Goal: Obtain resource: Obtain resource

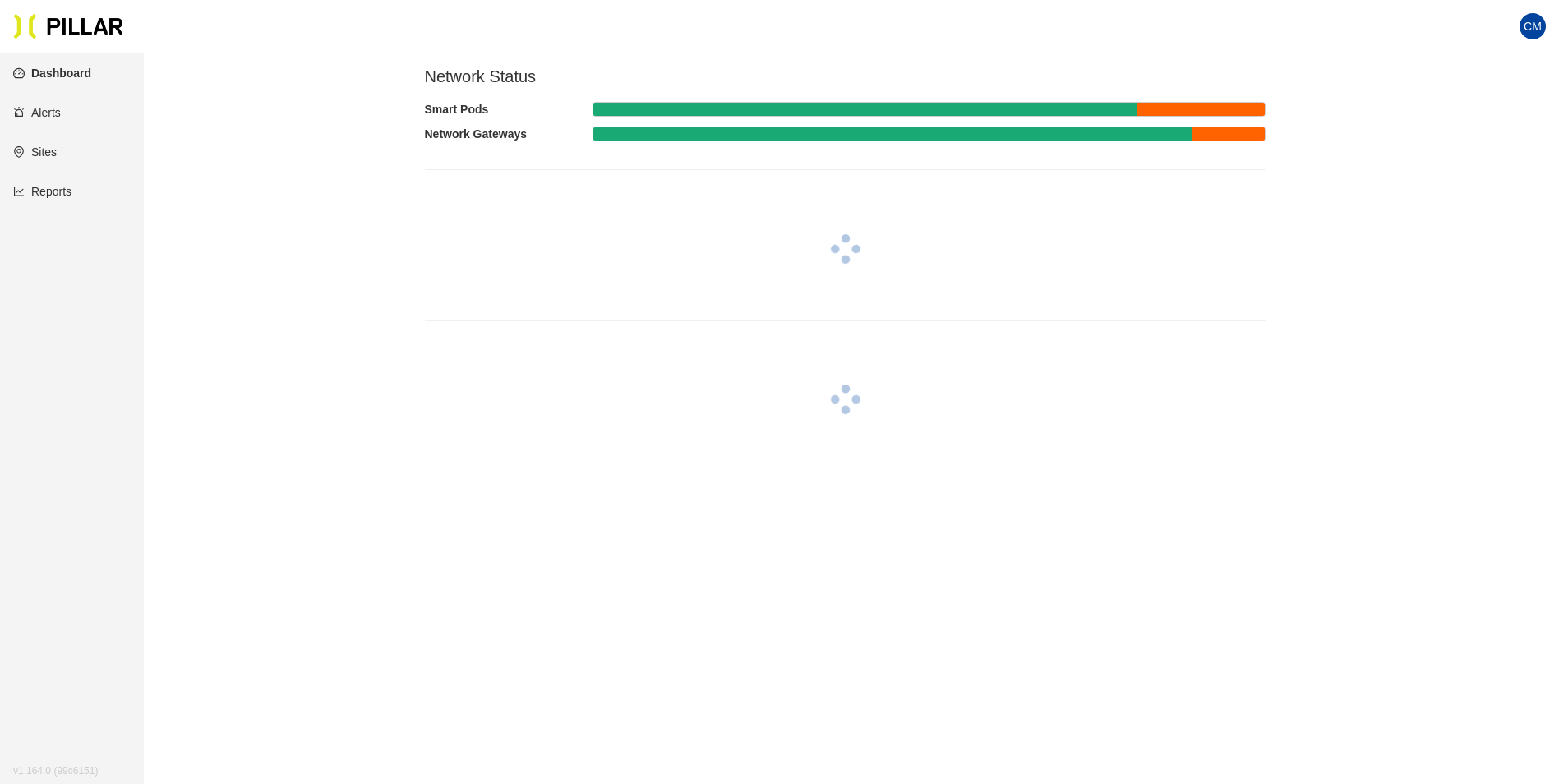
click at [51, 190] on link "Reports" at bounding box center [42, 191] width 59 height 14
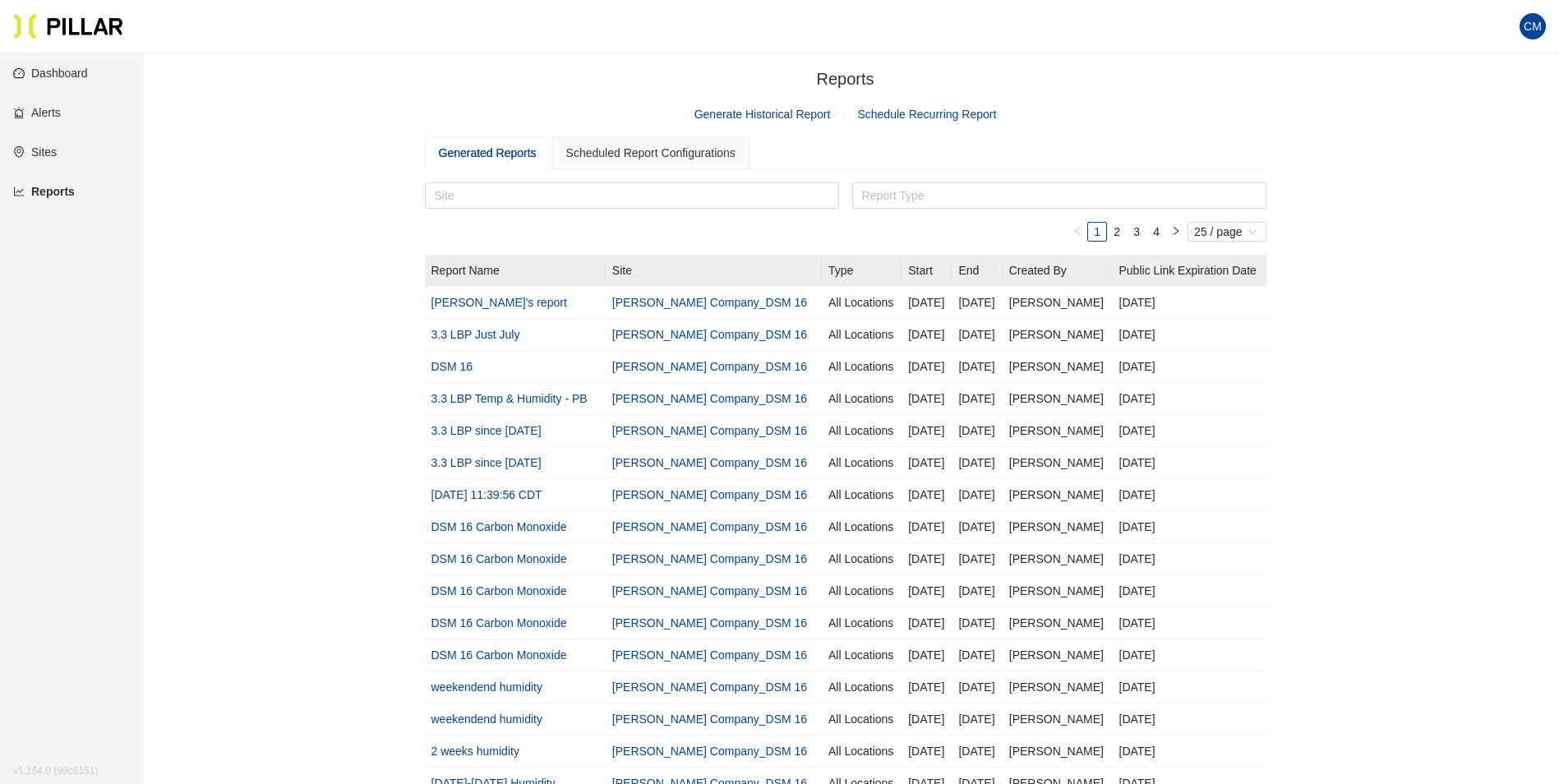
click at [771, 117] on link "Generate Historical Report" at bounding box center [762, 114] width 136 height 14
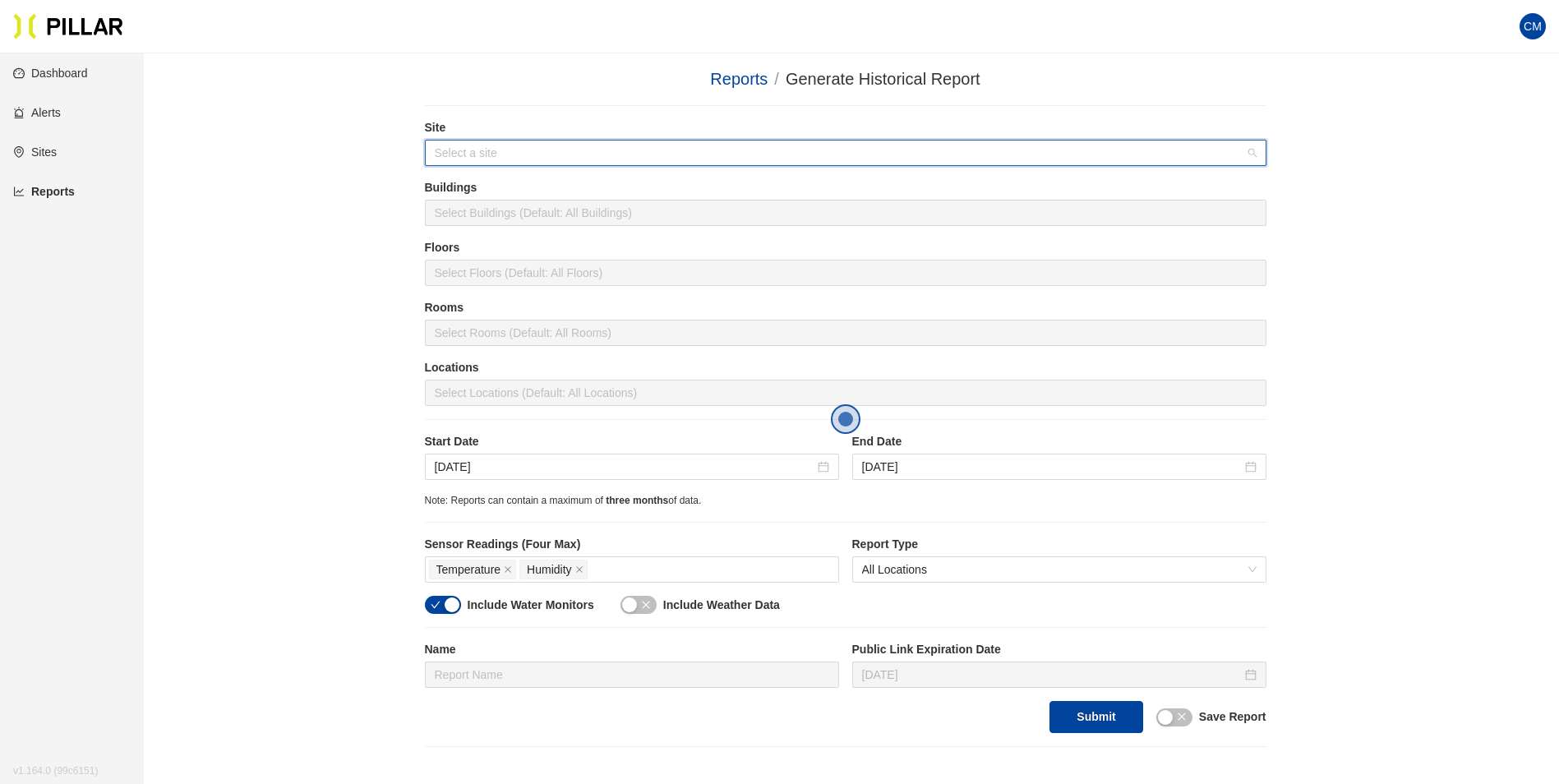
click at [614, 157] on input "search" at bounding box center [839, 153] width 810 height 24
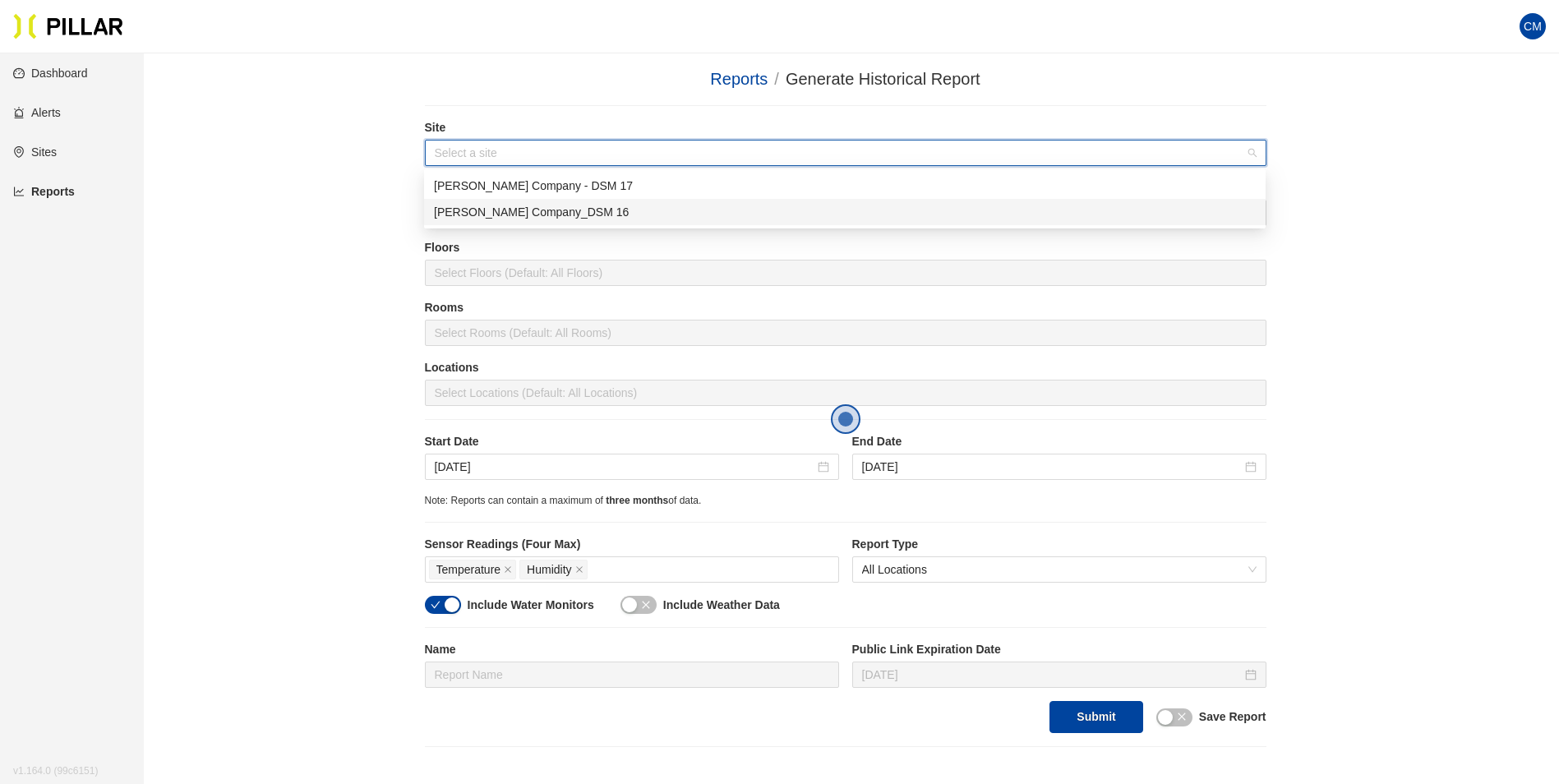
click at [558, 211] on div "[PERSON_NAME] Company_DSM 16" at bounding box center [845, 212] width 822 height 18
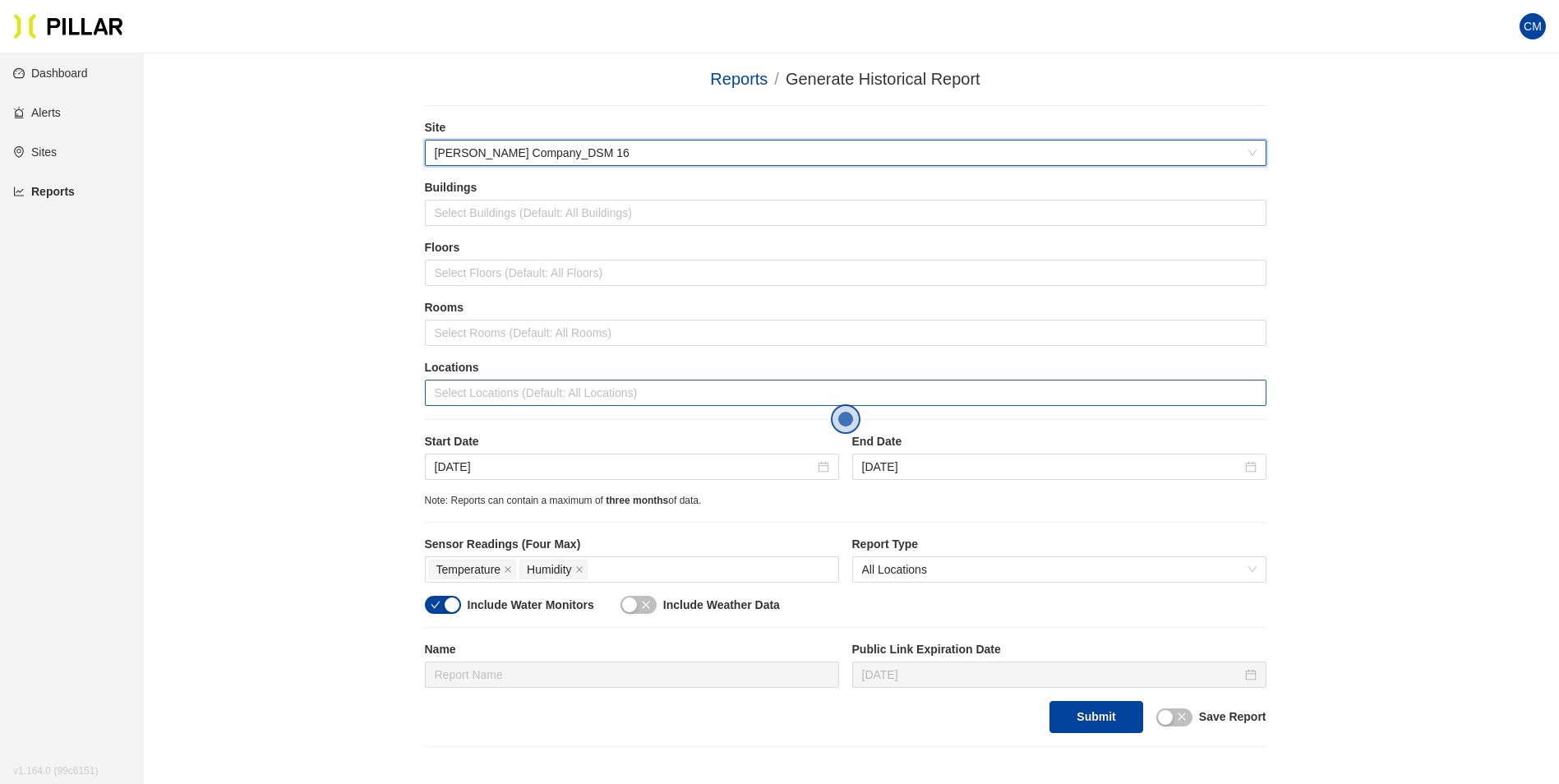
click at [517, 386] on div at bounding box center [845, 392] width 833 height 23
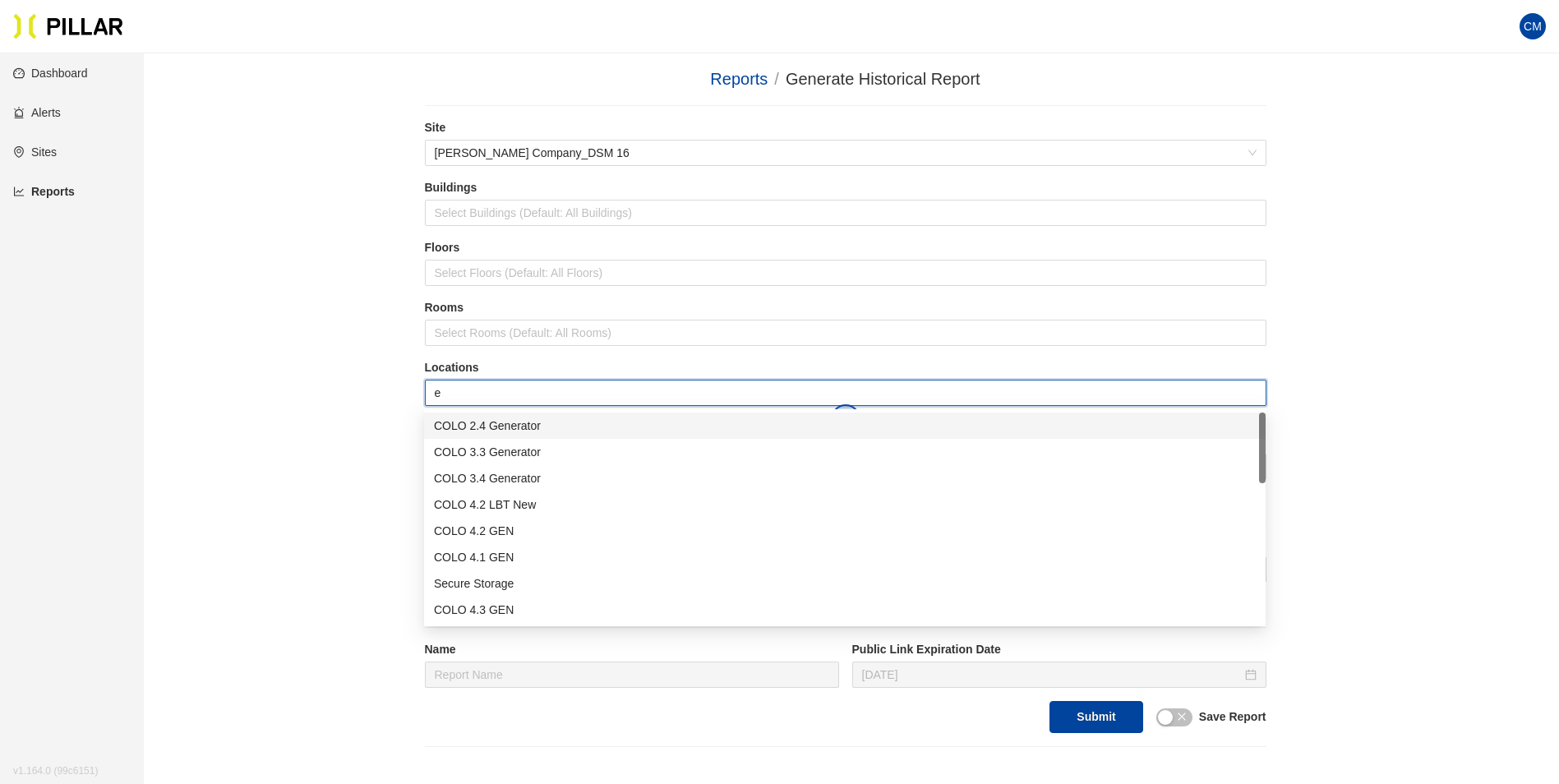
type input "er"
click at [518, 533] on div "Admin ER1" at bounding box center [845, 531] width 822 height 18
type input "er"
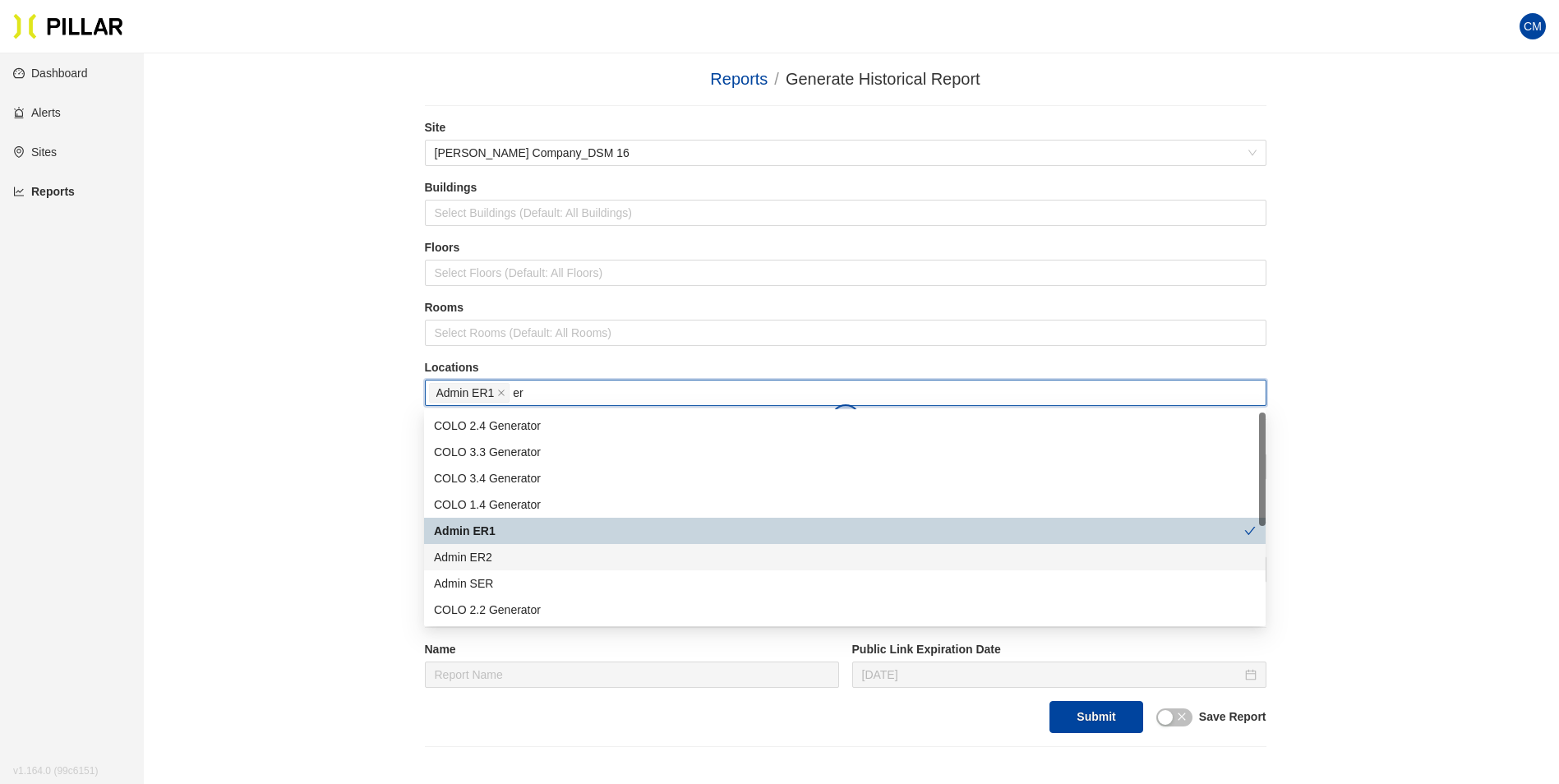
click at [505, 554] on div "Admin ER2" at bounding box center [845, 557] width 822 height 18
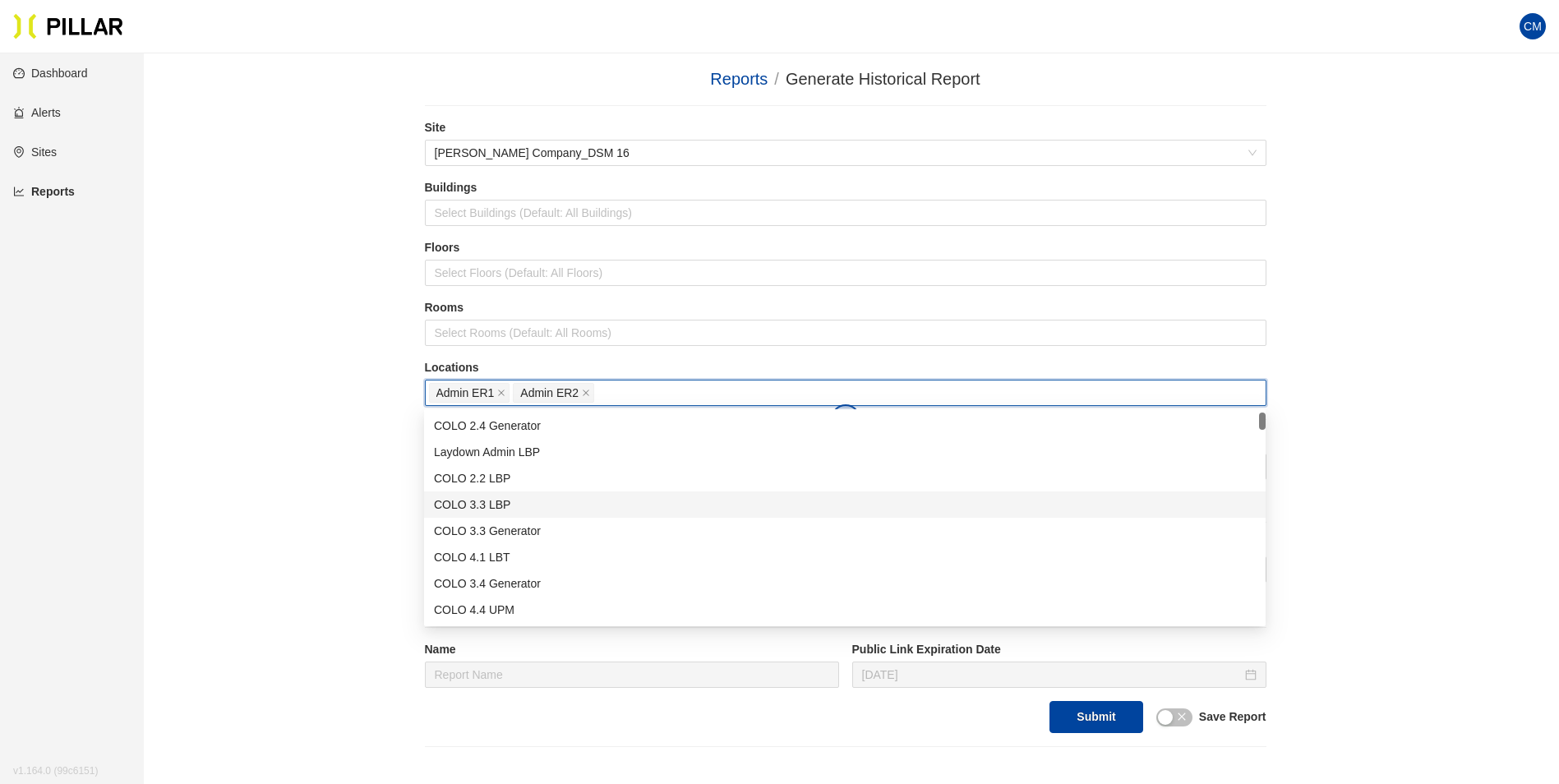
click at [1342, 470] on div "Reports / Generate Historical Report / Site [PERSON_NAME] Company_DSM 16 Buildi…" at bounding box center [845, 406] width 1322 height 680
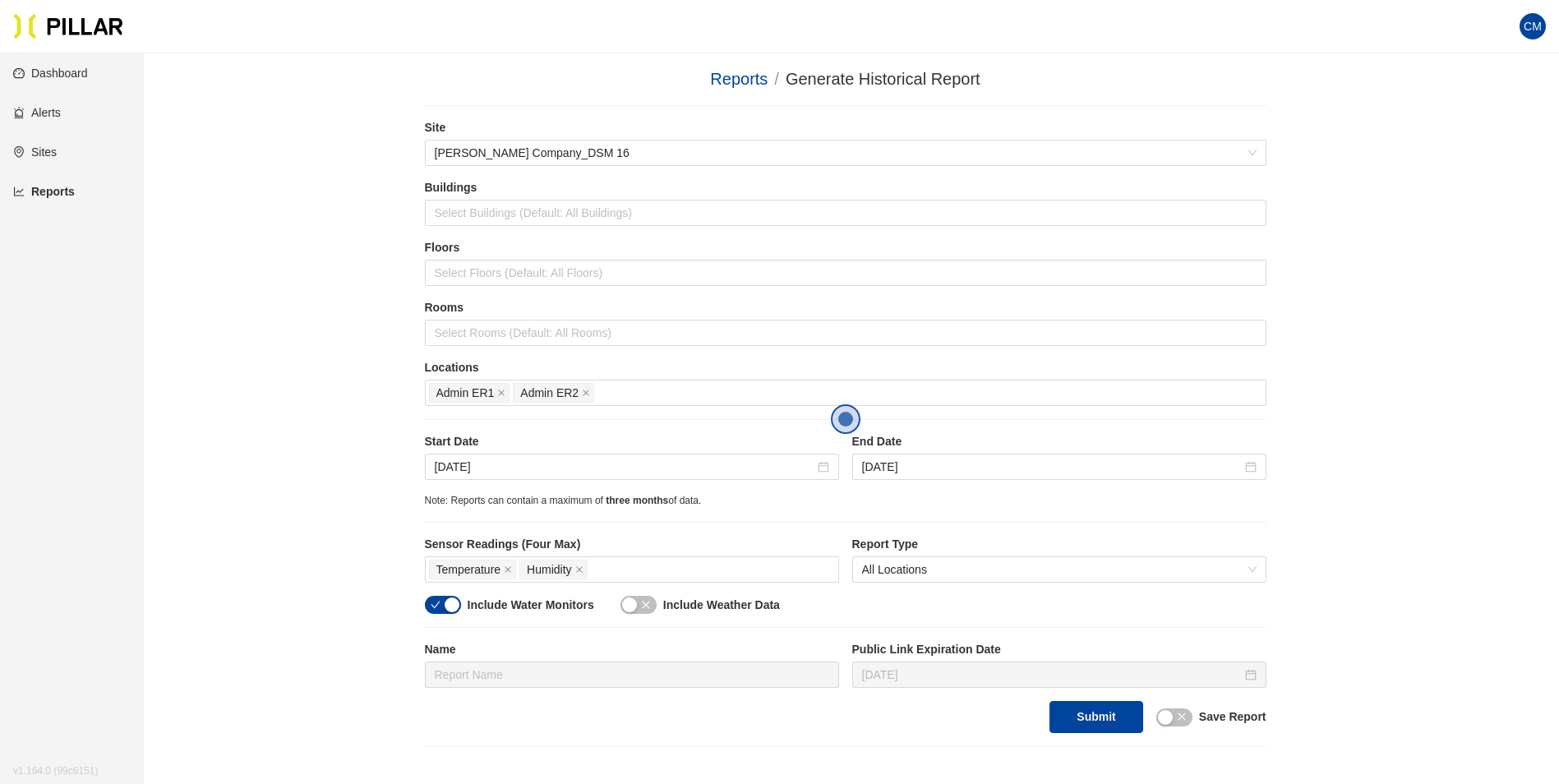
scroll to position [82, 0]
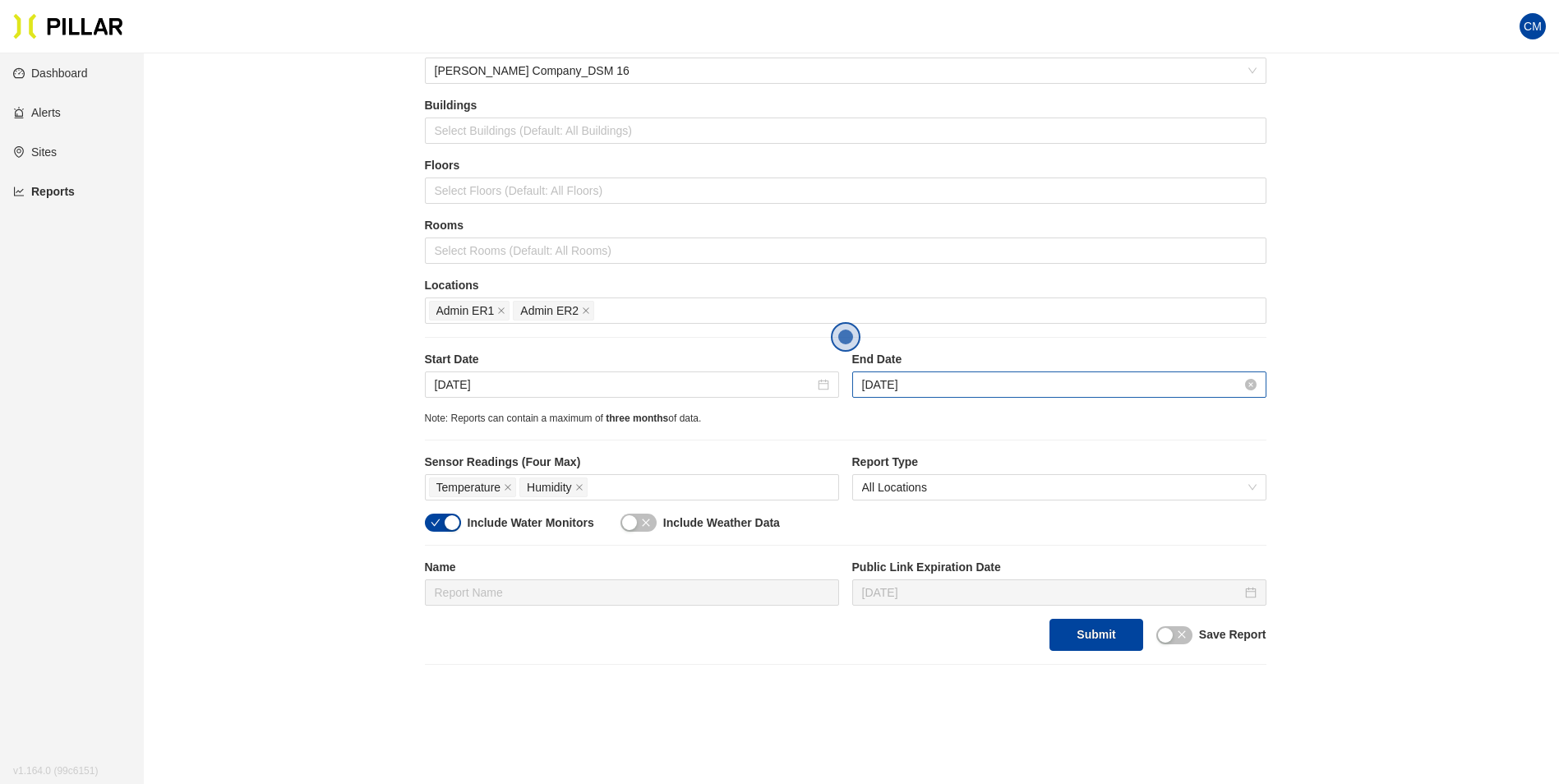
click at [976, 390] on input "[DATE]" at bounding box center [1051, 385] width 379 height 18
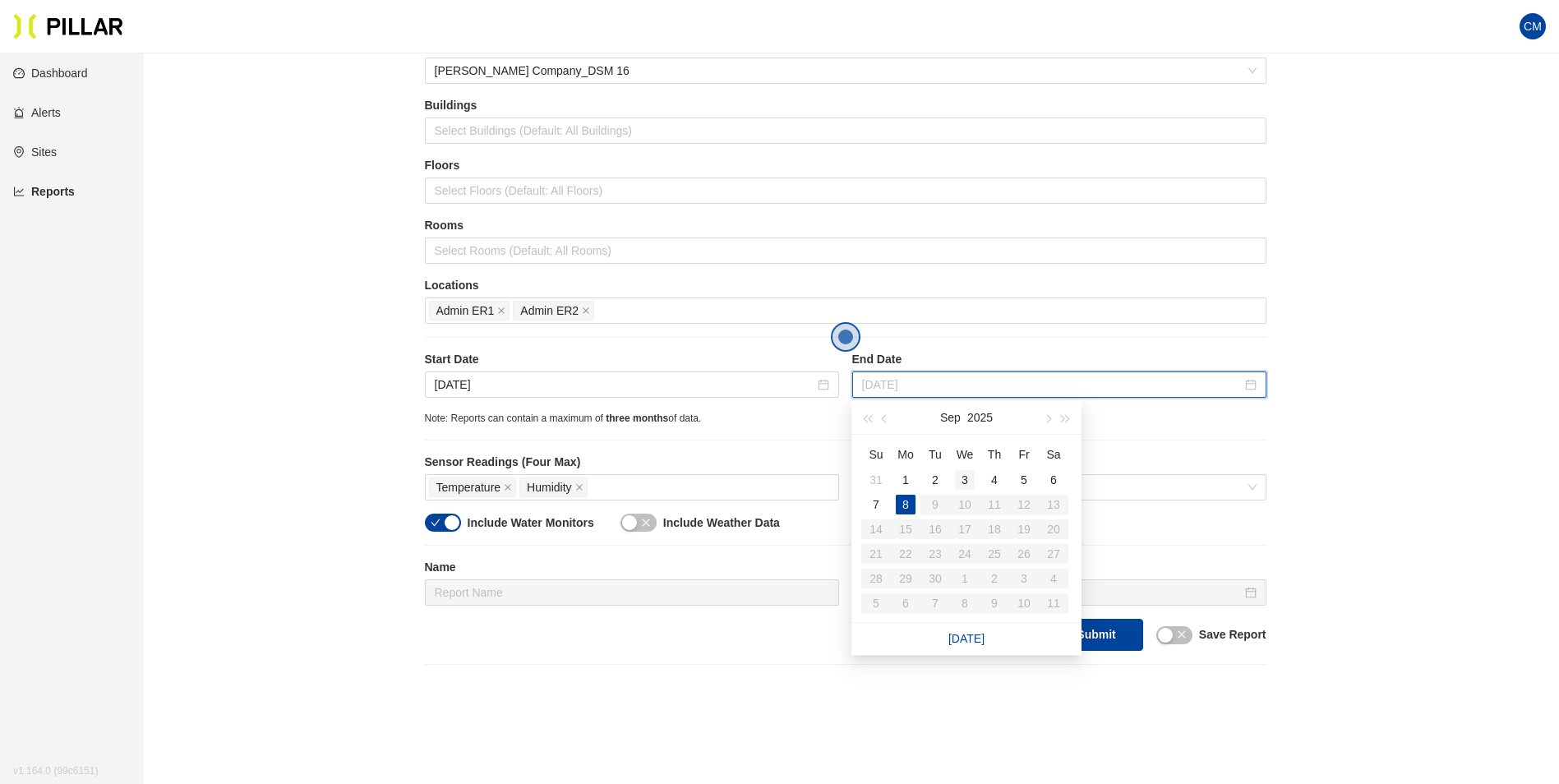
type input "[DATE]"
click at [959, 478] on div "3" at bounding box center [965, 480] width 20 height 20
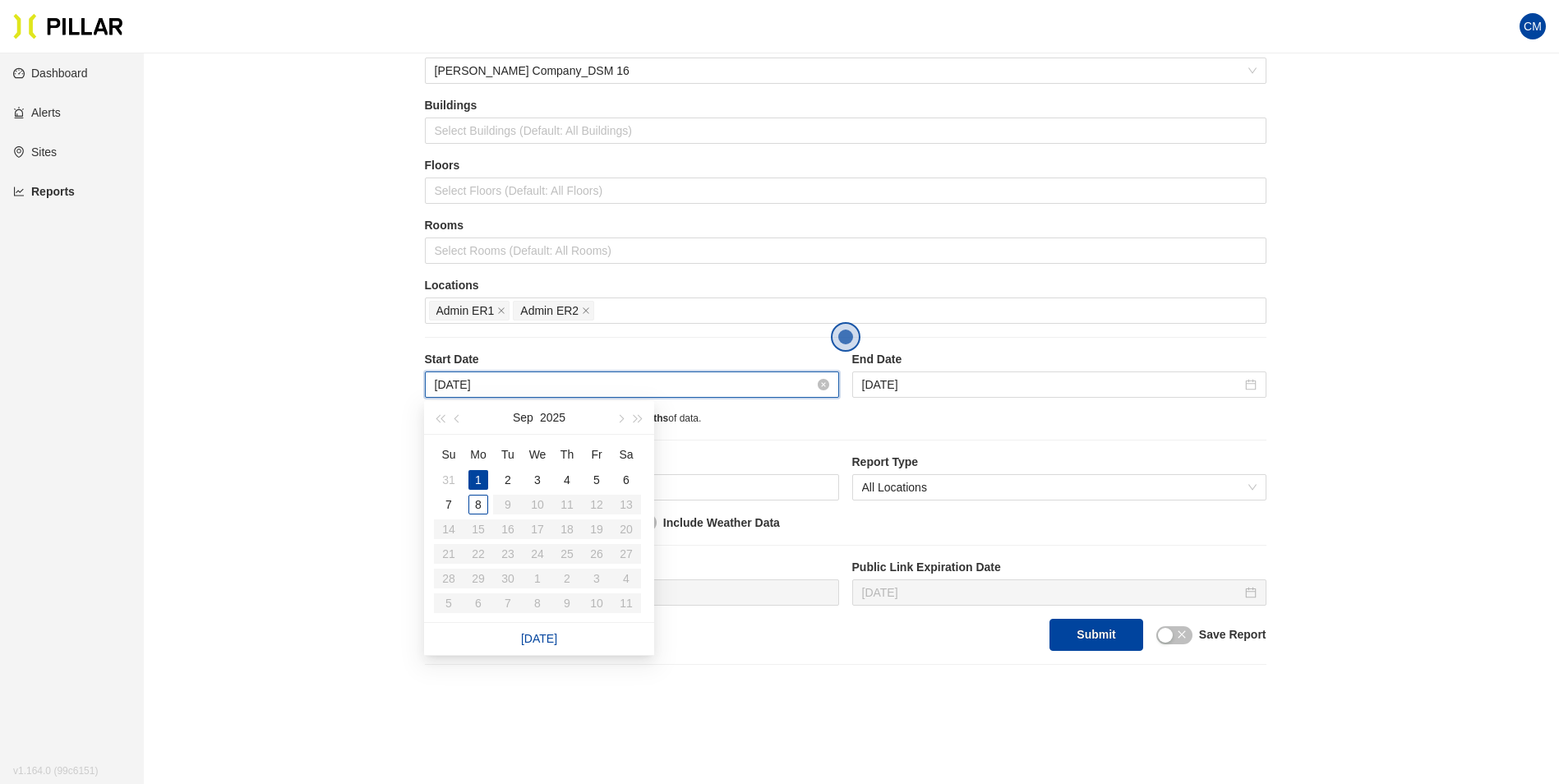
click at [532, 378] on input "[DATE]" at bounding box center [624, 385] width 379 height 18
type input "[DATE]"
click at [531, 482] on div "3" at bounding box center [537, 480] width 20 height 20
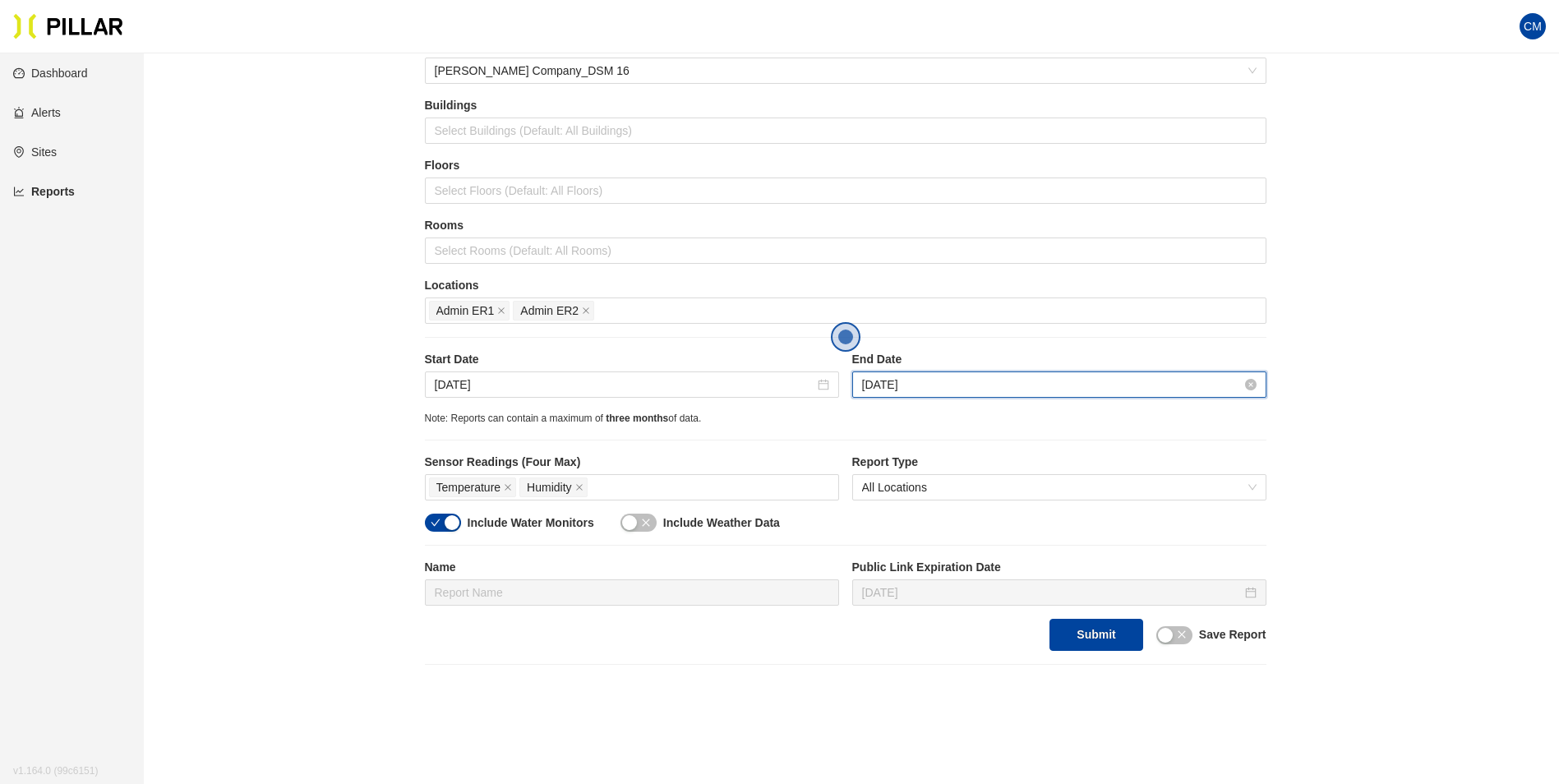
click at [920, 381] on input "[DATE]" at bounding box center [1051, 385] width 379 height 18
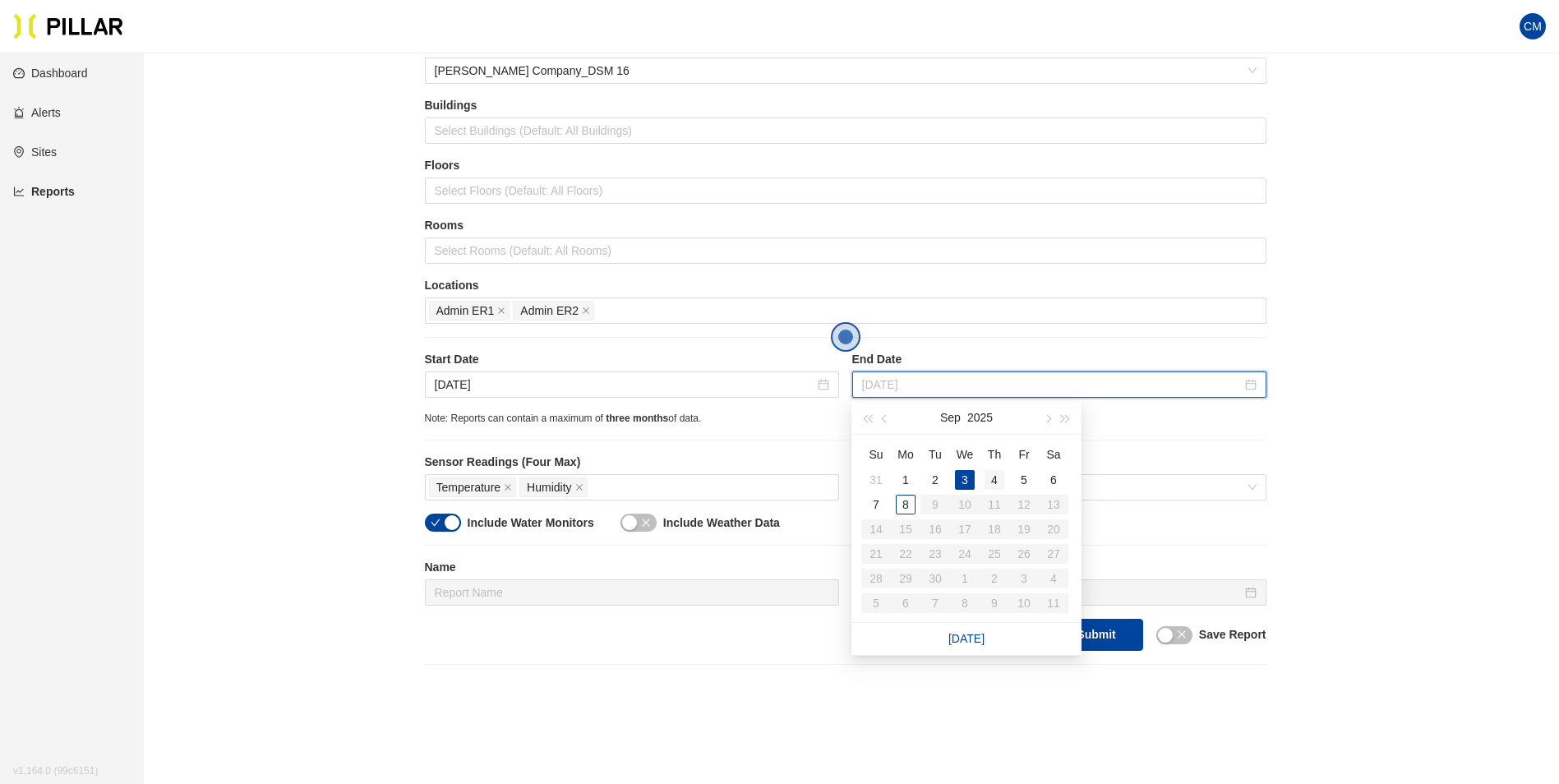
type input "[DATE]"
click at [996, 473] on div "4" at bounding box center [994, 480] width 20 height 20
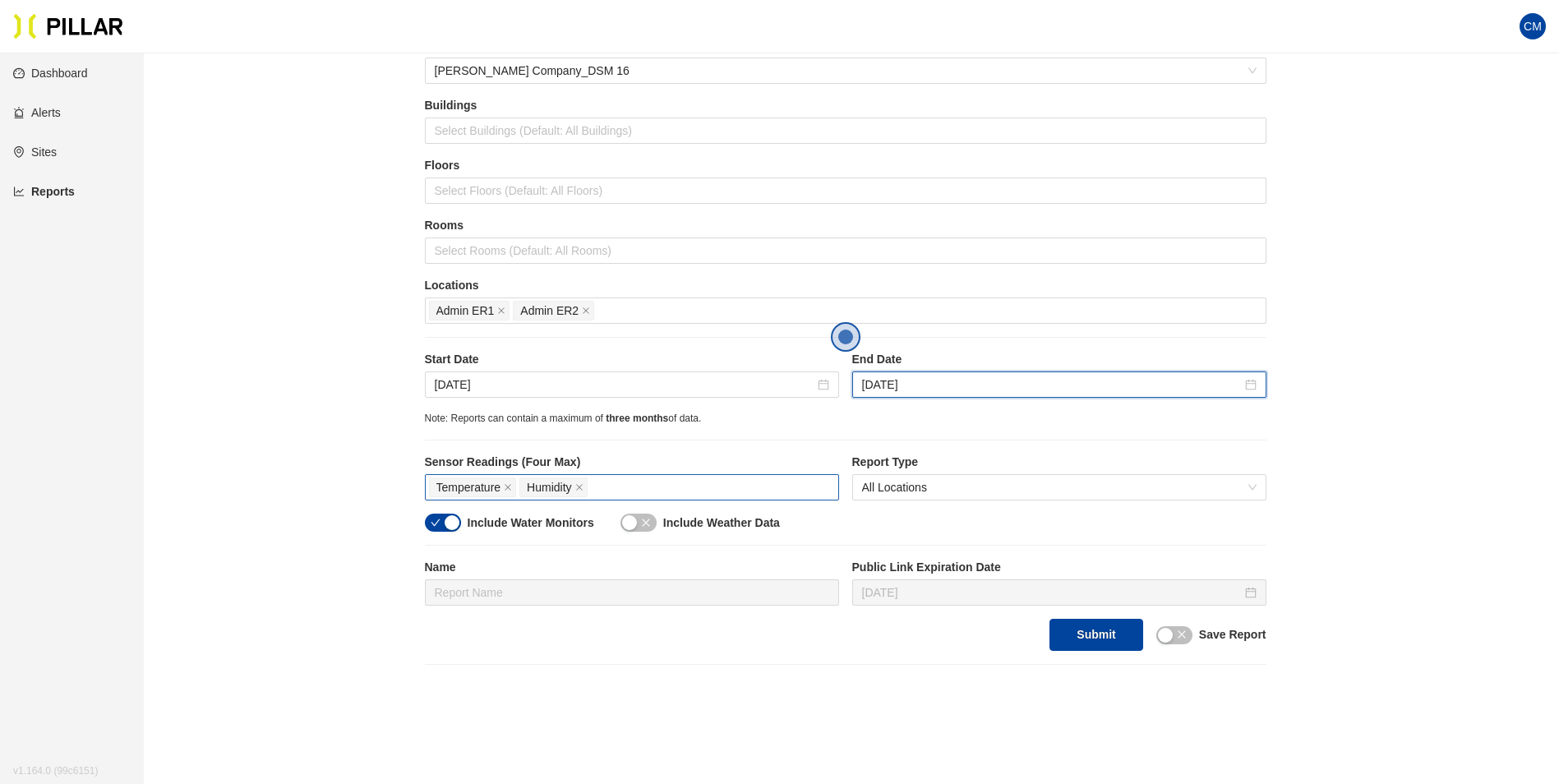
click at [623, 479] on div "Temperature Humidity" at bounding box center [631, 487] width 406 height 23
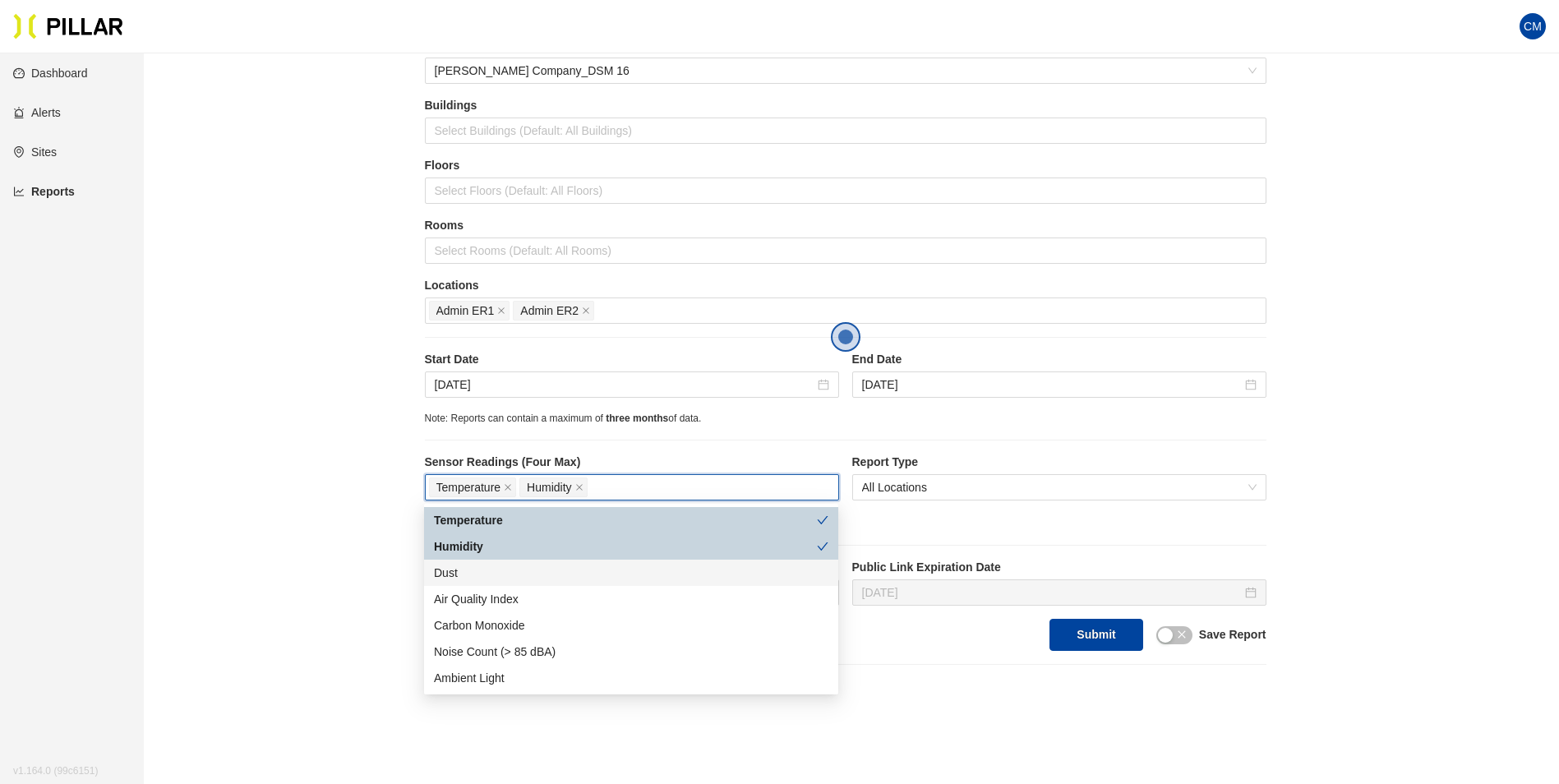
click at [533, 567] on div "Dust" at bounding box center [630, 573] width 395 height 18
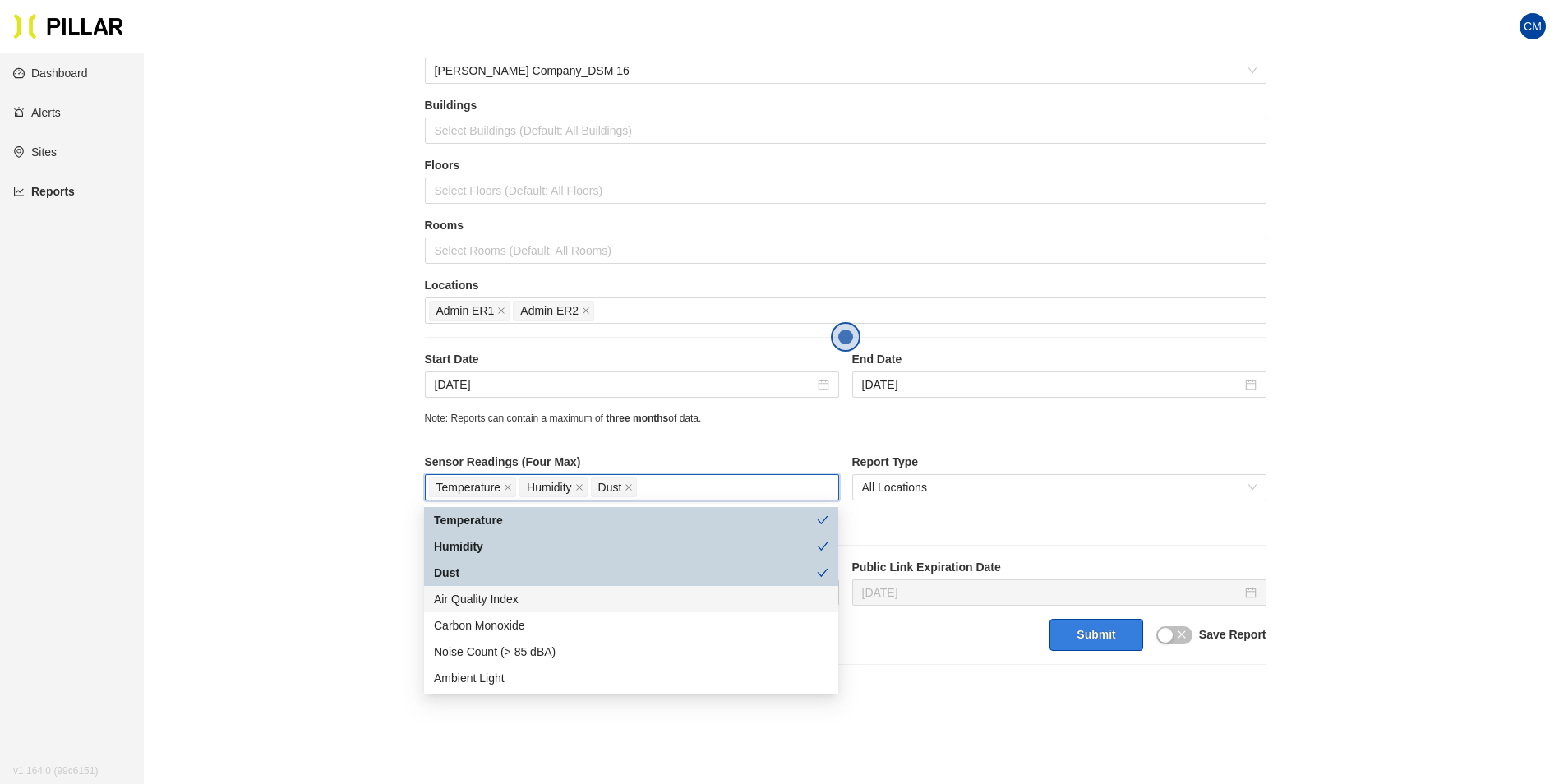
click at [1082, 636] on button "Submit" at bounding box center [1096, 634] width 93 height 32
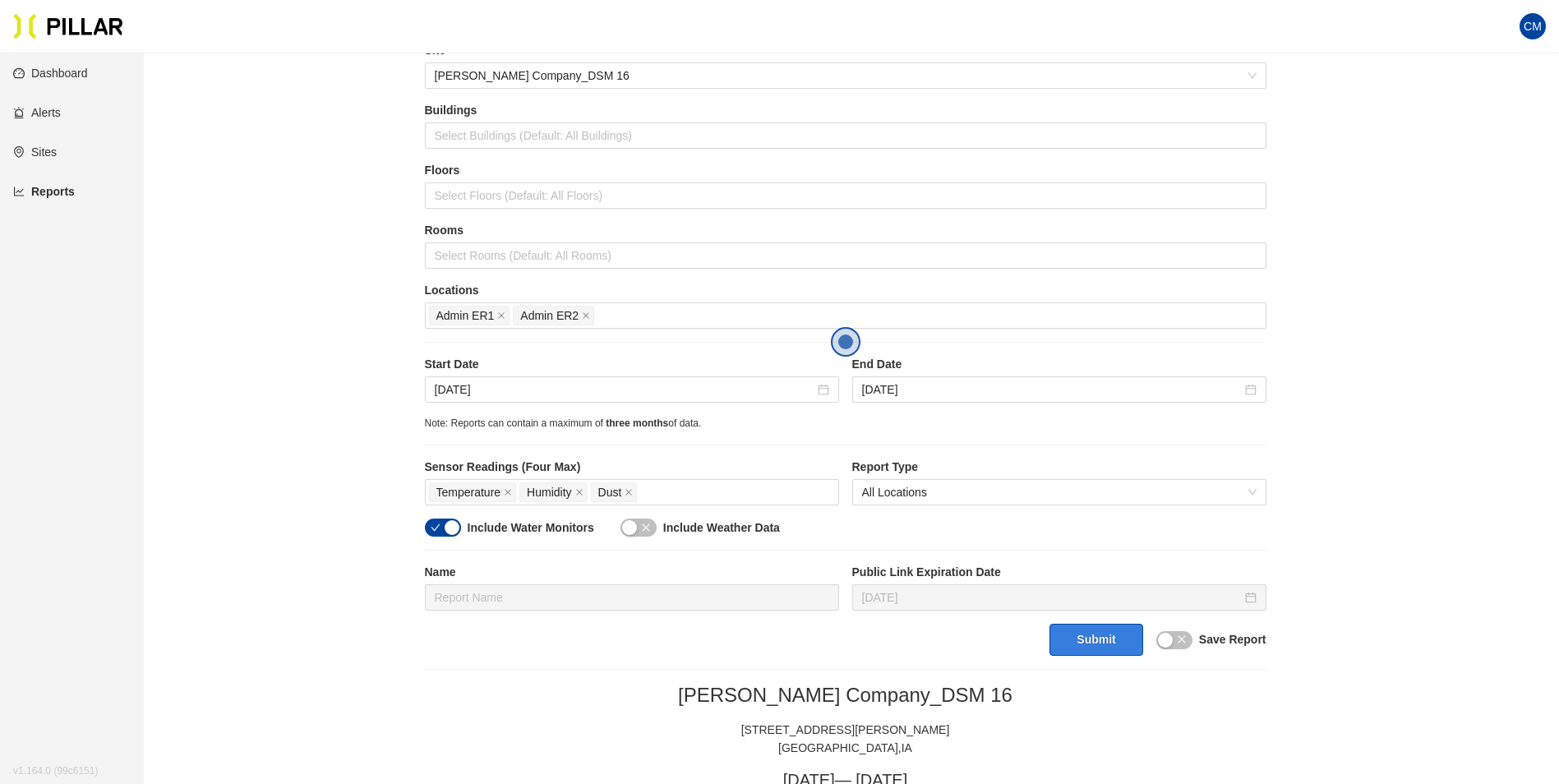
scroll to position [49, 0]
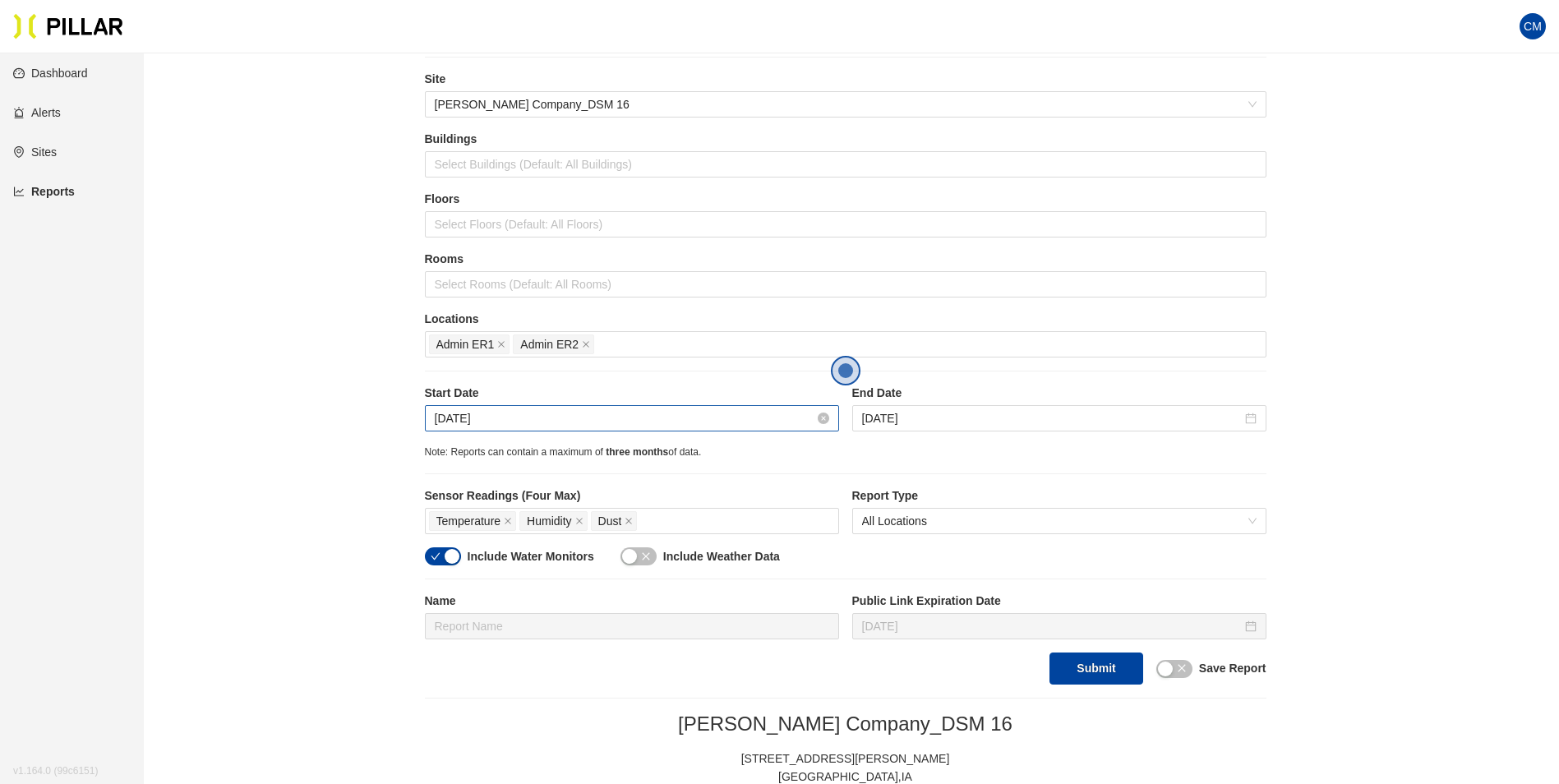
click at [487, 416] on input "[DATE]" at bounding box center [624, 418] width 379 height 18
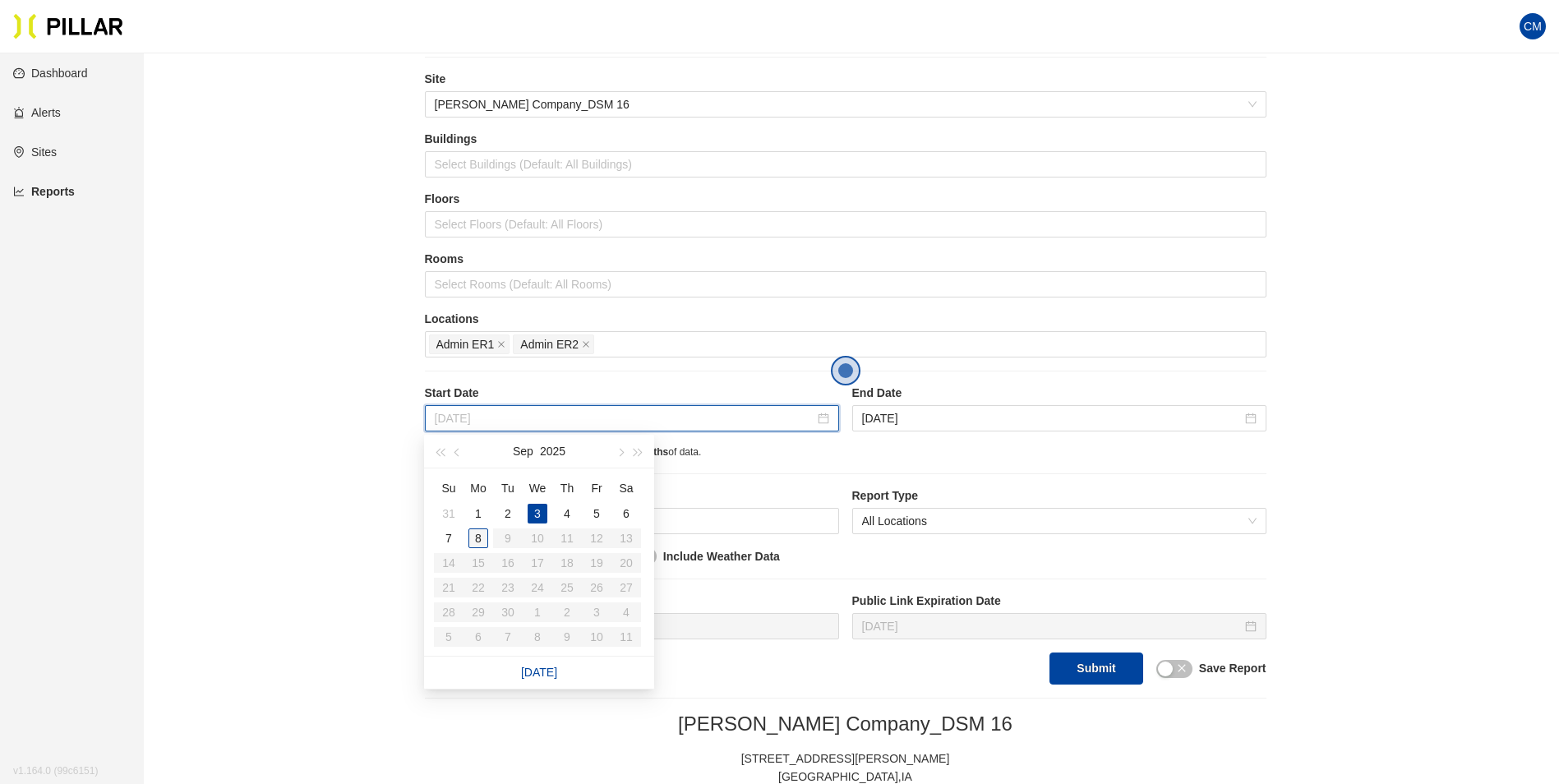
click at [472, 541] on div "8" at bounding box center [479, 538] width 20 height 20
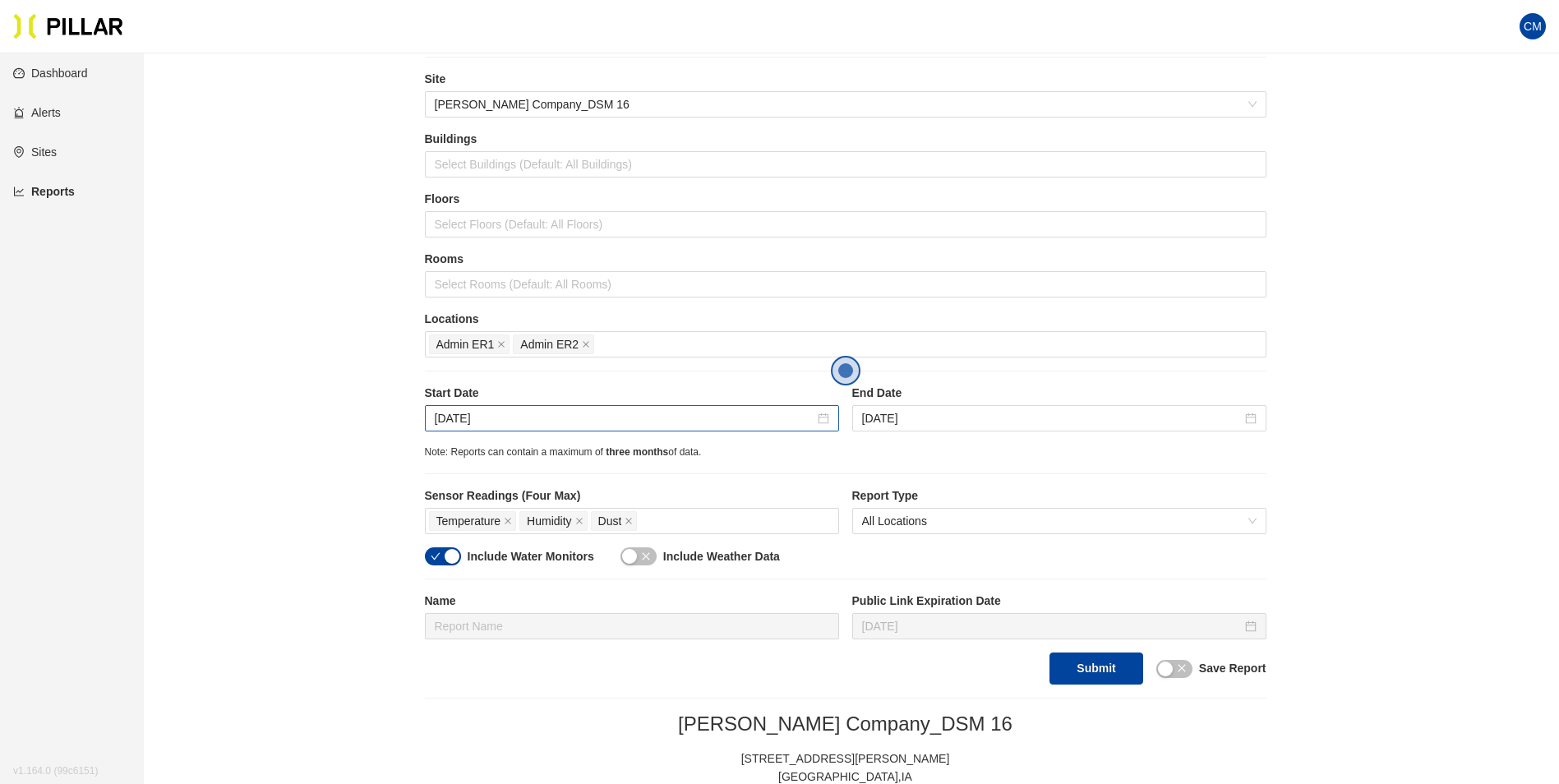
click at [673, 407] on div "[DATE]" at bounding box center [631, 417] width 414 height 26
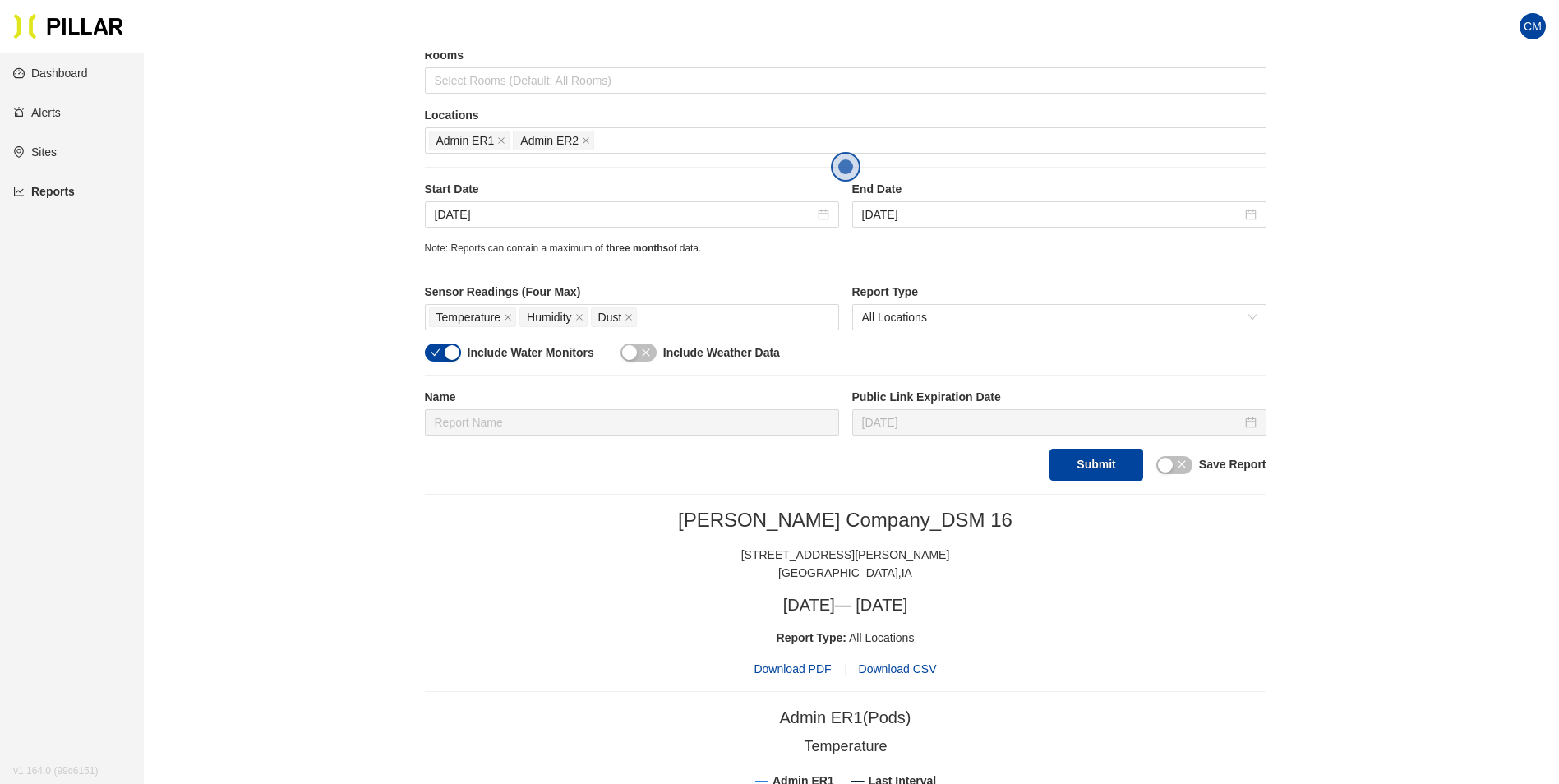
scroll to position [295, 0]
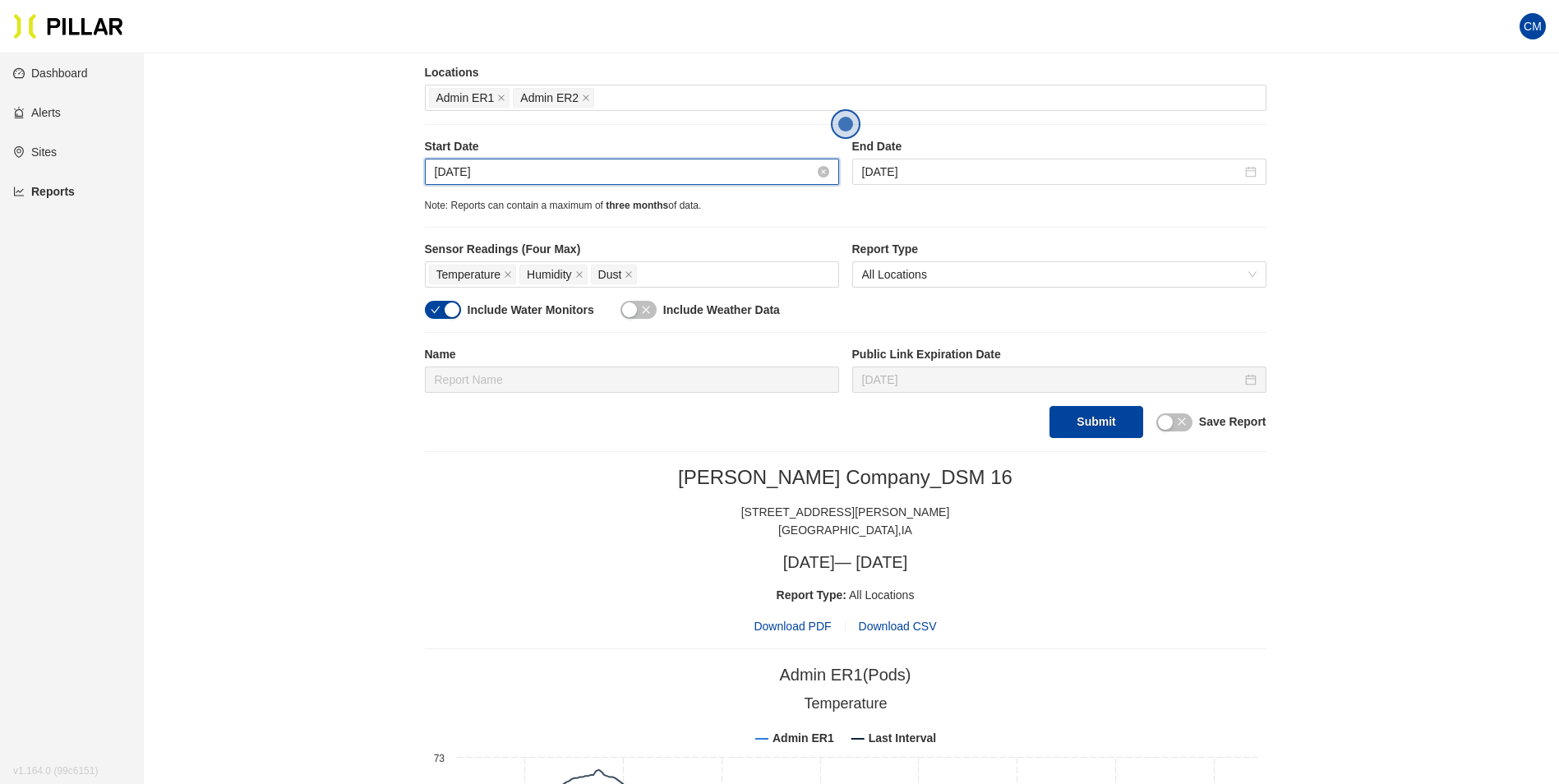
click at [464, 173] on input "[DATE]" at bounding box center [624, 172] width 379 height 18
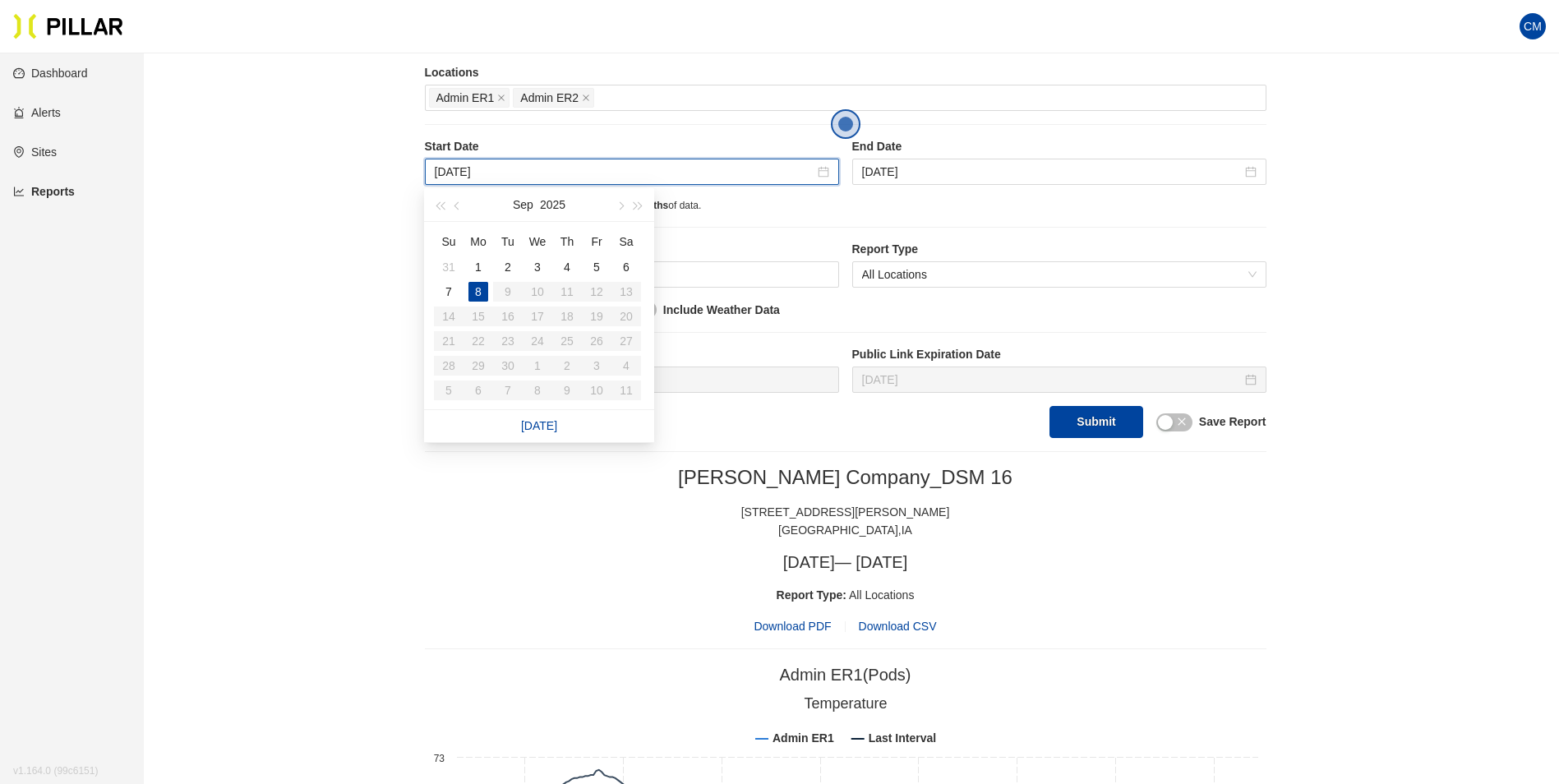
click at [1232, 231] on div "Site [PERSON_NAME] Company_DSM 16 Buildings Select Buildings (Default: All Buil…" at bounding box center [845, 131] width 841 height 614
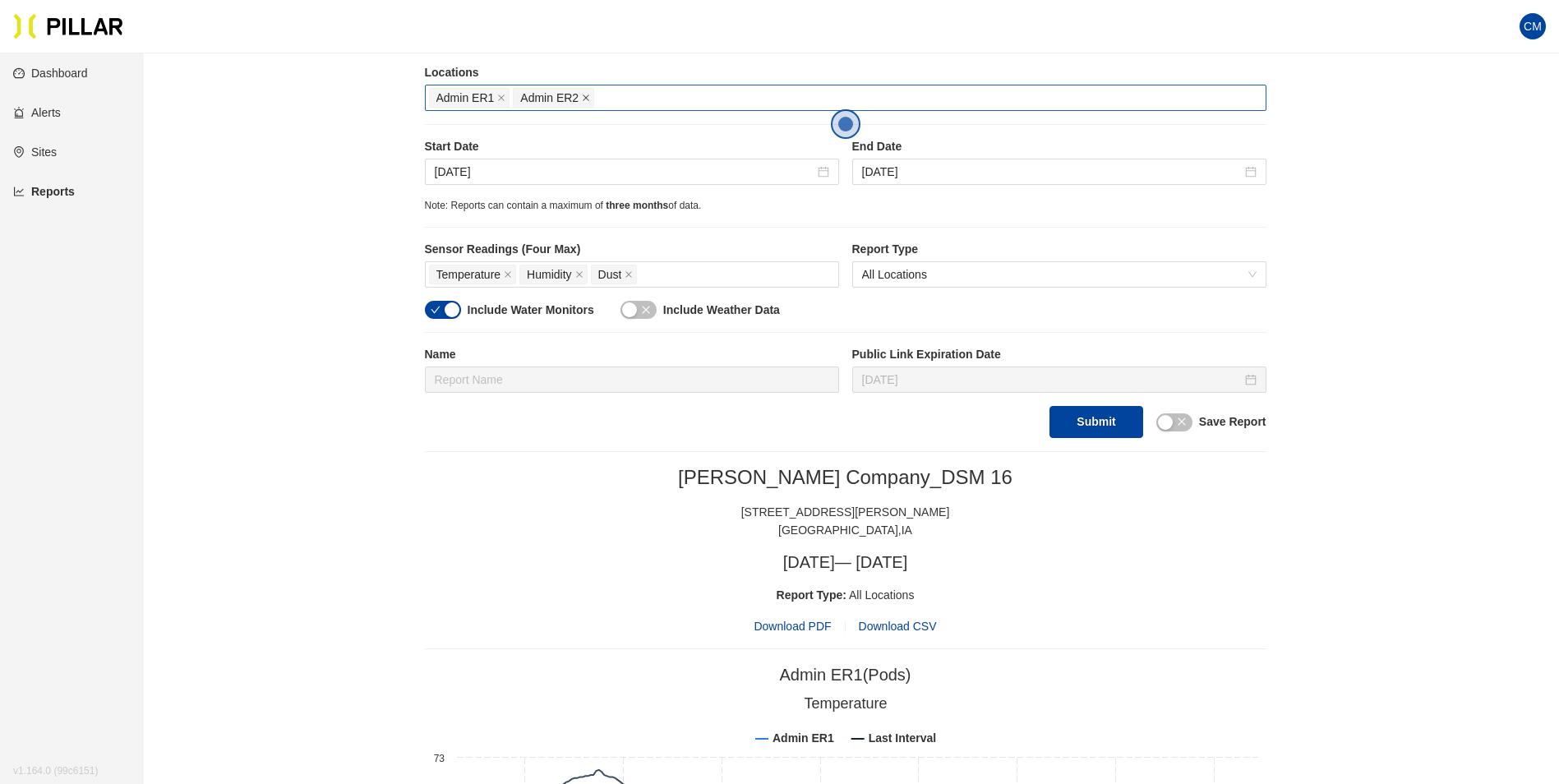
click at [584, 98] on icon "close" at bounding box center [585, 98] width 8 height 8
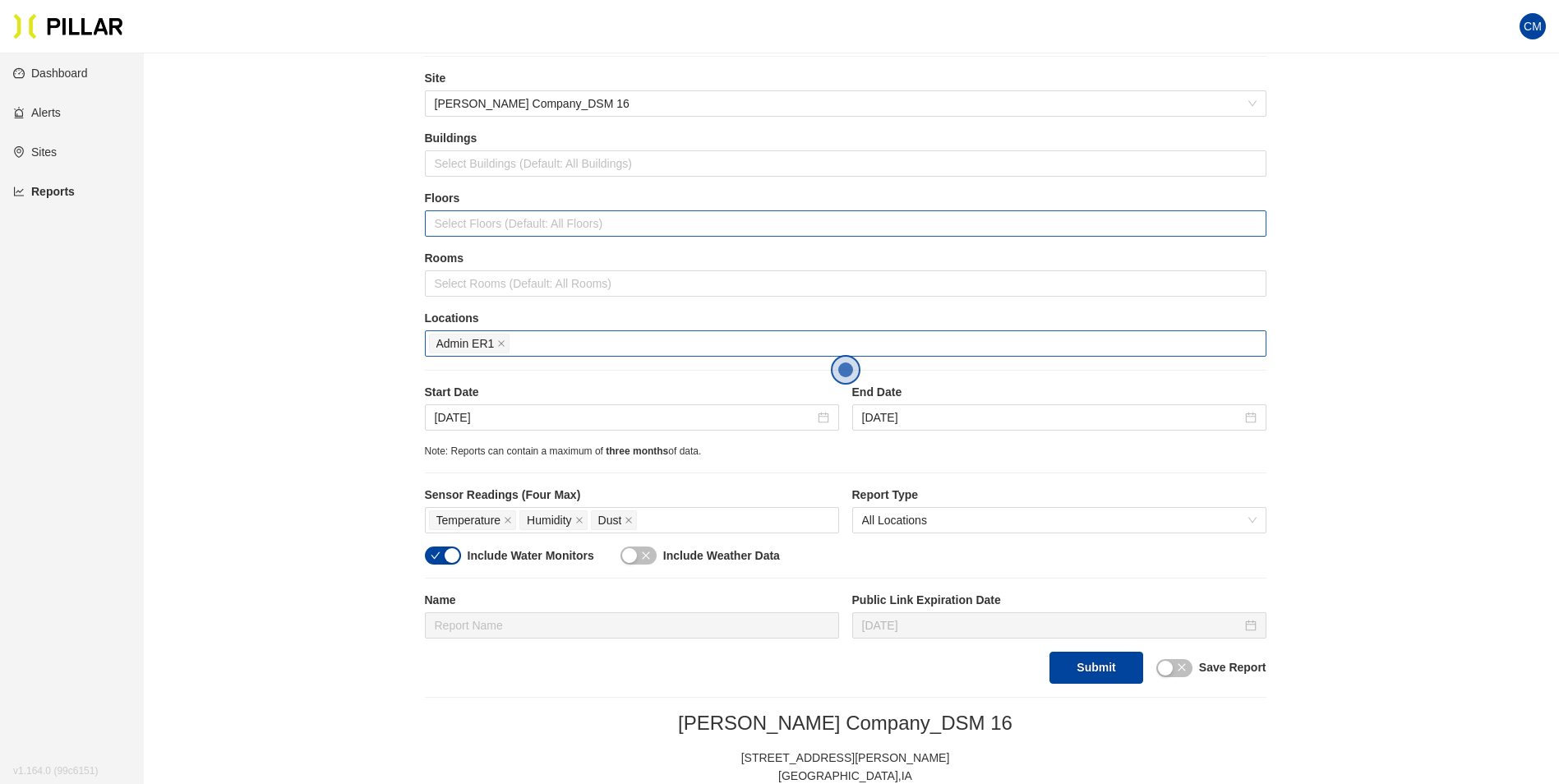
scroll to position [49, 0]
click at [453, 419] on input "[DATE]" at bounding box center [624, 418] width 379 height 18
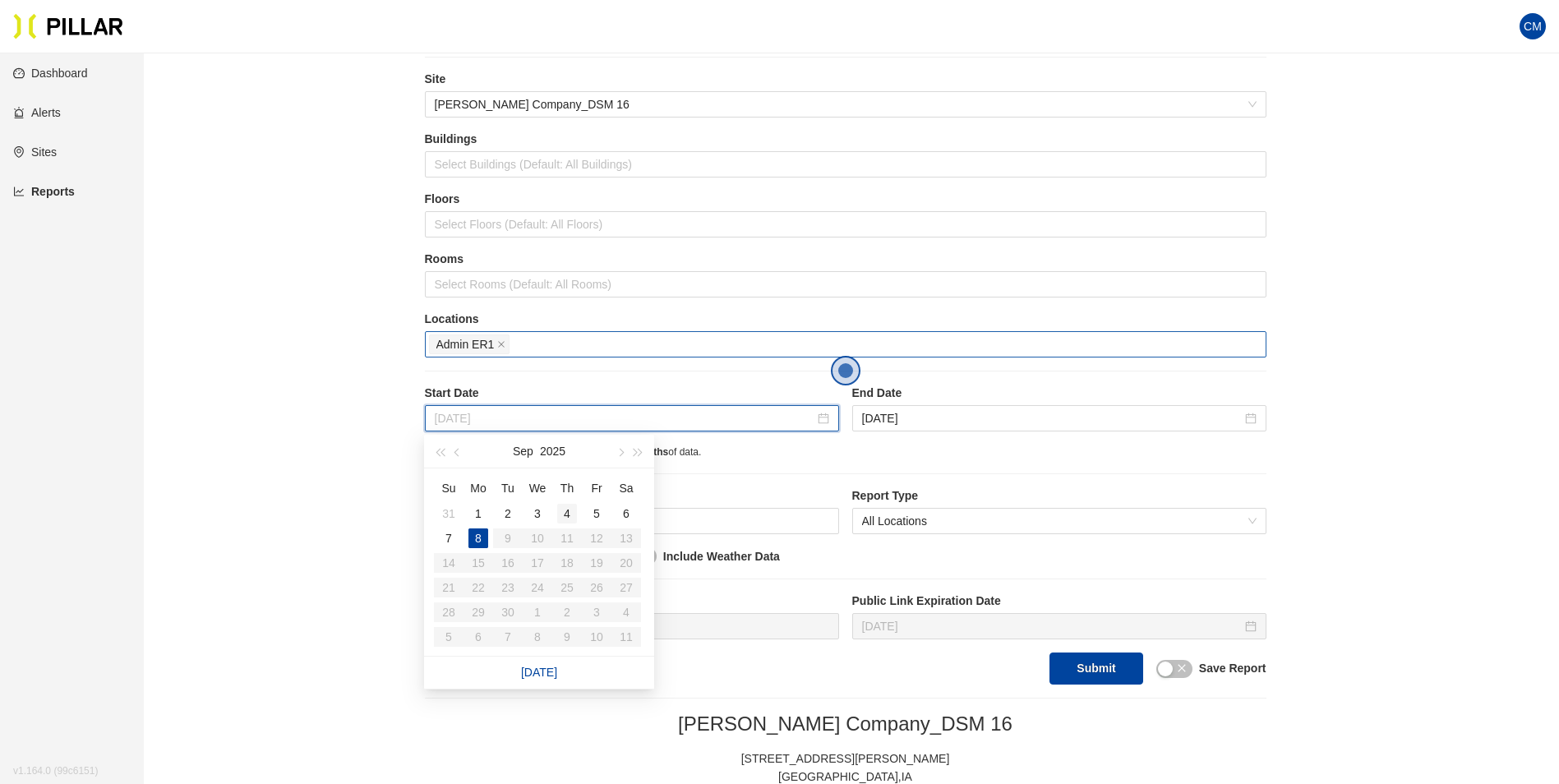
type input "[DATE]"
click at [563, 509] on div "4" at bounding box center [567, 514] width 20 height 20
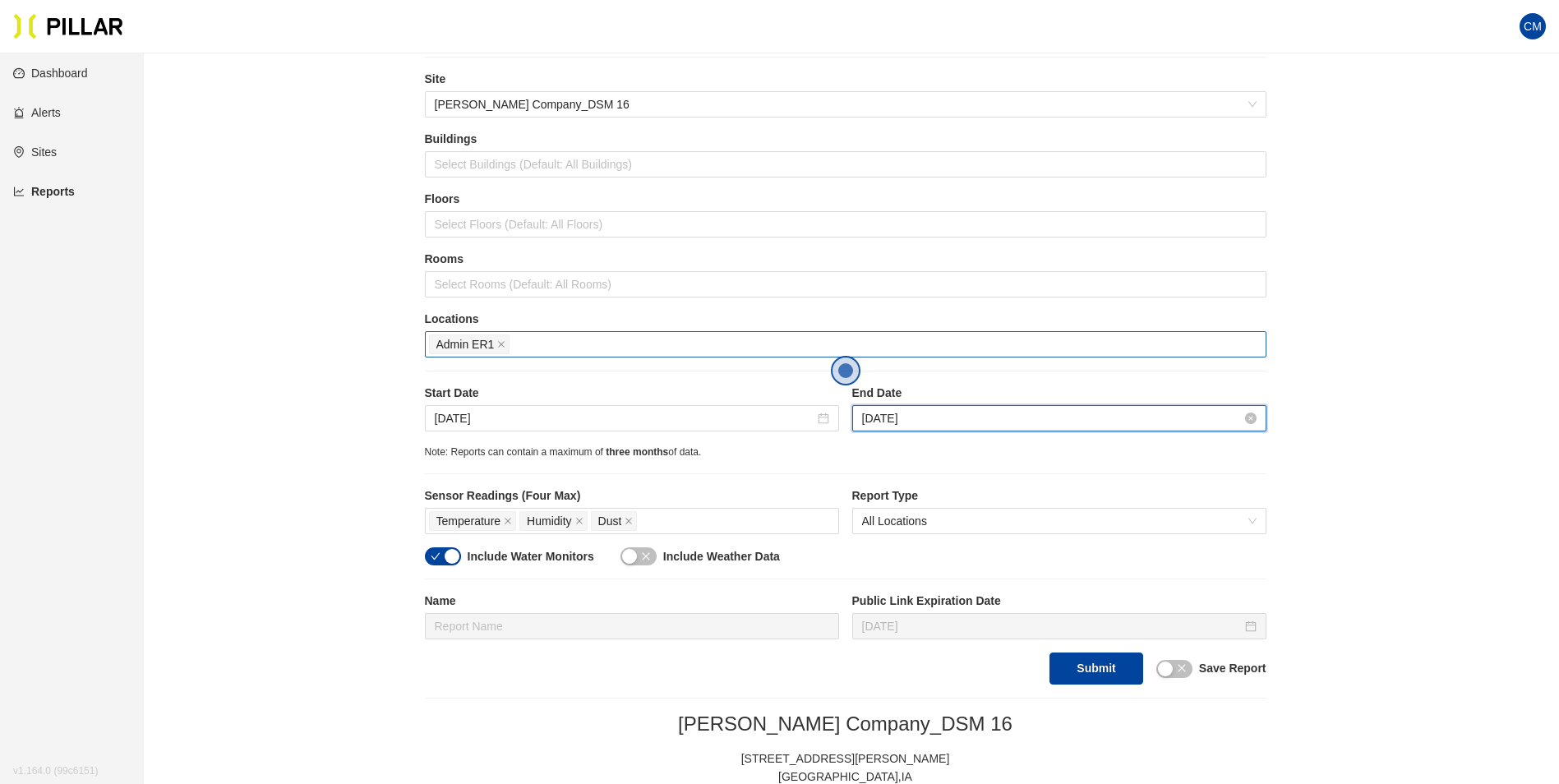
click at [882, 415] on input "[DATE]" at bounding box center [1051, 418] width 379 height 18
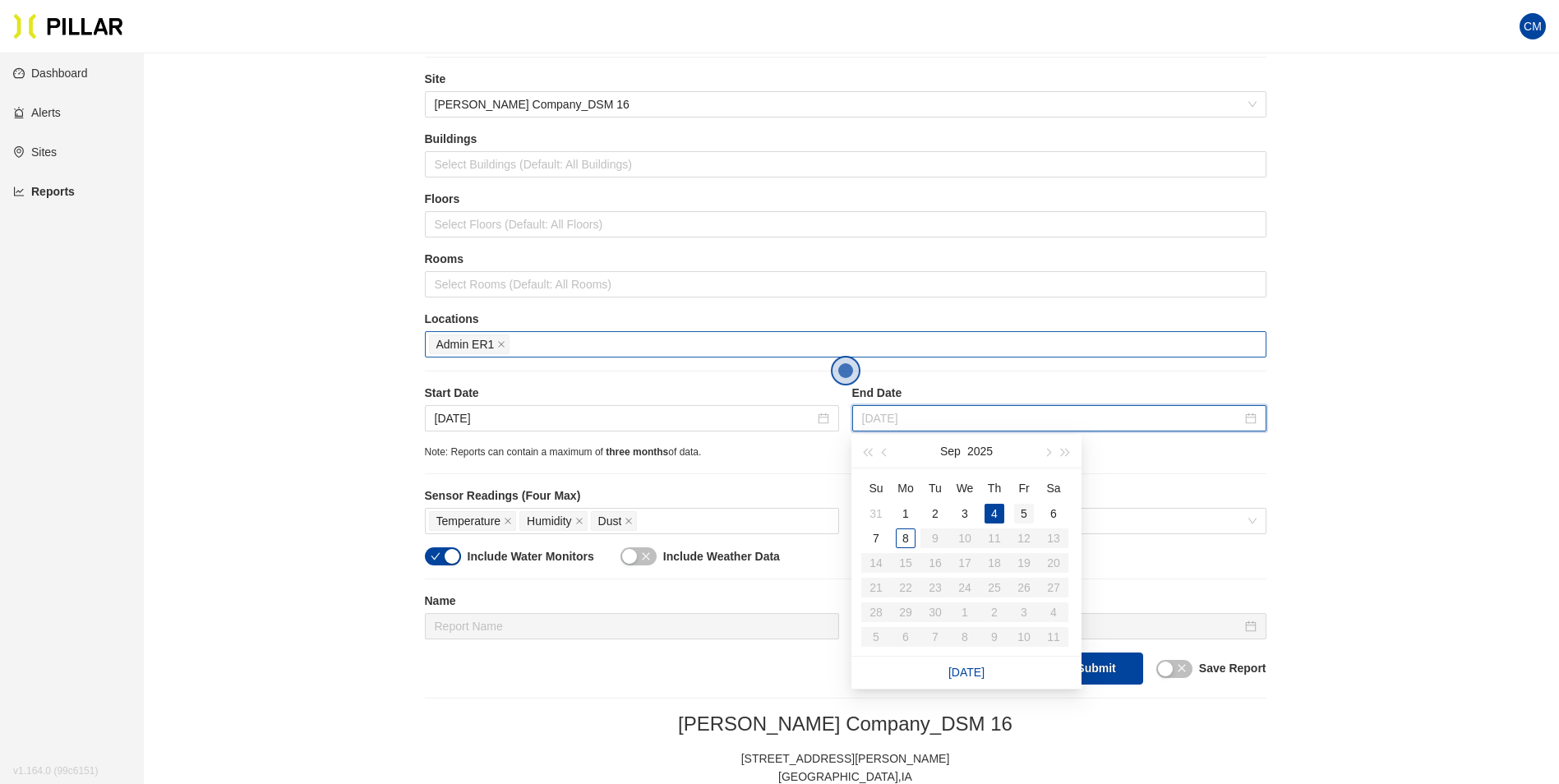
type input "[DATE]"
click at [1017, 505] on div "5" at bounding box center [1024, 514] width 20 height 20
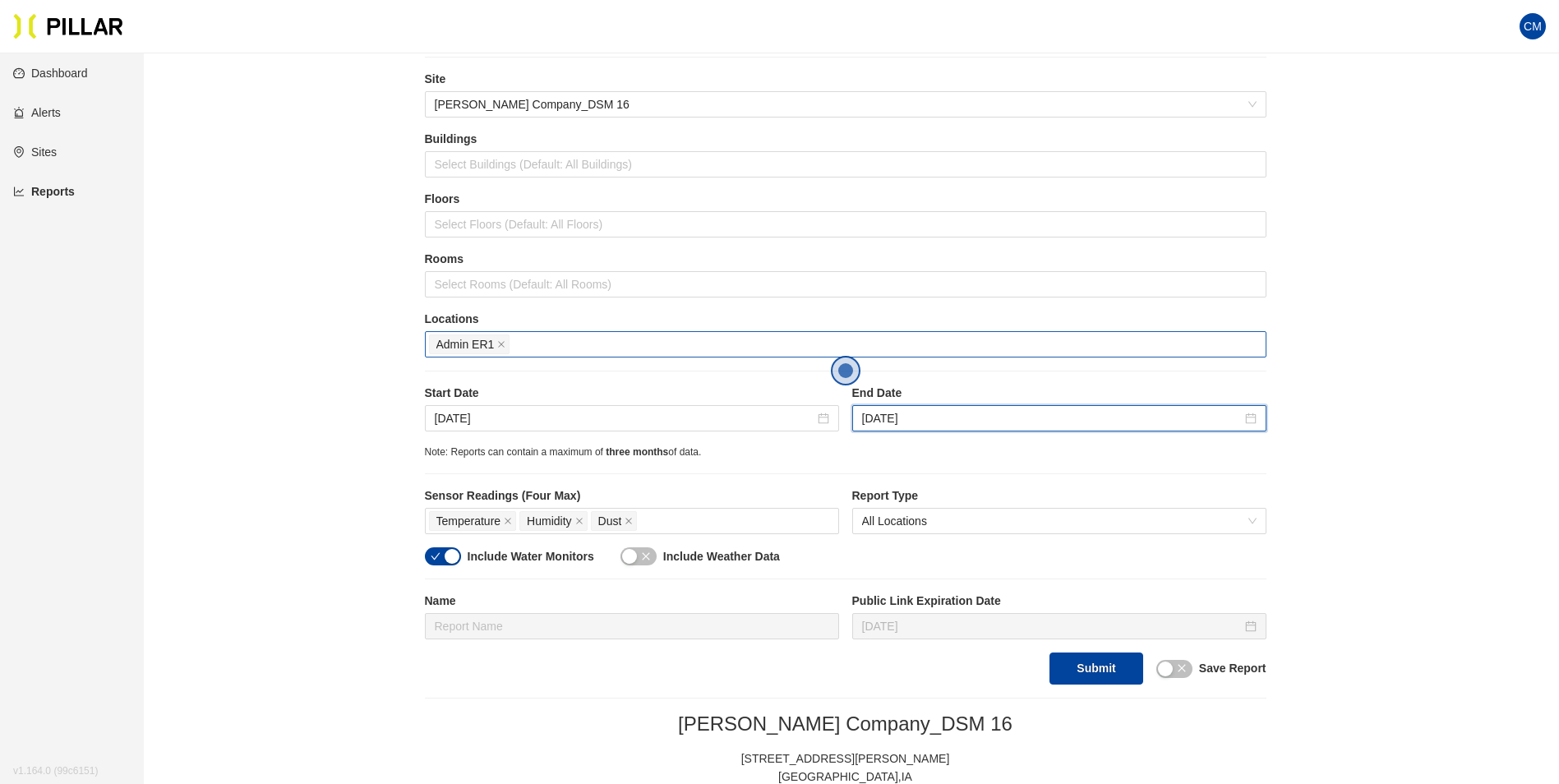
scroll to position [131, 0]
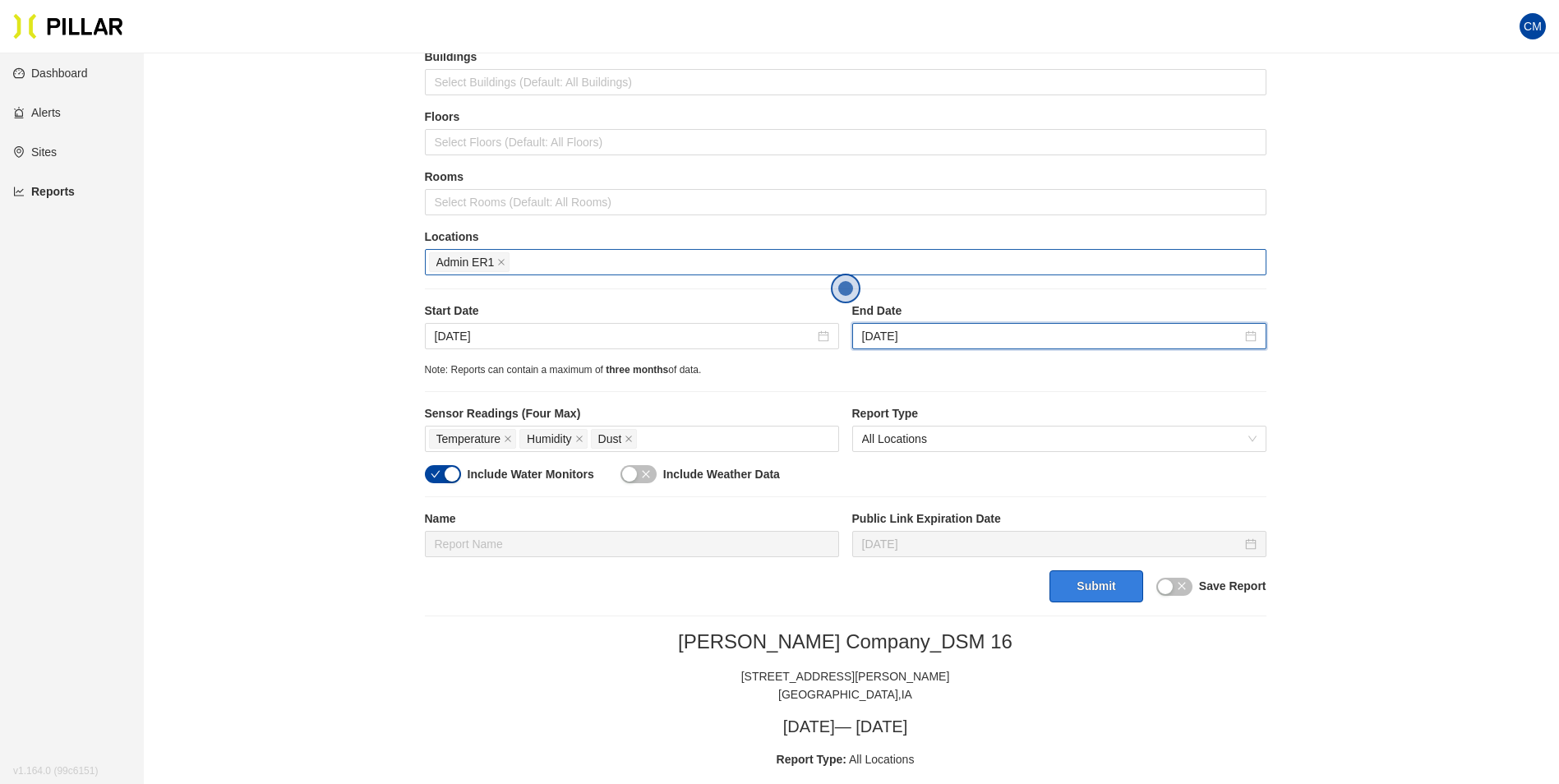
click at [1074, 587] on button "Submit" at bounding box center [1096, 585] width 93 height 32
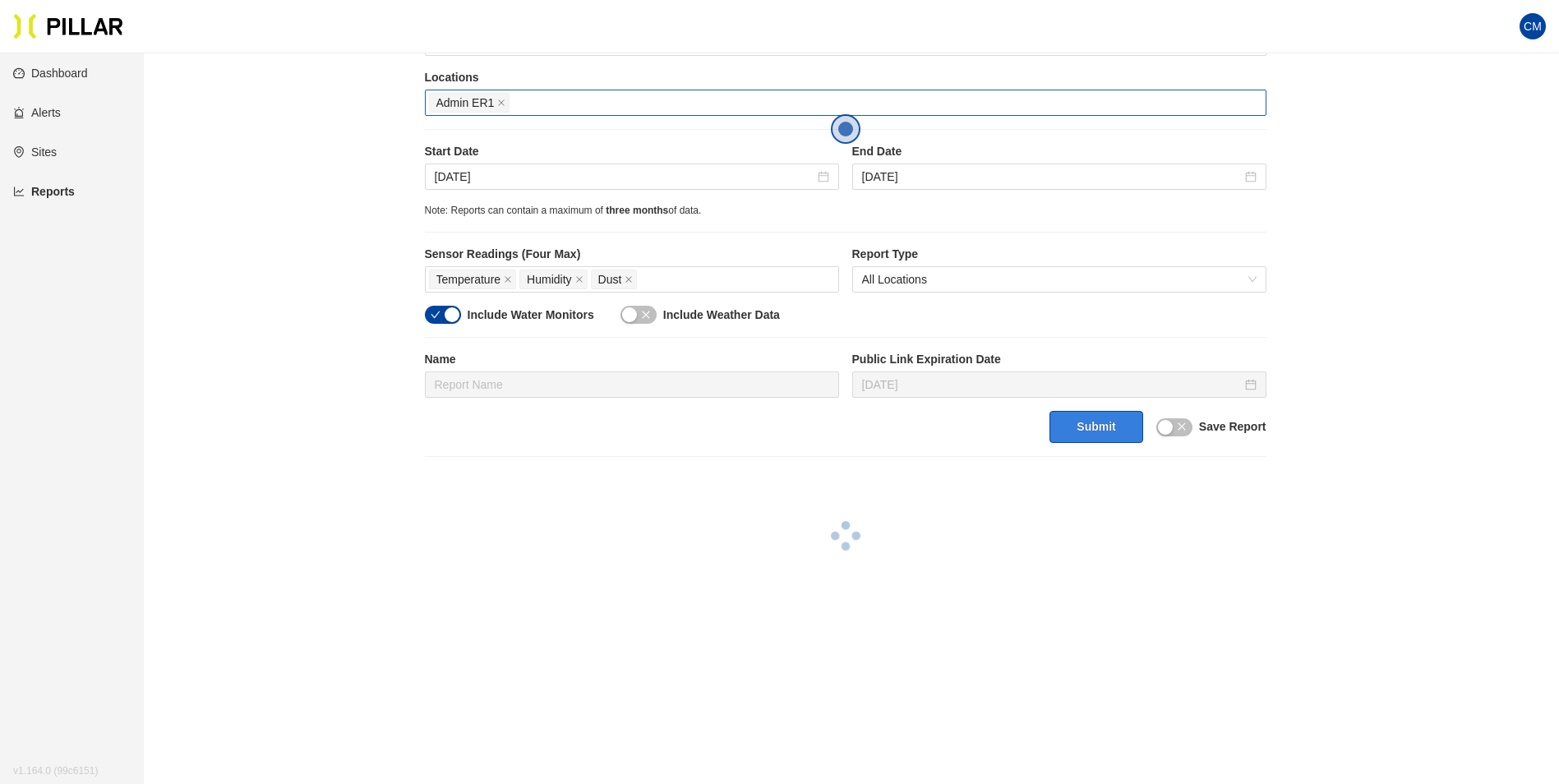
scroll to position [295, 0]
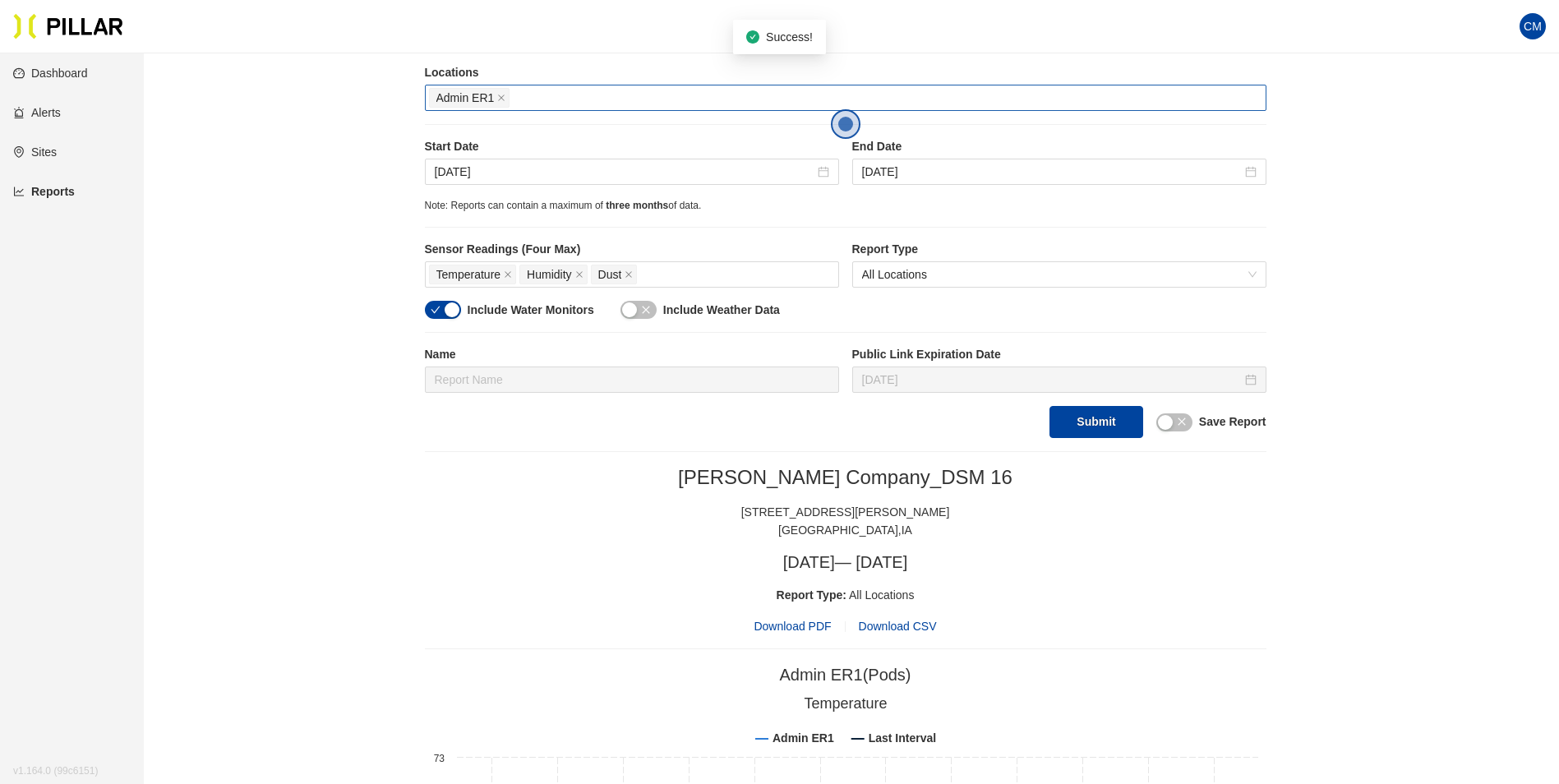
click at [789, 630] on span "Download PDF" at bounding box center [792, 626] width 78 height 18
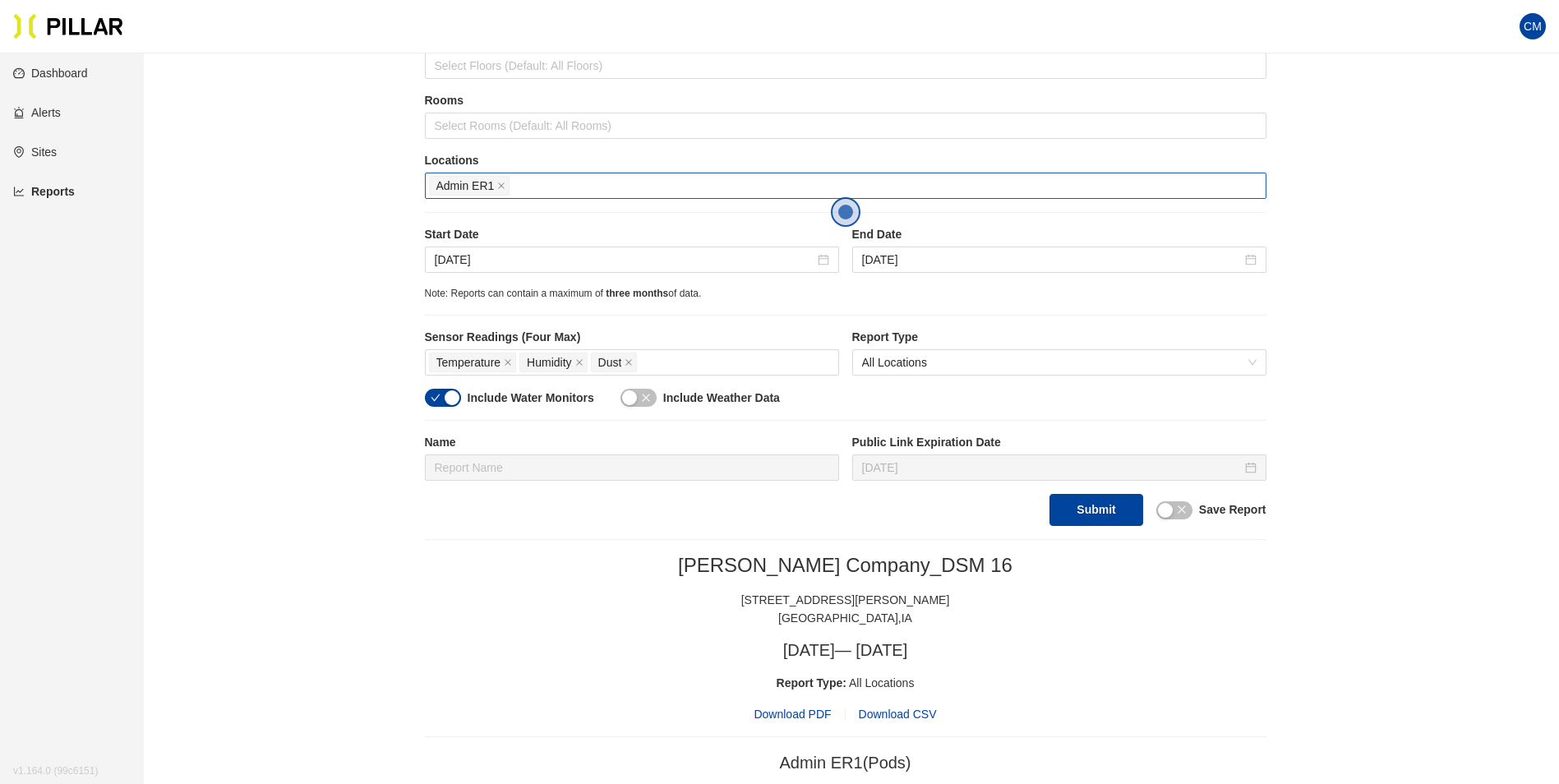
scroll to position [131, 0]
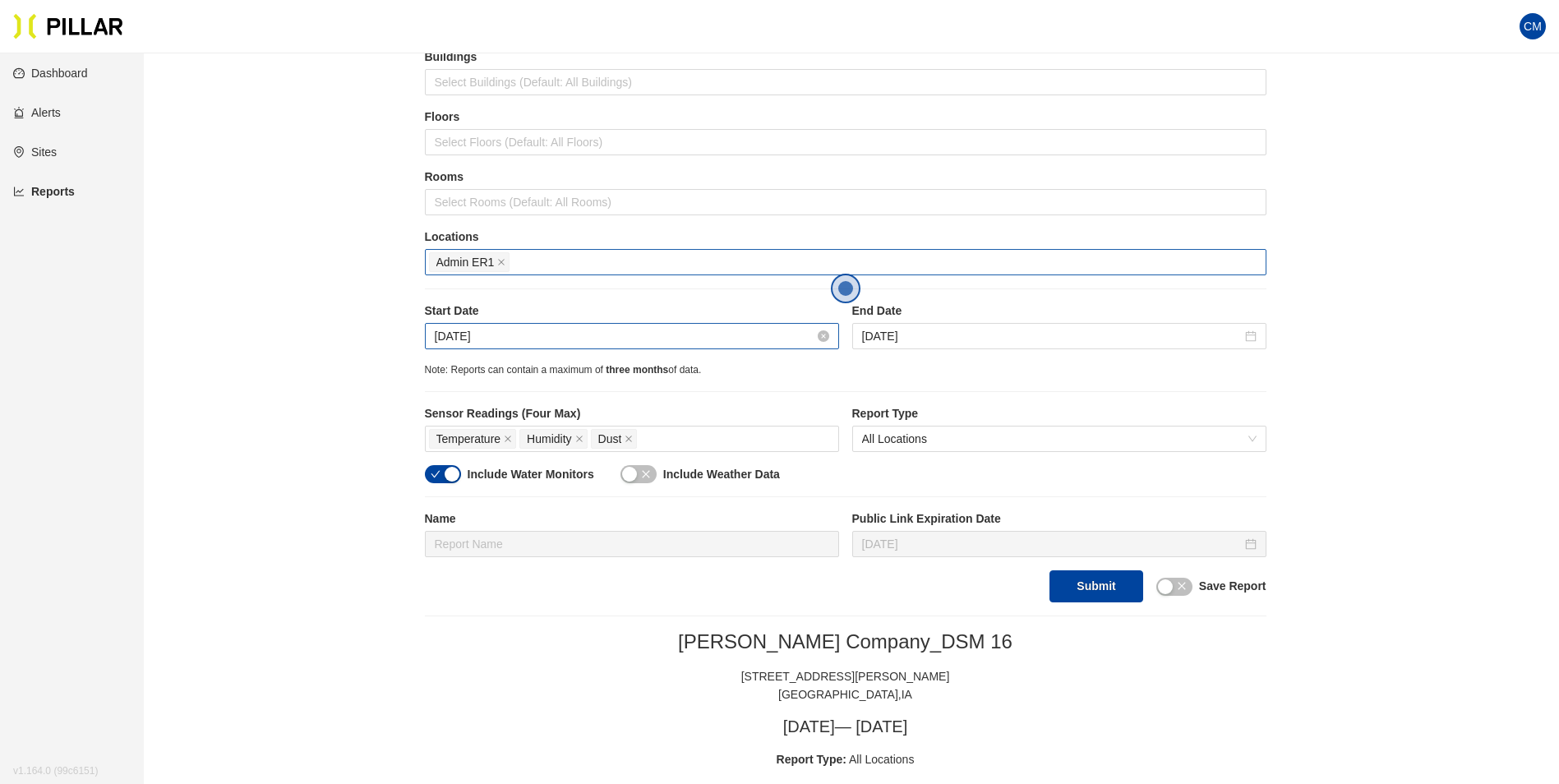
click at [565, 330] on input "[DATE]" at bounding box center [624, 336] width 379 height 18
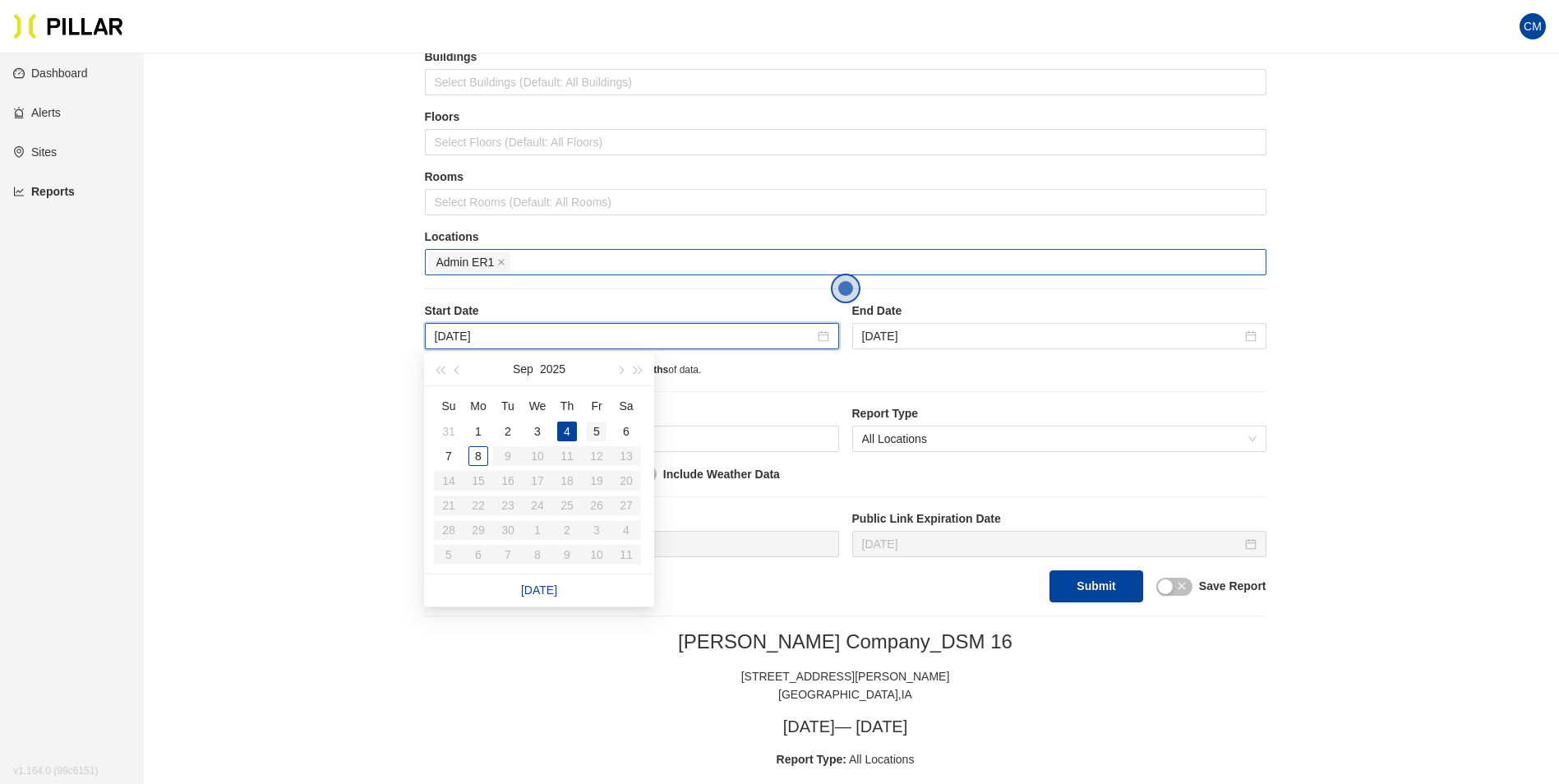
type input "[DATE]"
click at [595, 434] on div "5" at bounding box center [596, 432] width 20 height 20
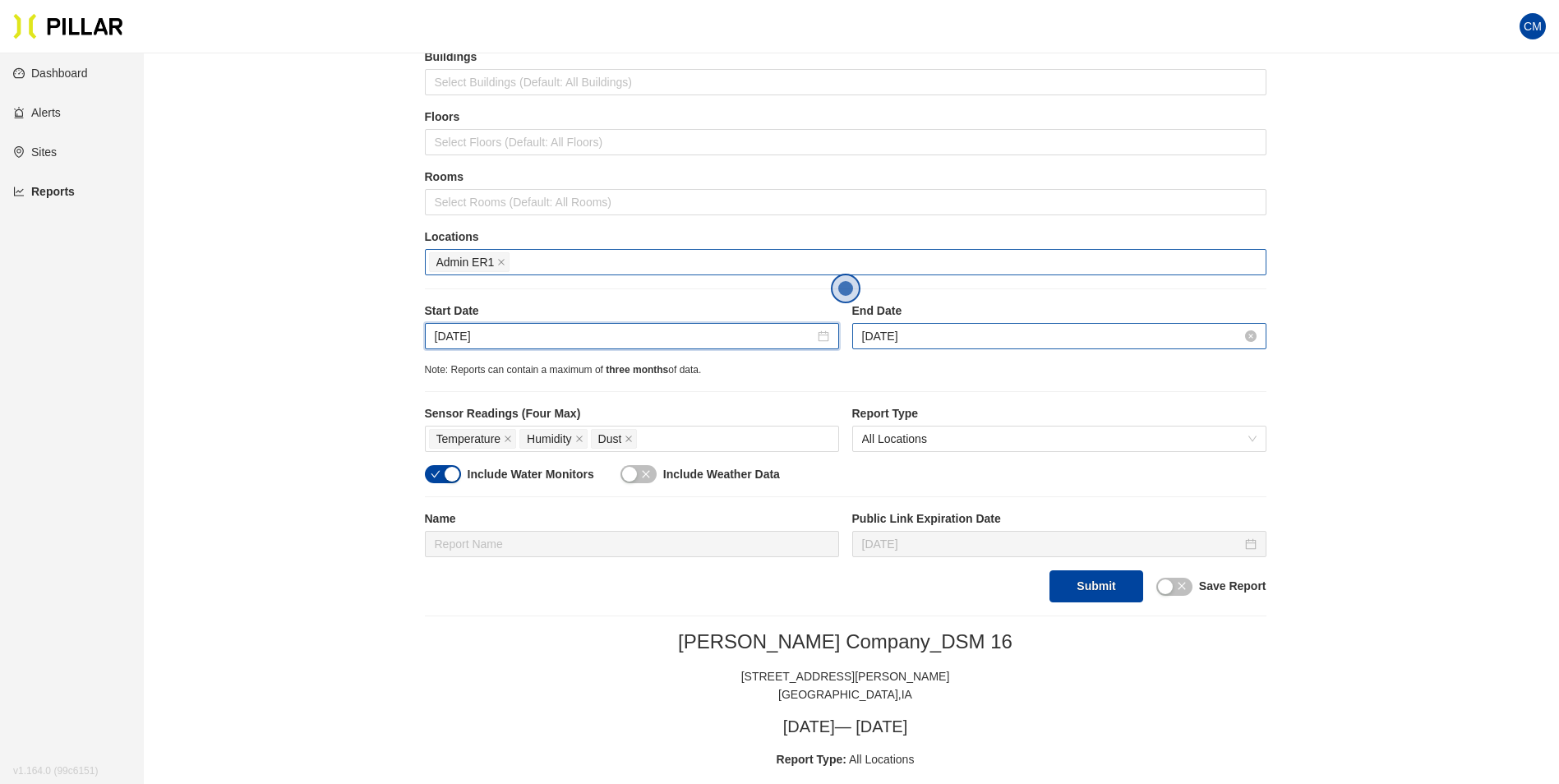
click at [944, 332] on input "[DATE]" at bounding box center [1051, 336] width 379 height 18
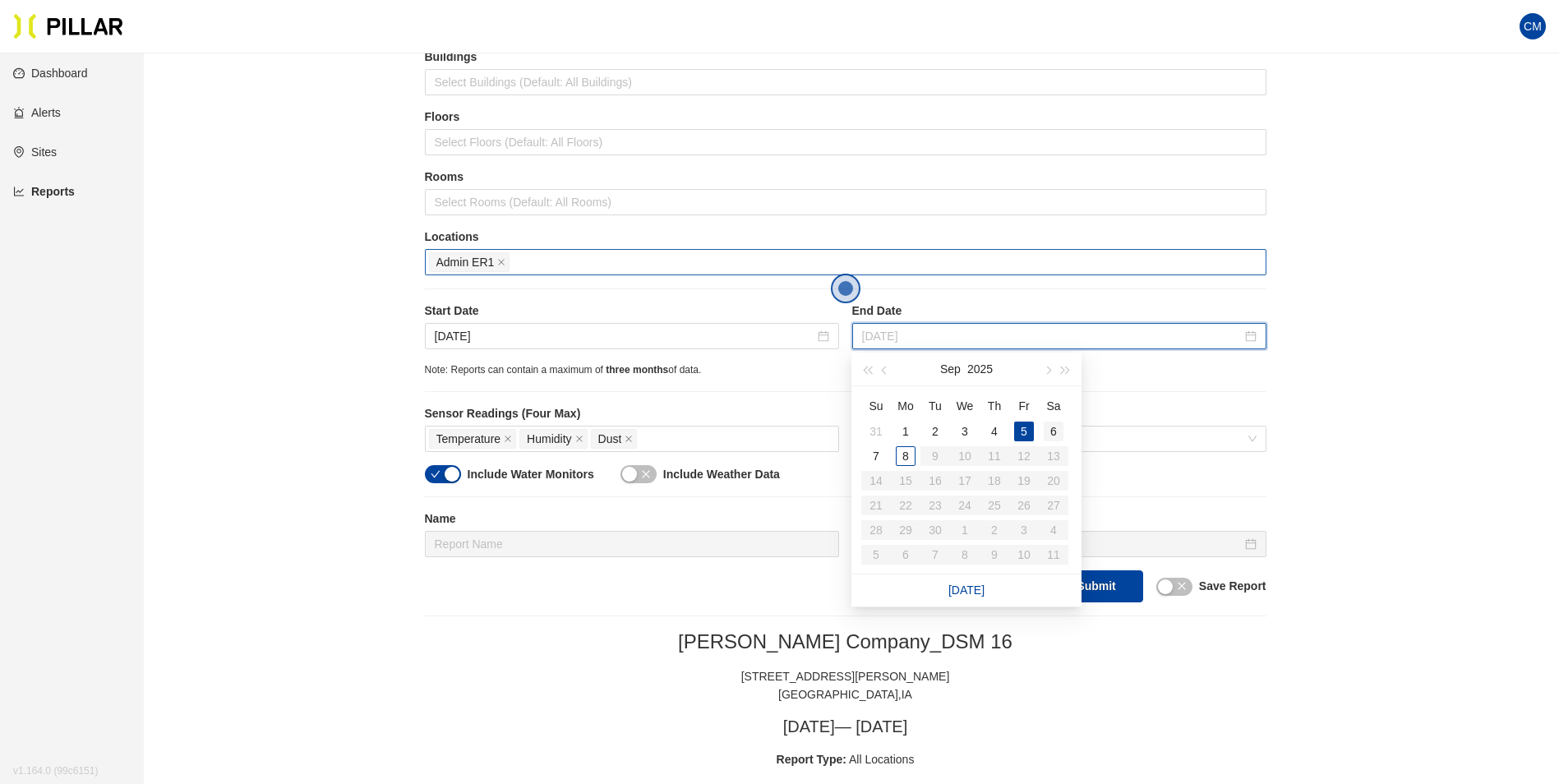
type input "[DATE]"
click at [1057, 432] on div "6" at bounding box center [1053, 432] width 20 height 20
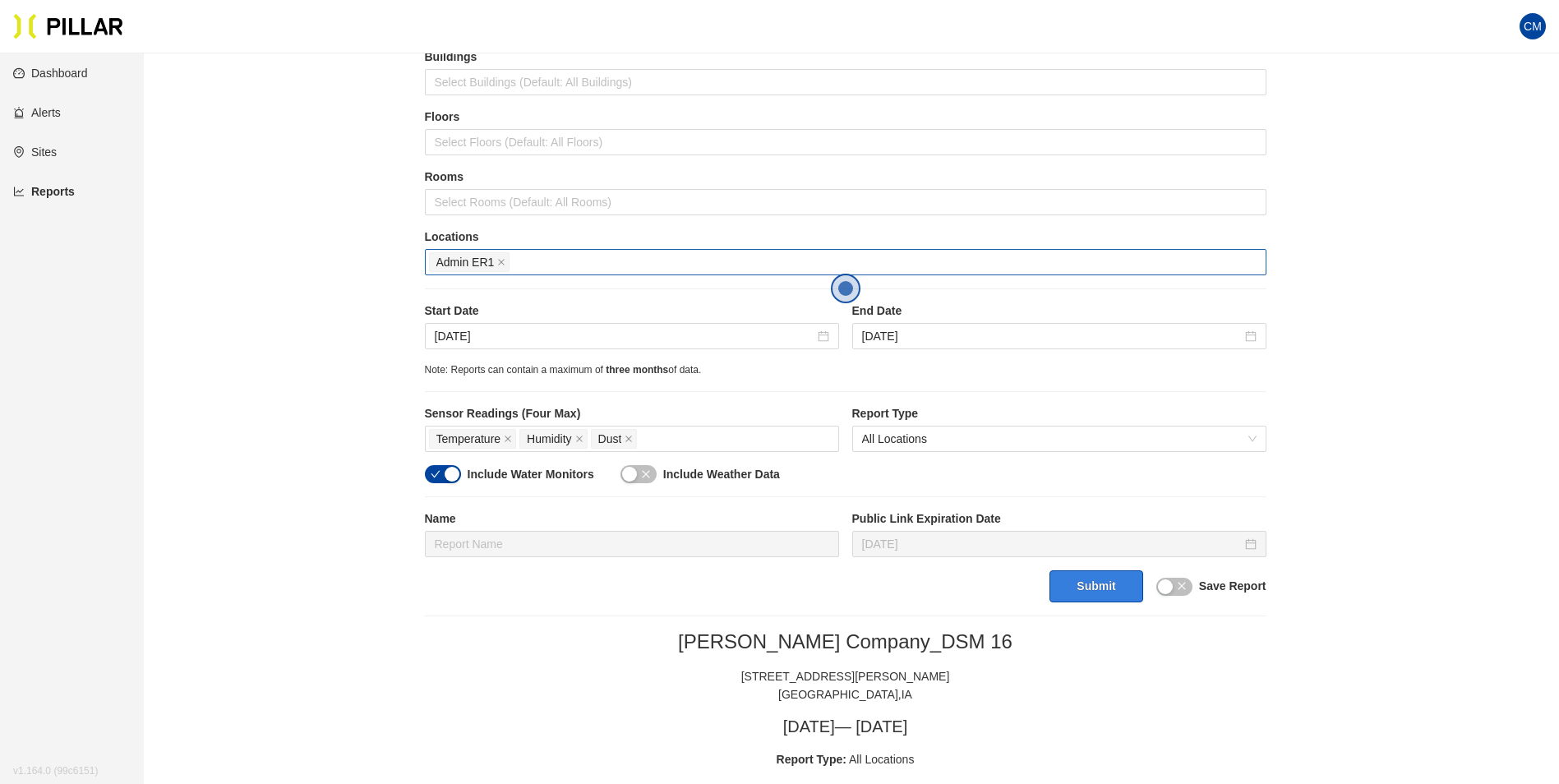
click at [1105, 588] on button "Submit" at bounding box center [1096, 585] width 93 height 32
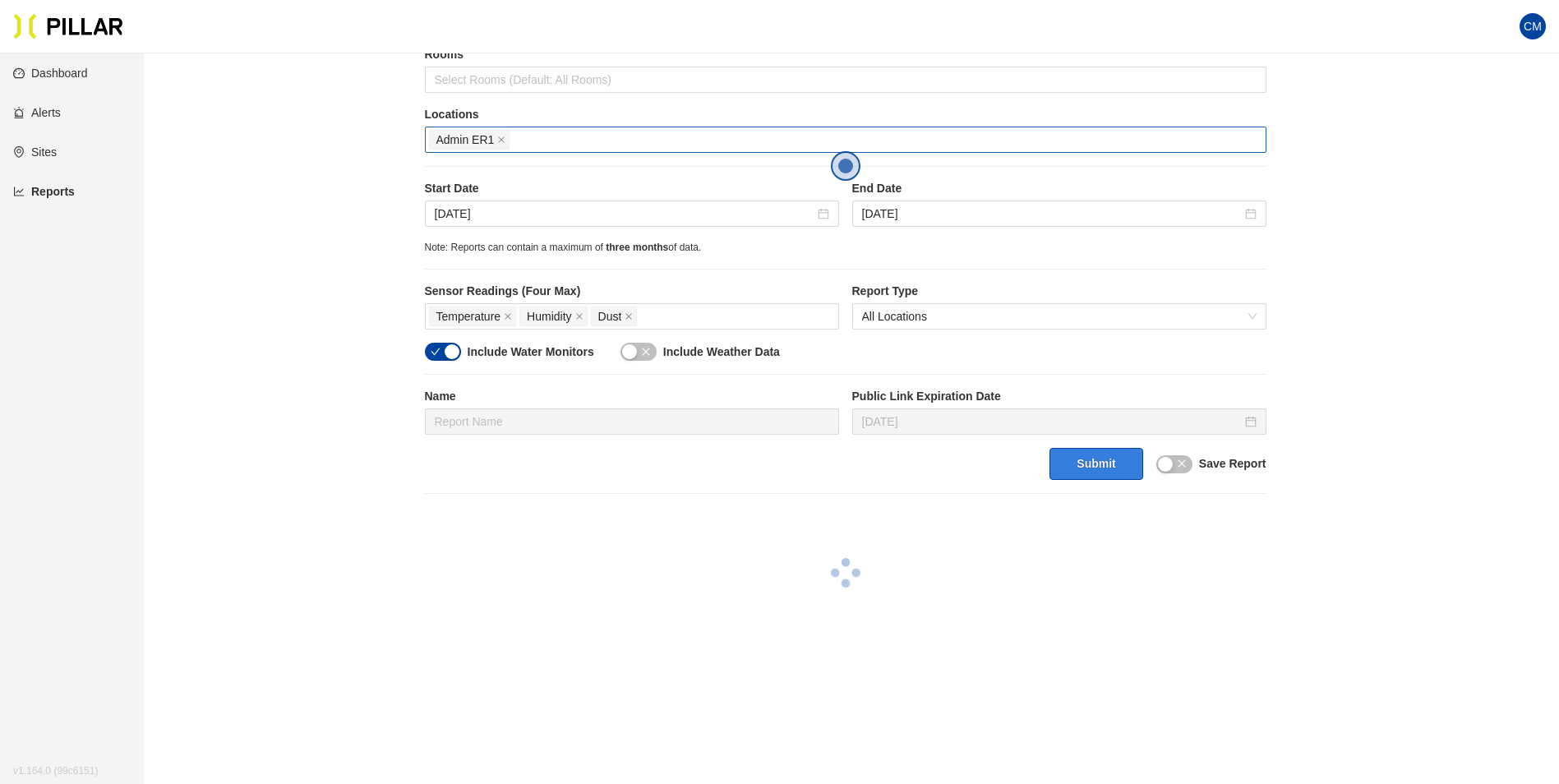
scroll to position [295, 0]
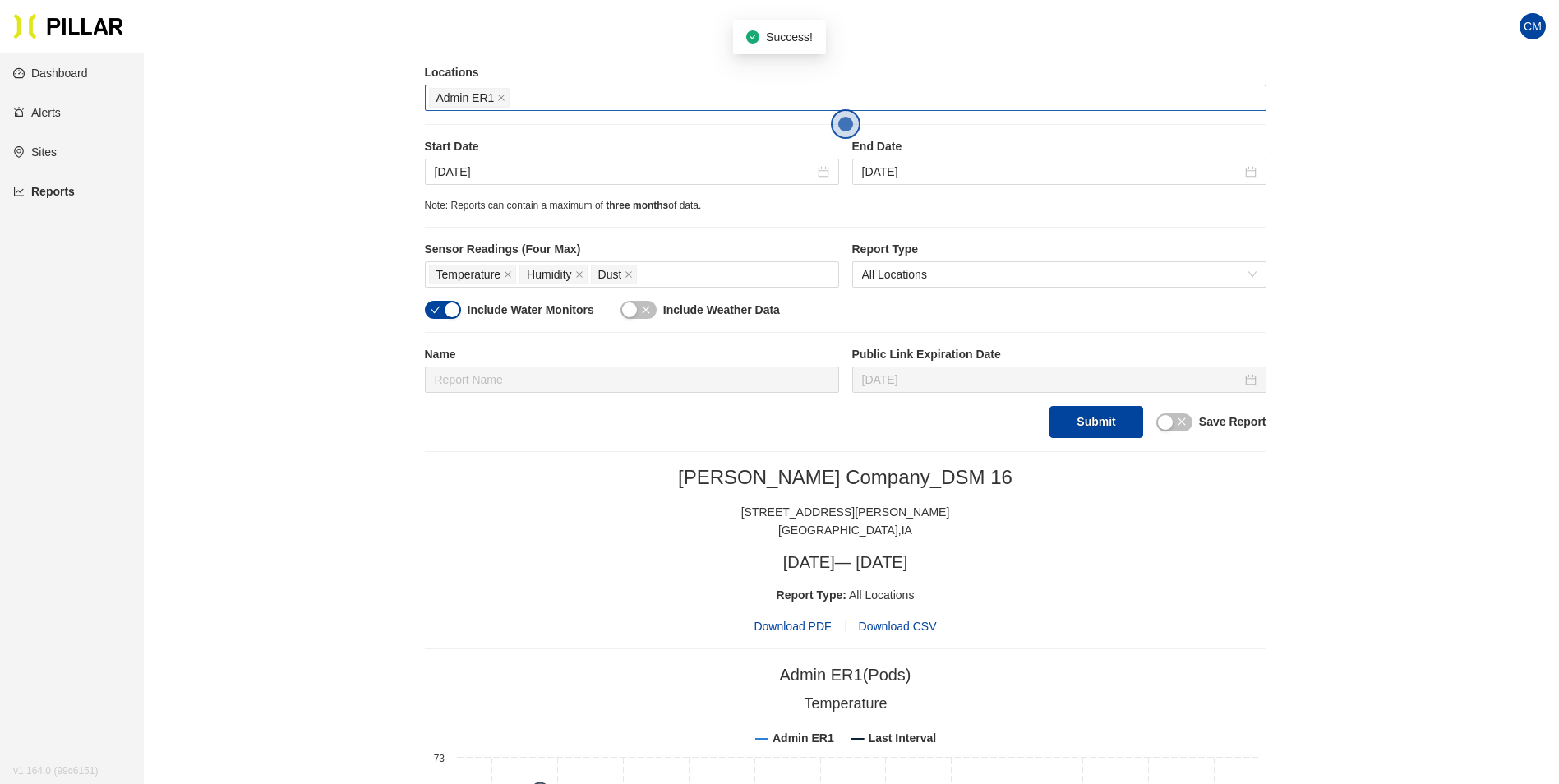
click at [808, 623] on span "Download PDF" at bounding box center [792, 626] width 78 height 18
click at [1363, 356] on div "Reports / Generate Historical Report / Site [PERSON_NAME] Company_DSM 16 Buildi…" at bounding box center [845, 762] width 1322 height 1983
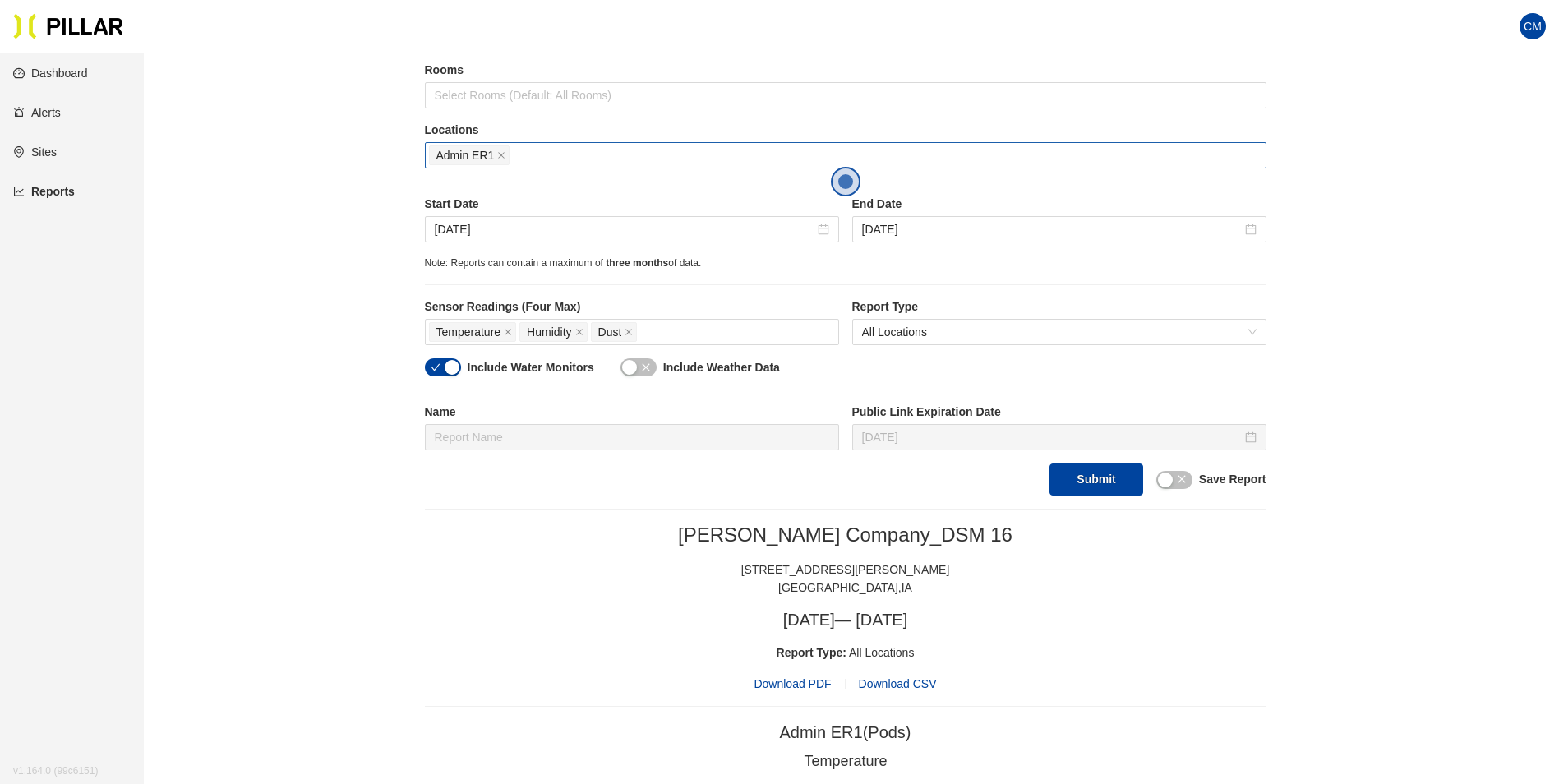
scroll to position [213, 0]
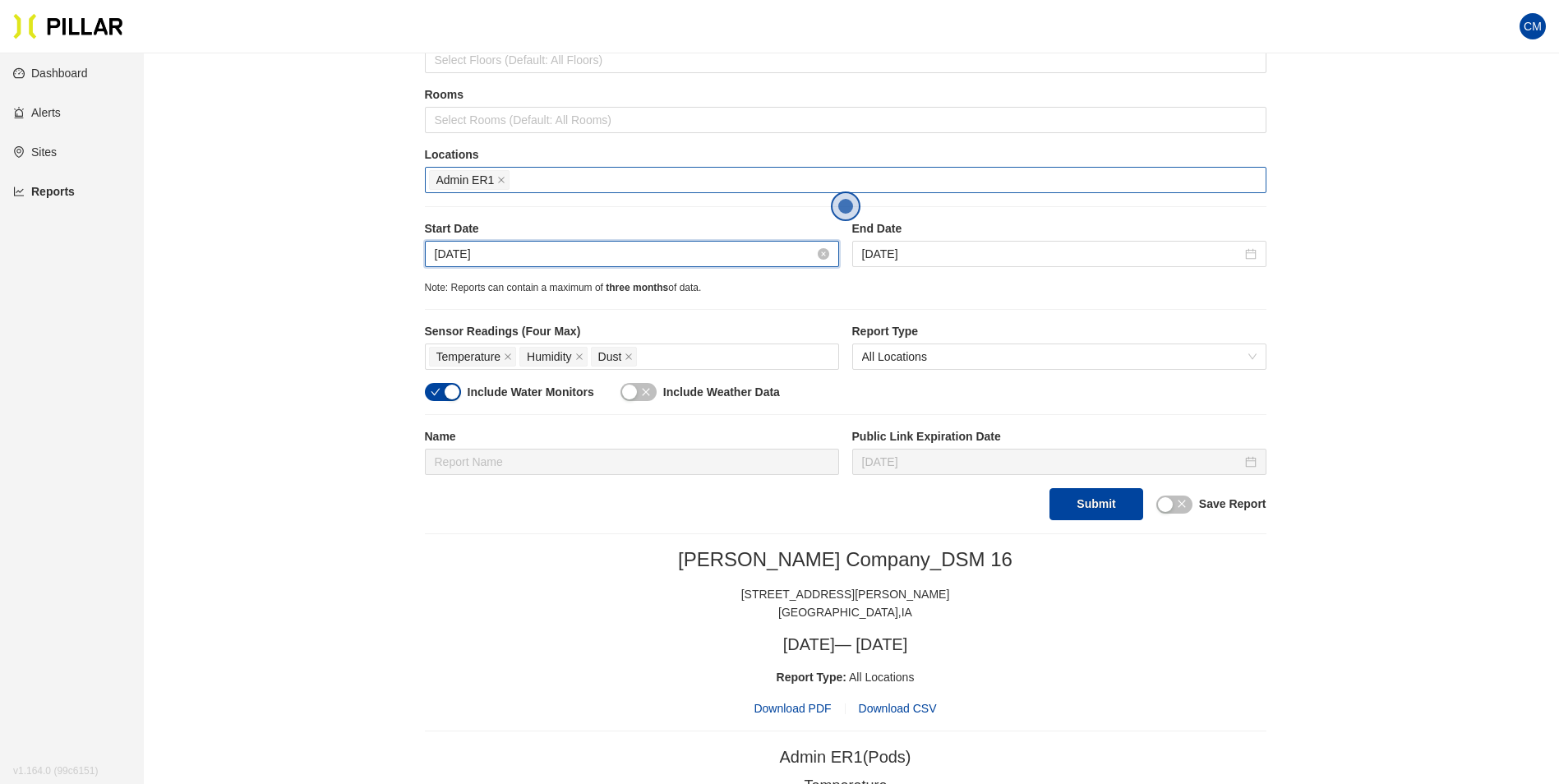
click at [463, 247] on input "[DATE]" at bounding box center [624, 254] width 379 height 18
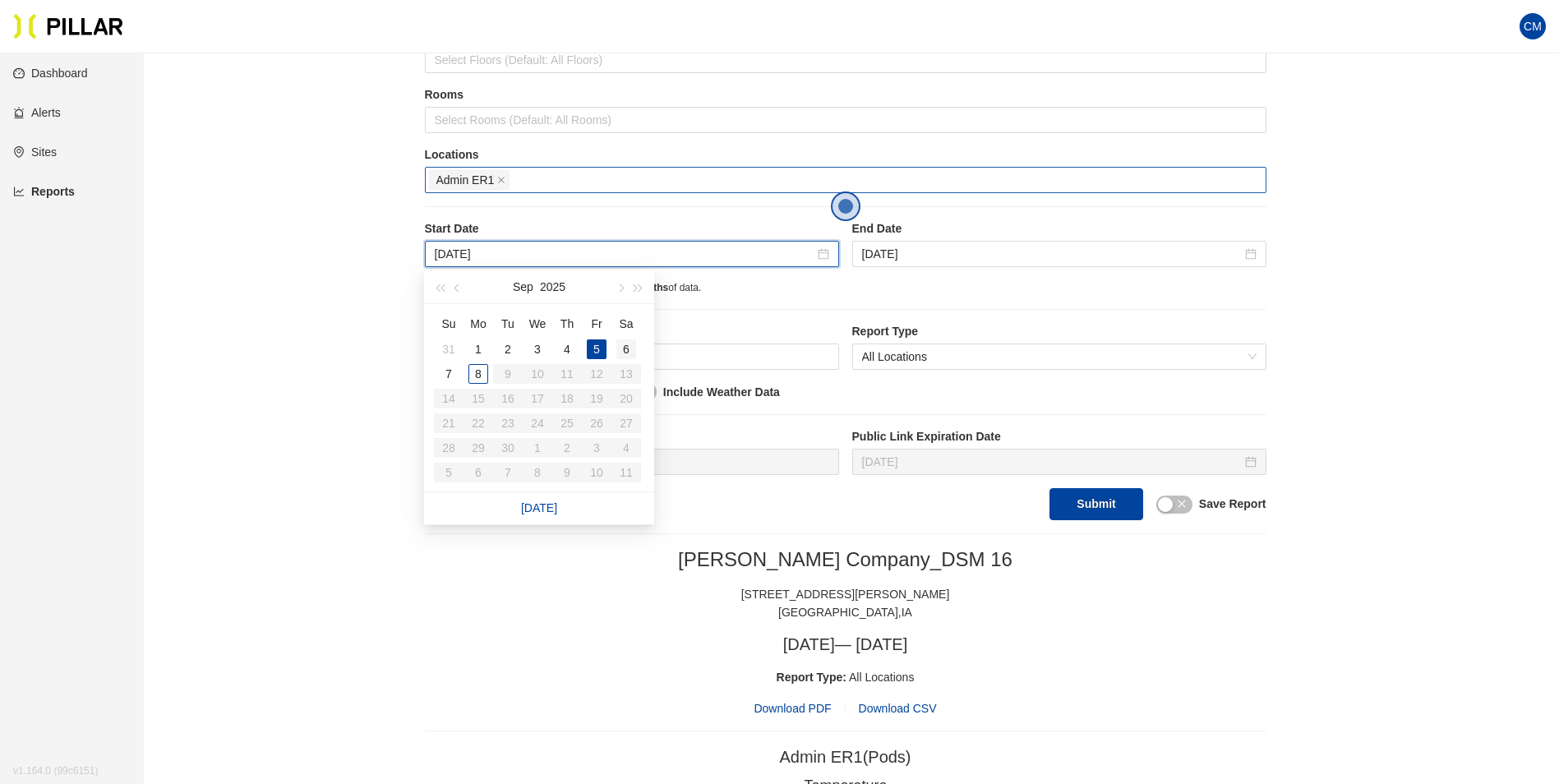
type input "[DATE]"
click at [621, 346] on div "6" at bounding box center [626, 350] width 20 height 20
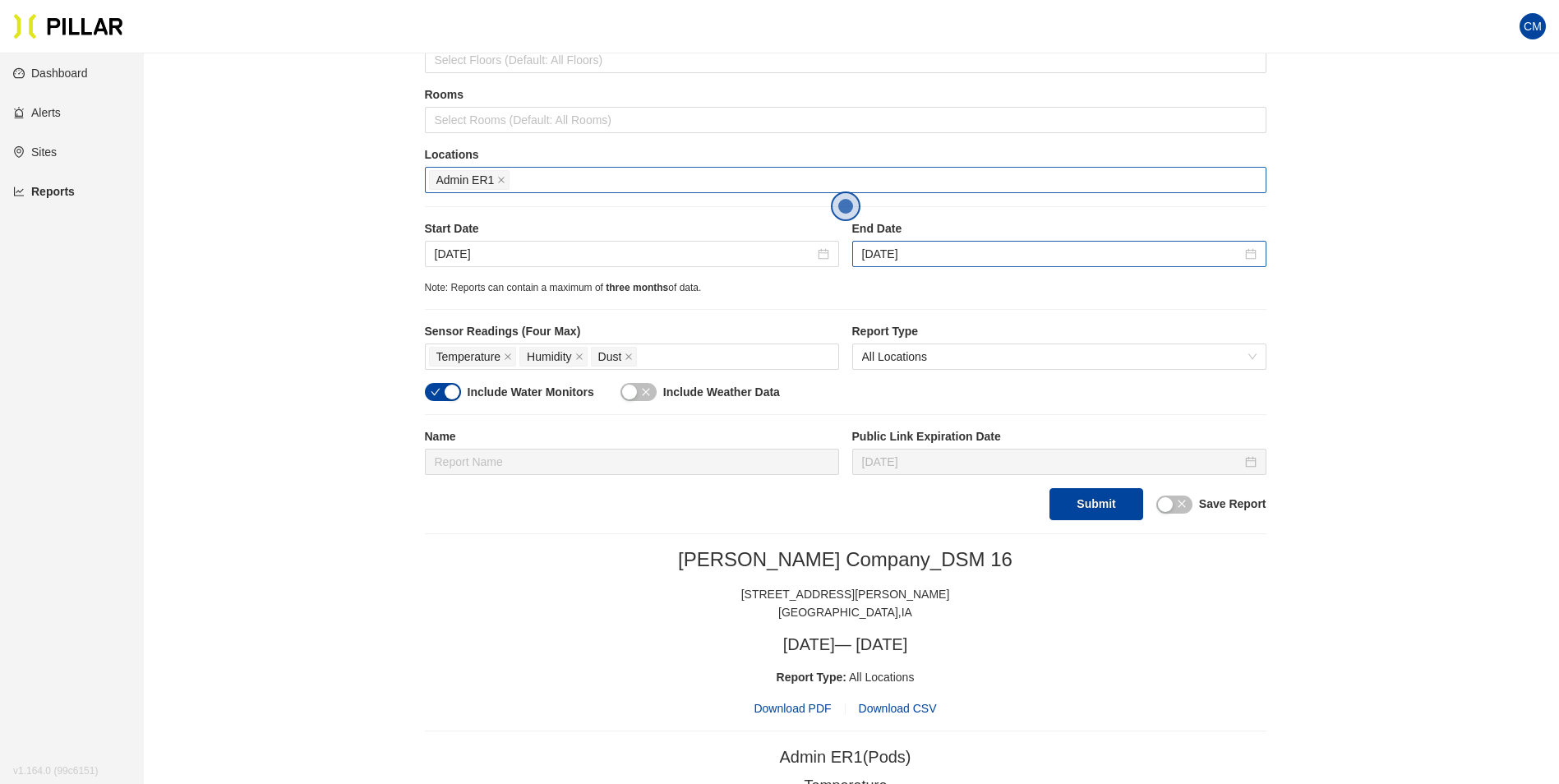
click at [919, 242] on div "[DATE]" at bounding box center [1059, 254] width 414 height 26
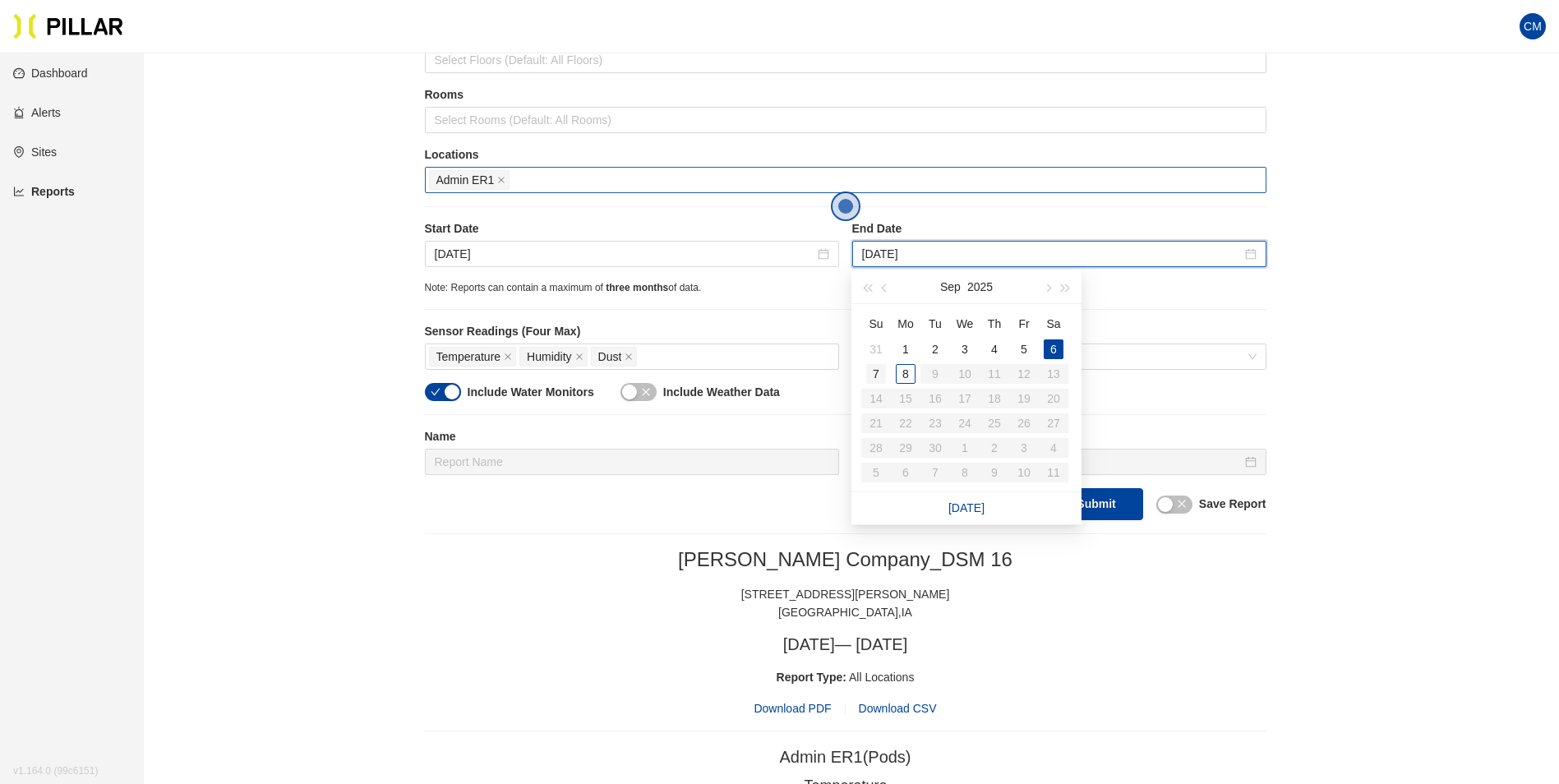
type input "[DATE]"
click at [875, 369] on div "7" at bounding box center [876, 374] width 20 height 20
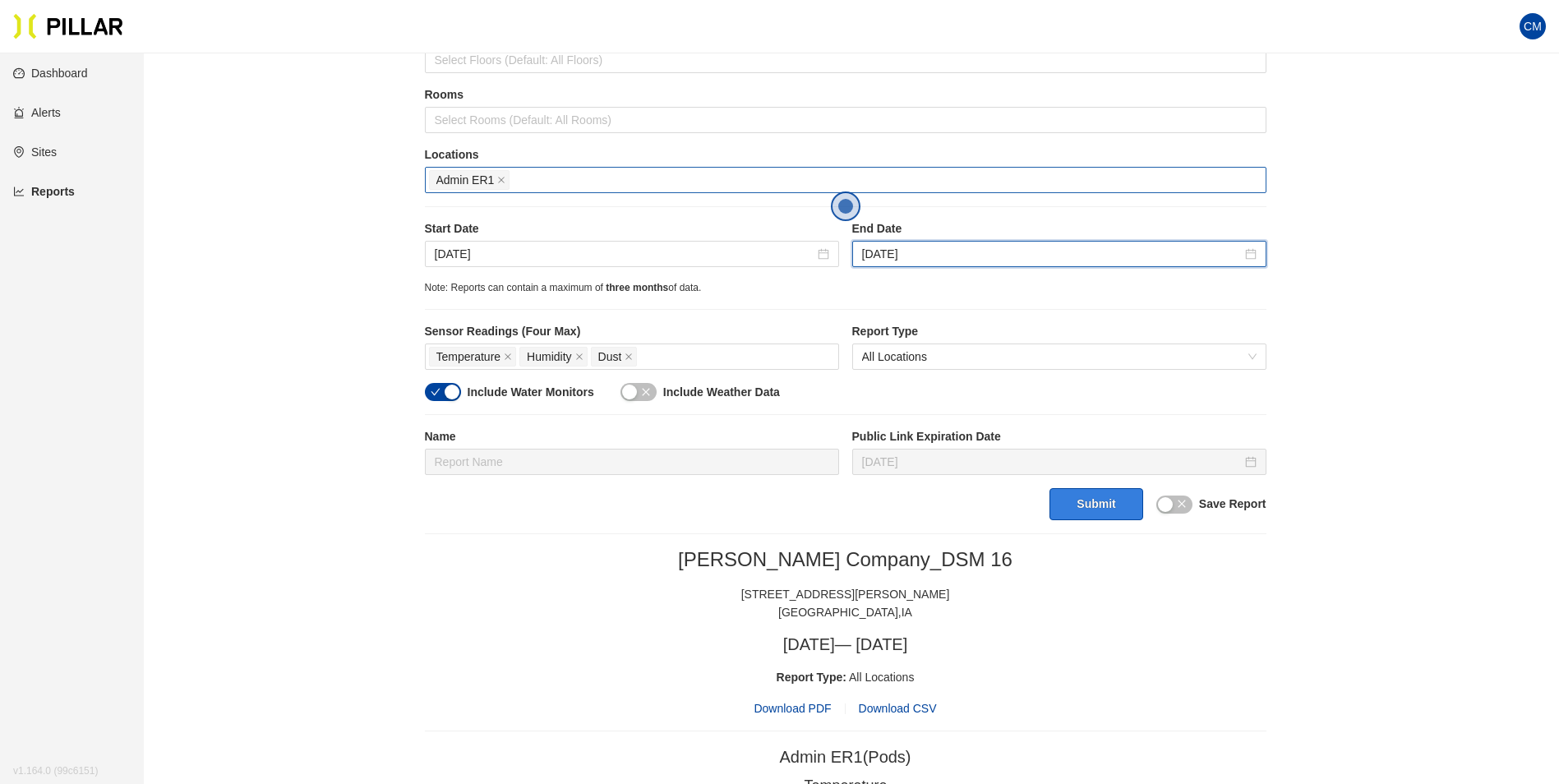
click at [1092, 508] on button "Submit" at bounding box center [1096, 503] width 93 height 32
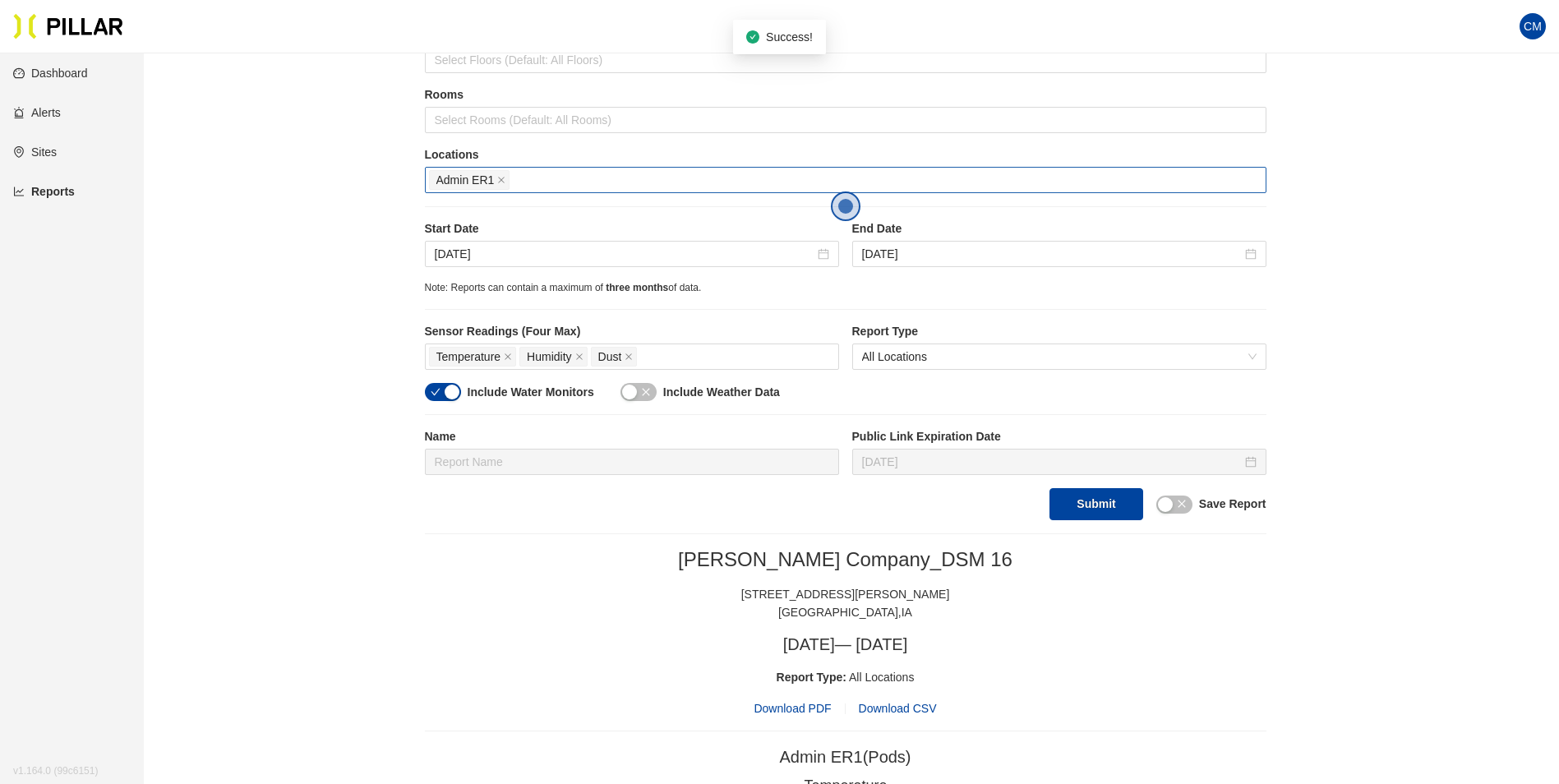
click at [813, 707] on span "Download PDF" at bounding box center [792, 708] width 78 height 18
click at [487, 178] on span "Admin ER1" at bounding box center [465, 180] width 59 height 18
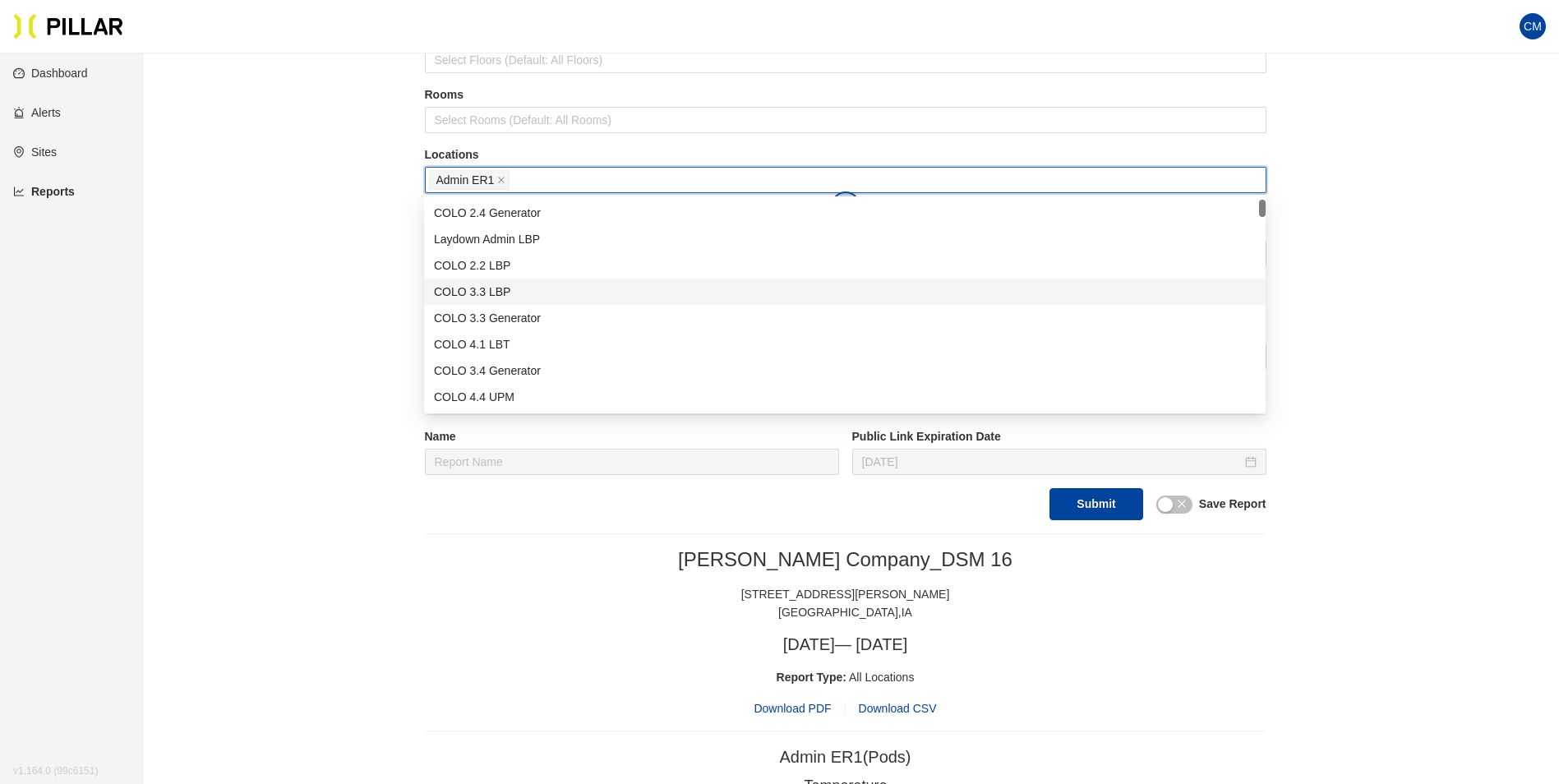
click at [496, 177] on span "Admin ER1" at bounding box center [470, 180] width 81 height 20
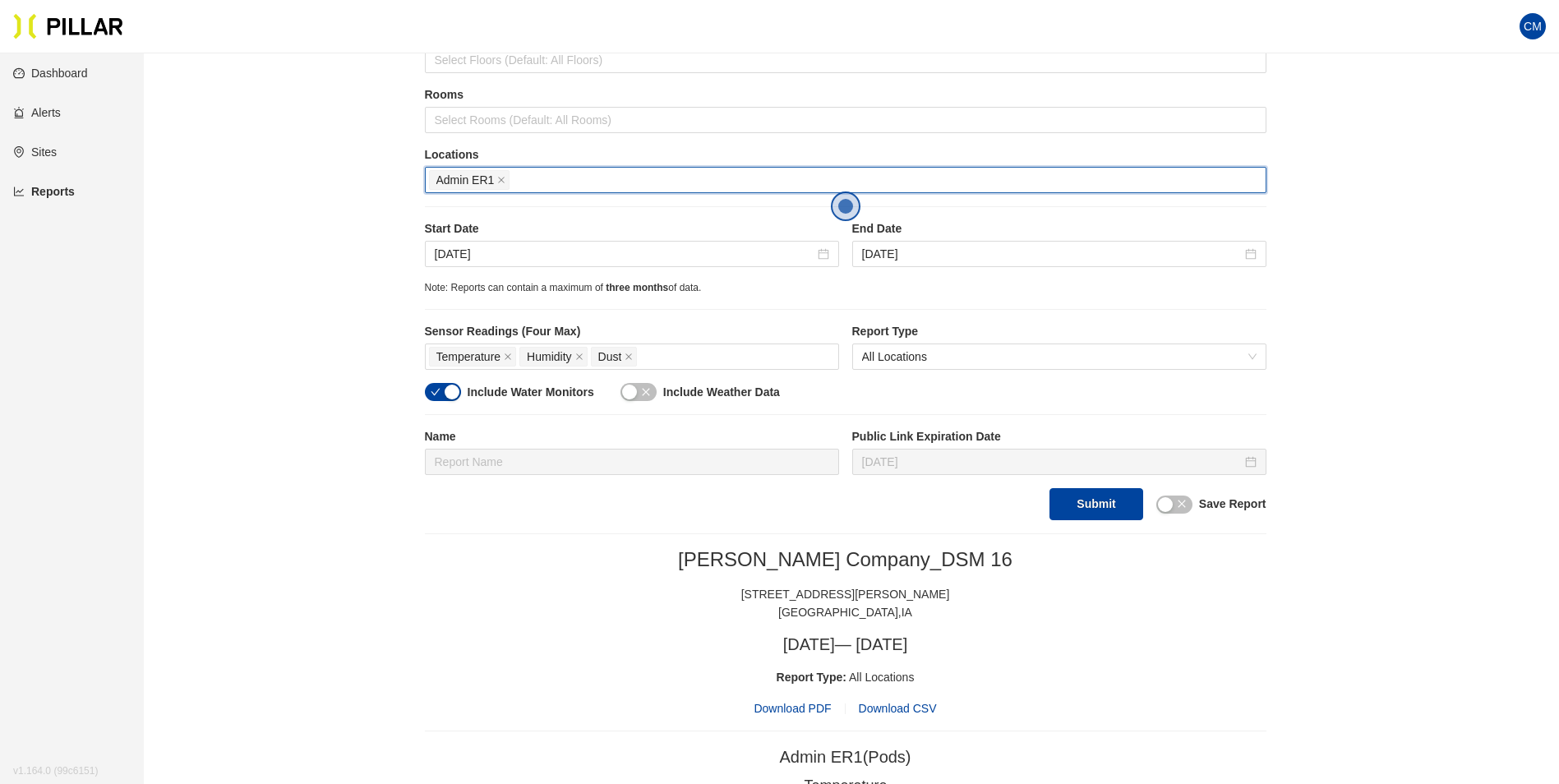
click at [506, 186] on span "Admin ER1" at bounding box center [470, 180] width 81 height 20
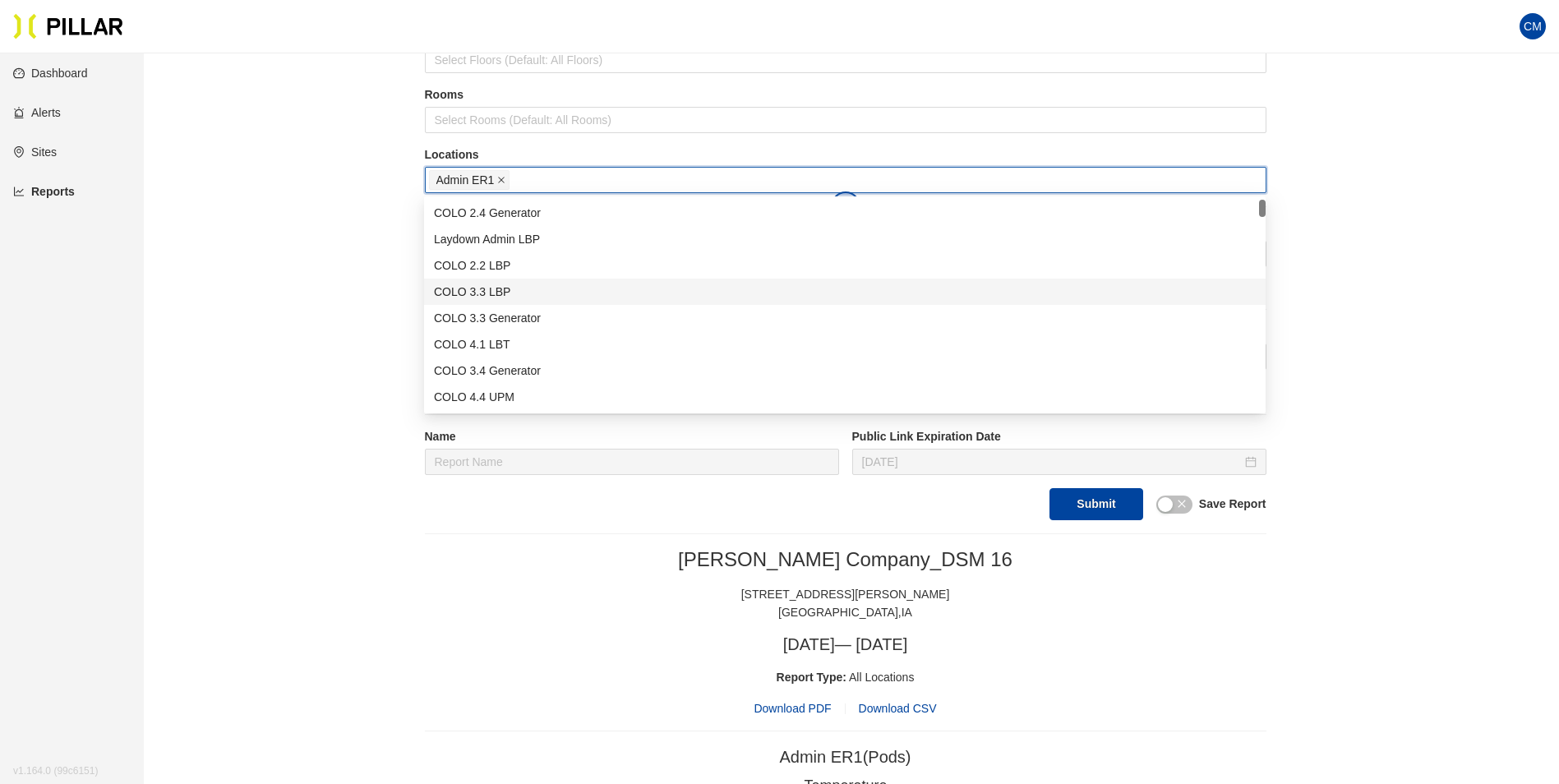
click at [501, 182] on icon "close" at bounding box center [500, 180] width 8 height 8
click at [510, 185] on div at bounding box center [845, 179] width 833 height 23
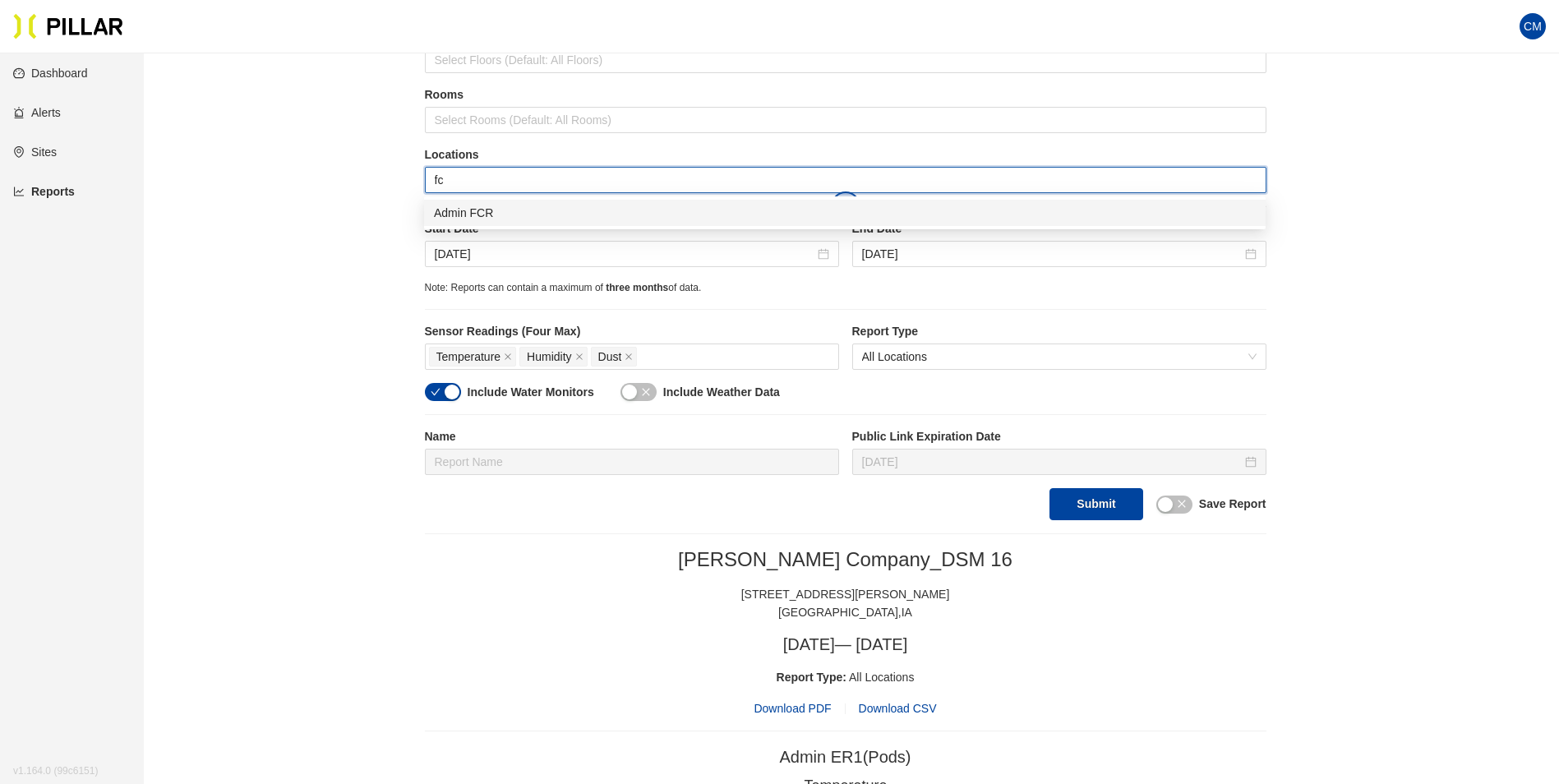
type input "fcr"
click at [532, 211] on div "Admin FCR" at bounding box center [845, 213] width 822 height 18
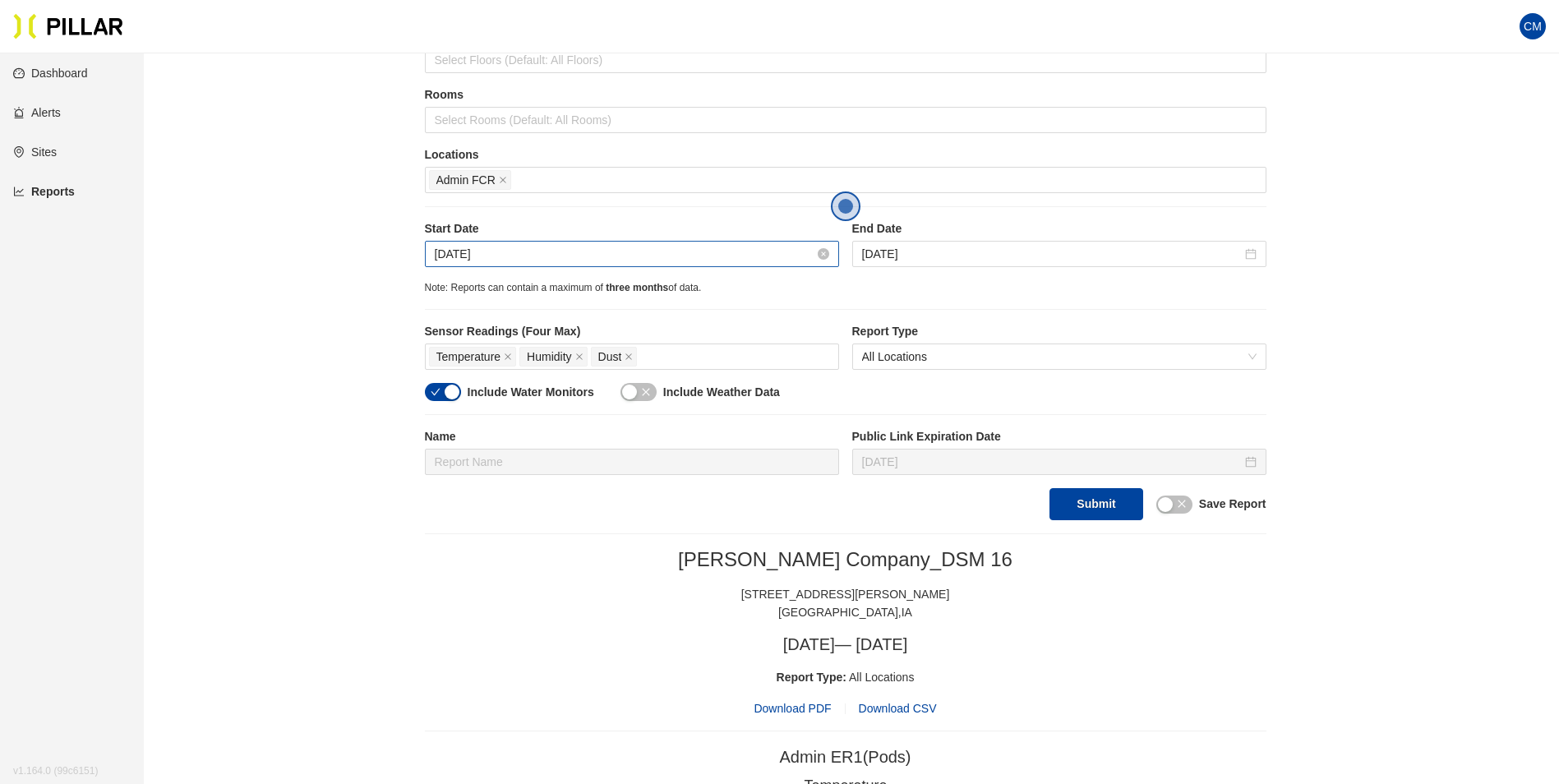
click at [459, 251] on input "[DATE]" at bounding box center [624, 254] width 379 height 18
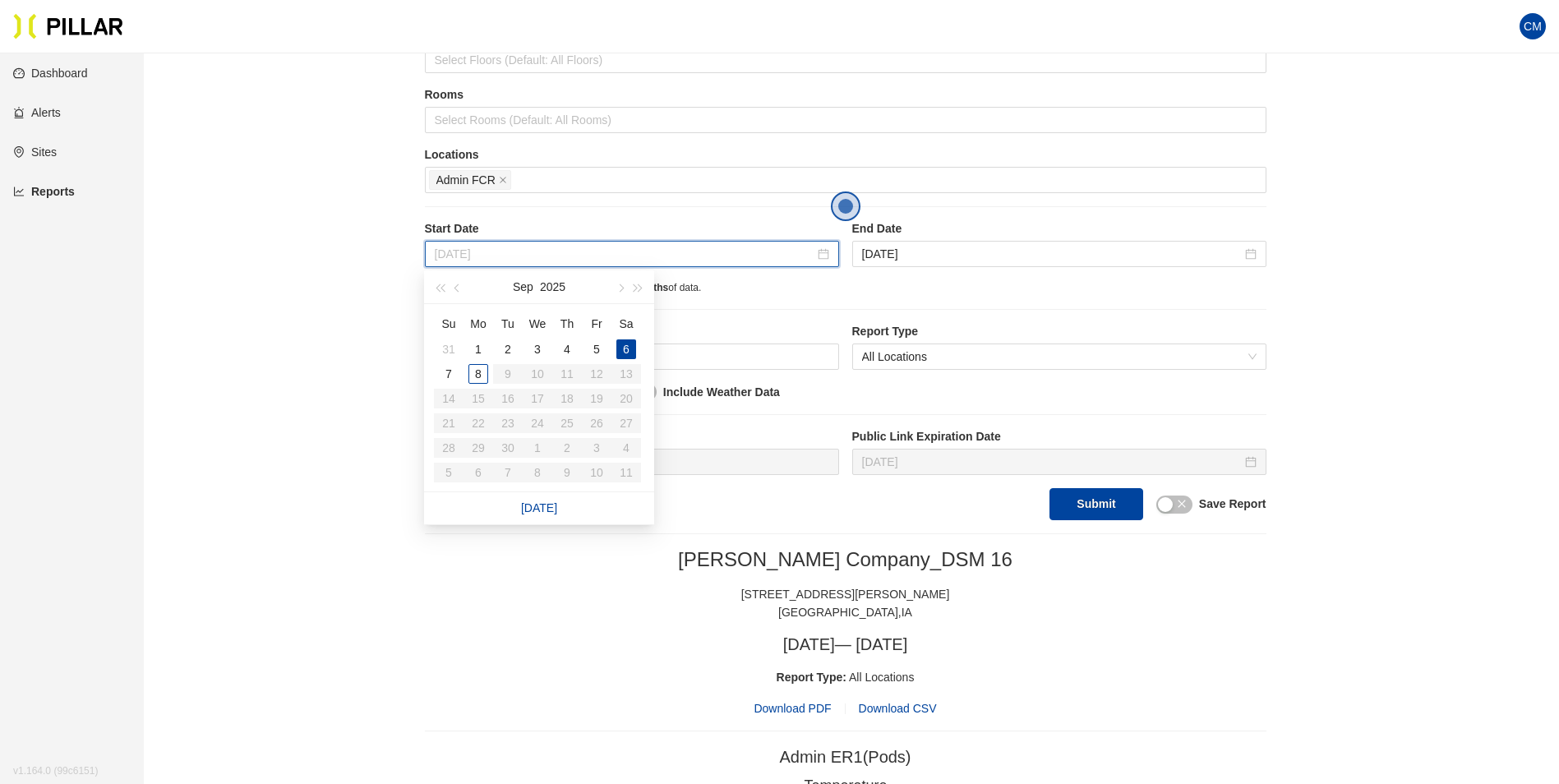
click at [544, 343] on div "3" at bounding box center [537, 350] width 20 height 20
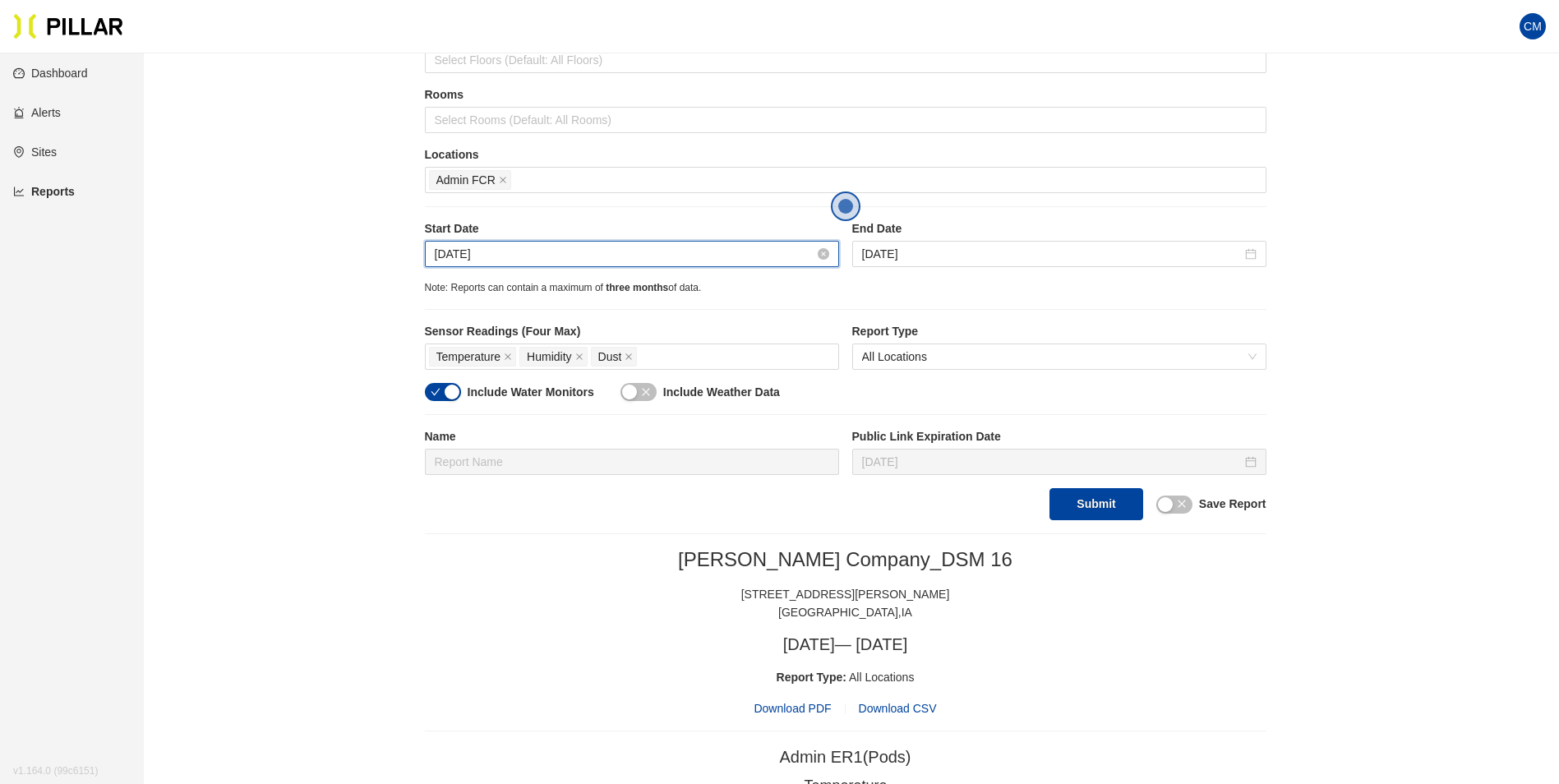
click at [577, 257] on input "[DATE]" at bounding box center [624, 254] width 379 height 18
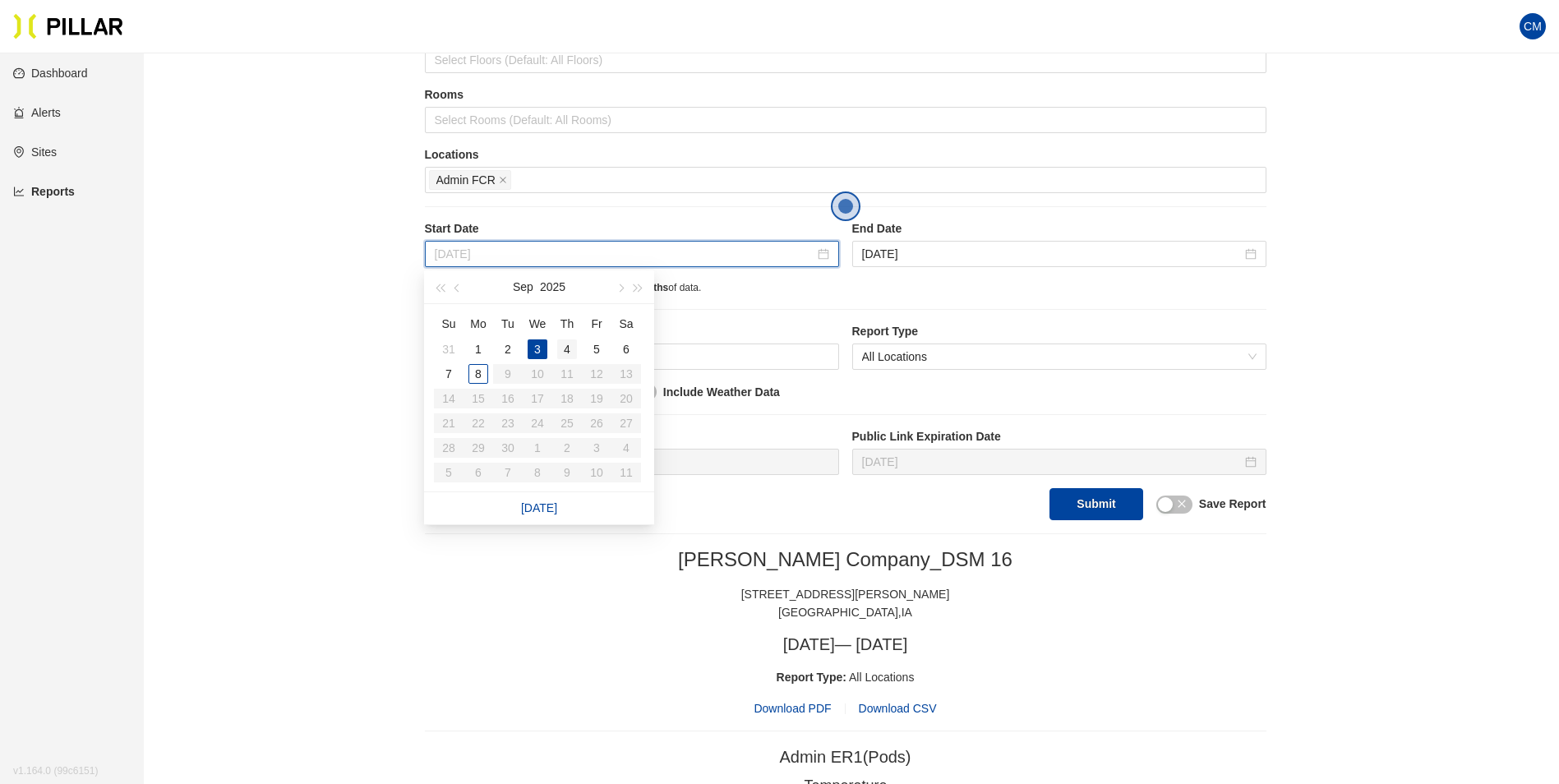
type input "[DATE]"
click at [563, 342] on div "4" at bounding box center [567, 350] width 20 height 20
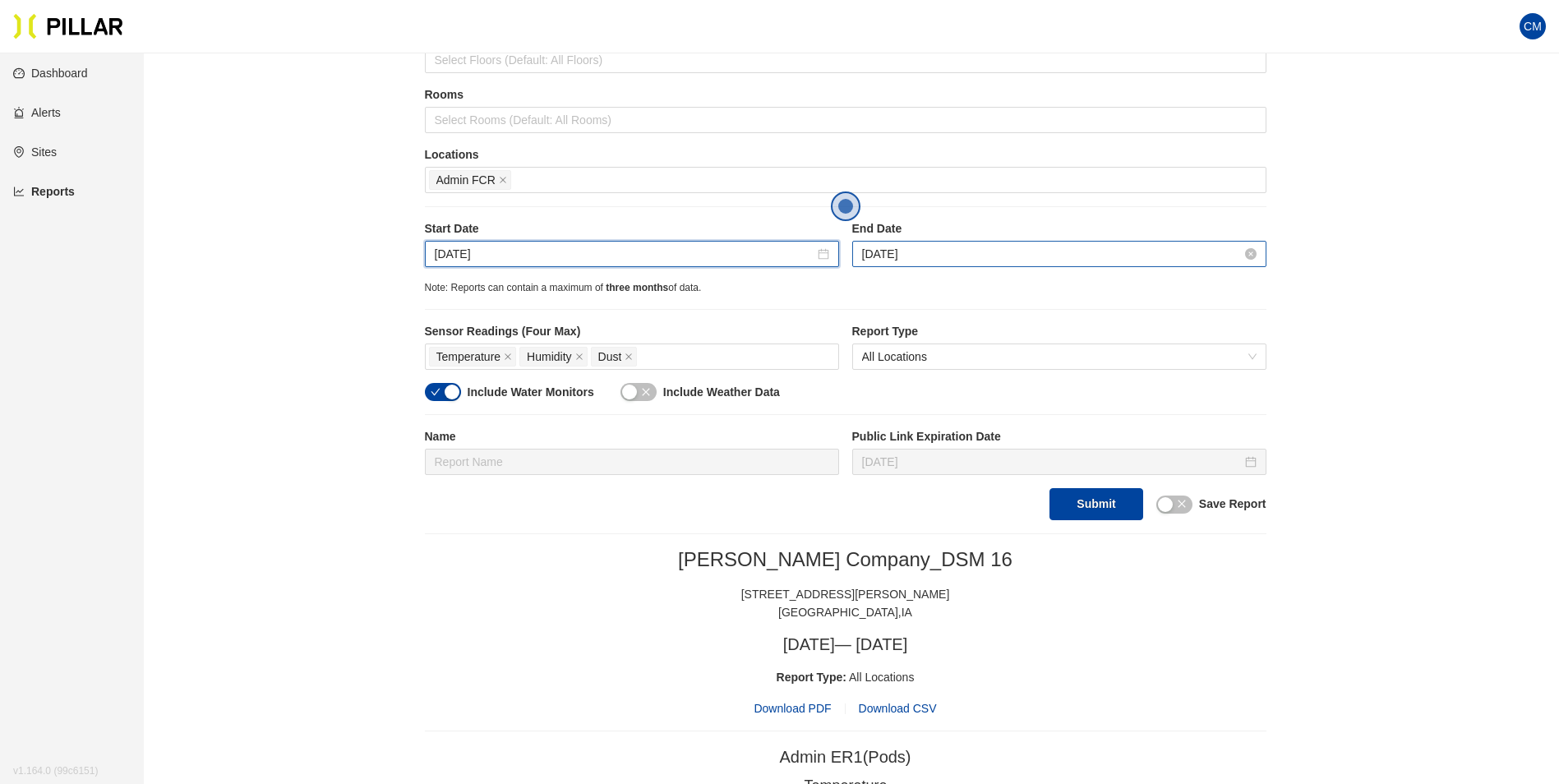
click at [901, 251] on input "[DATE]" at bounding box center [1051, 254] width 379 height 18
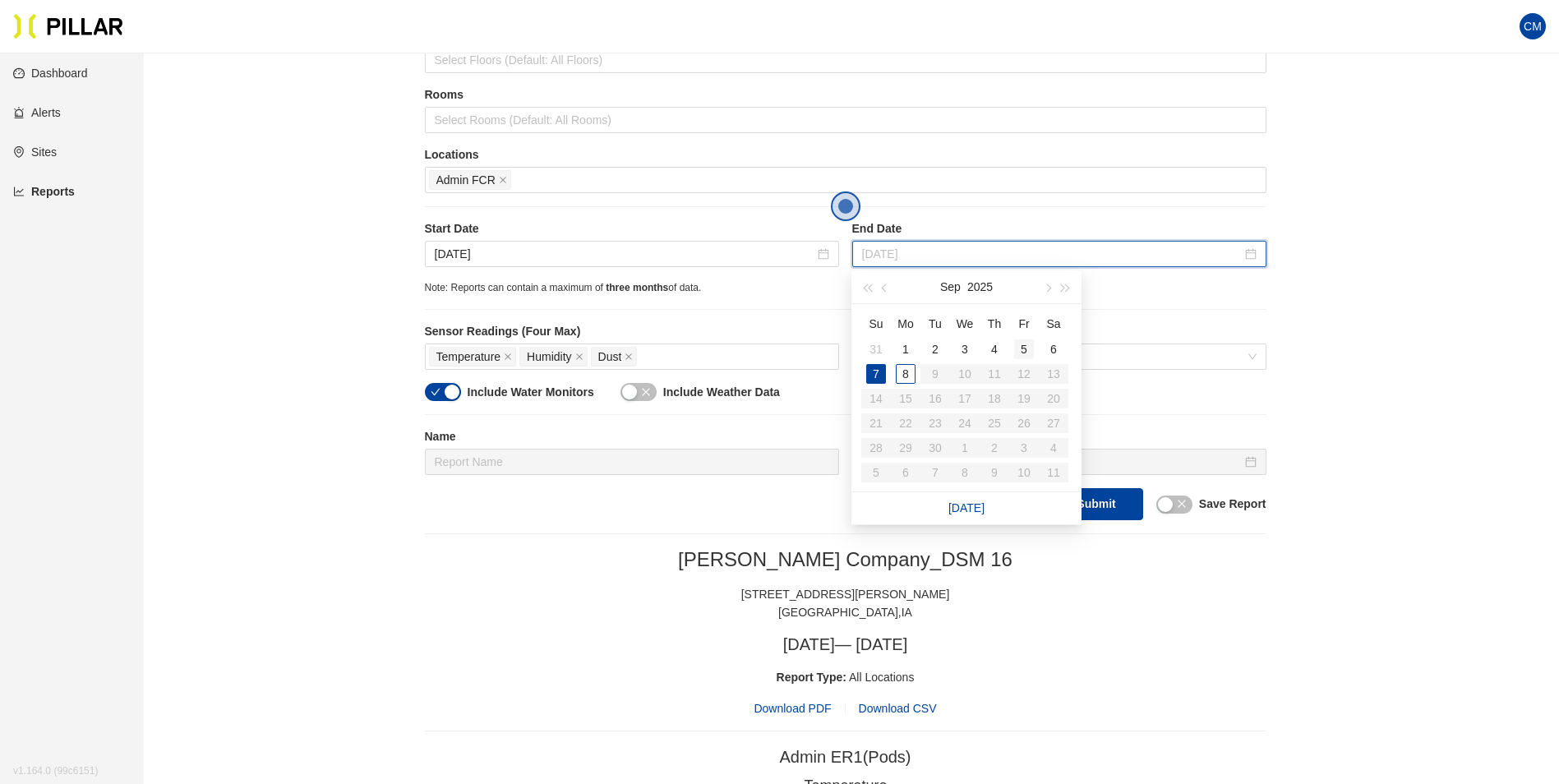
type input "[DATE]"
click at [1021, 346] on div "5" at bounding box center [1024, 350] width 20 height 20
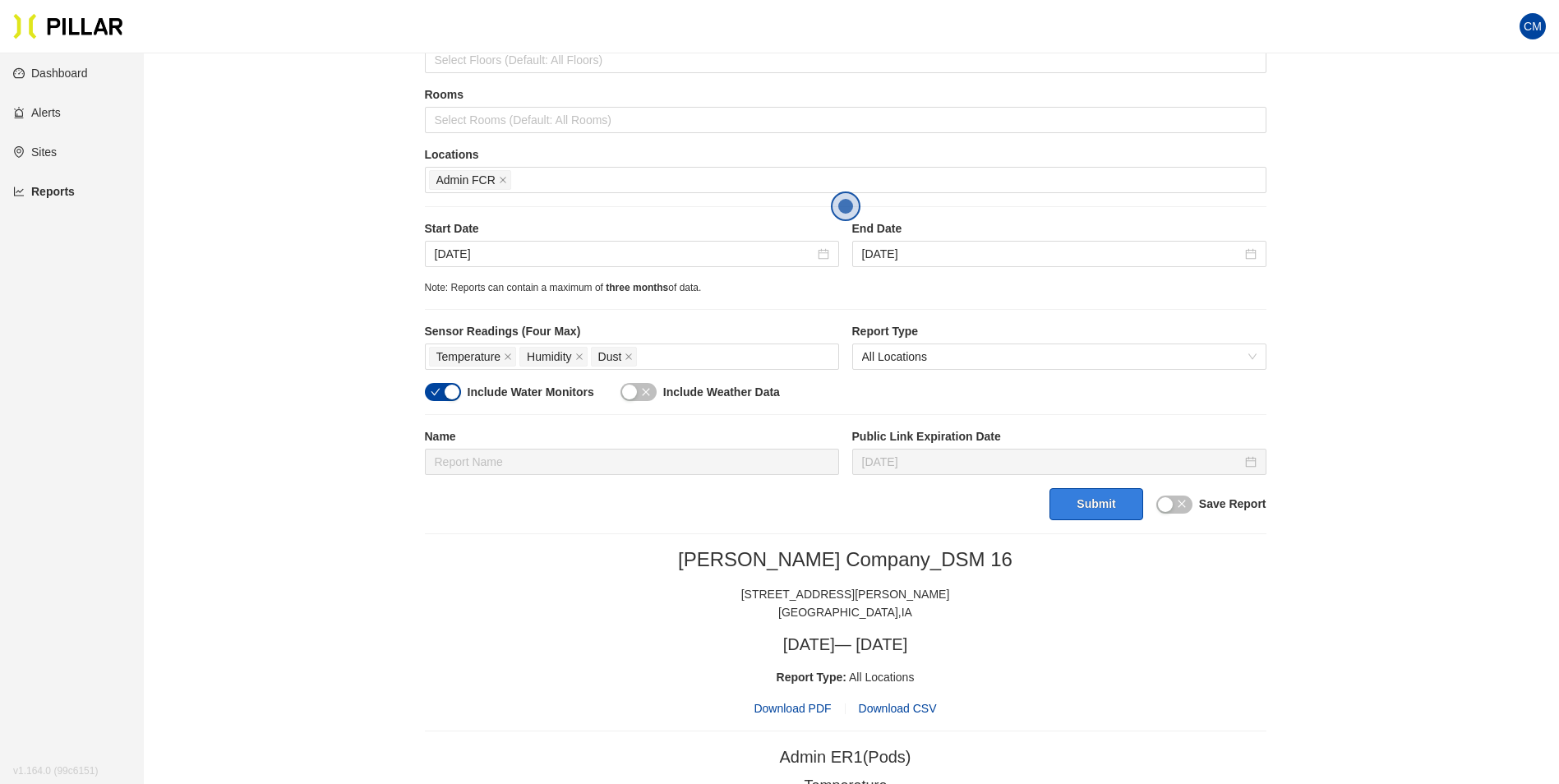
click at [1112, 502] on button "Submit" at bounding box center [1096, 503] width 93 height 32
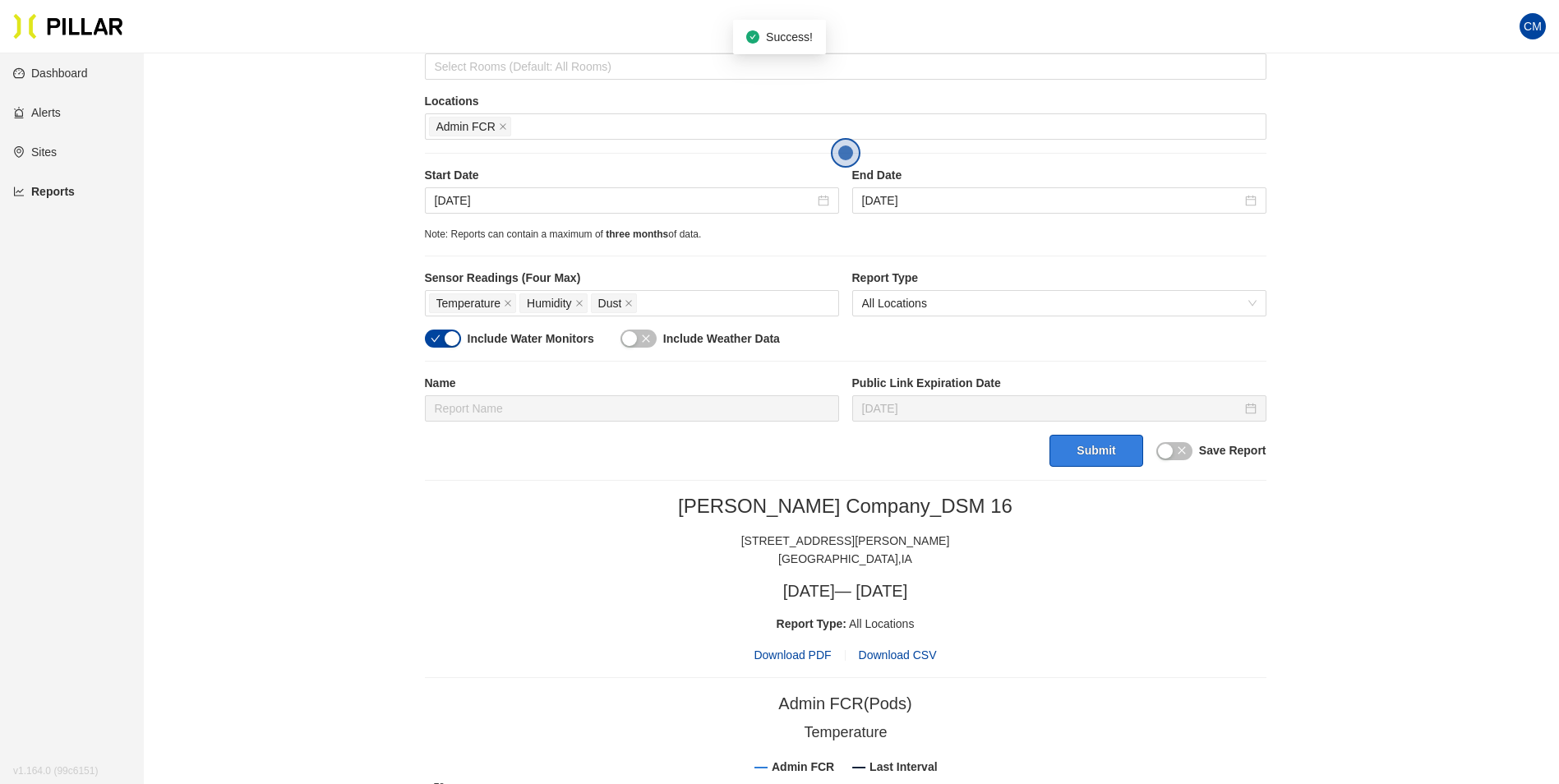
scroll to position [295, 0]
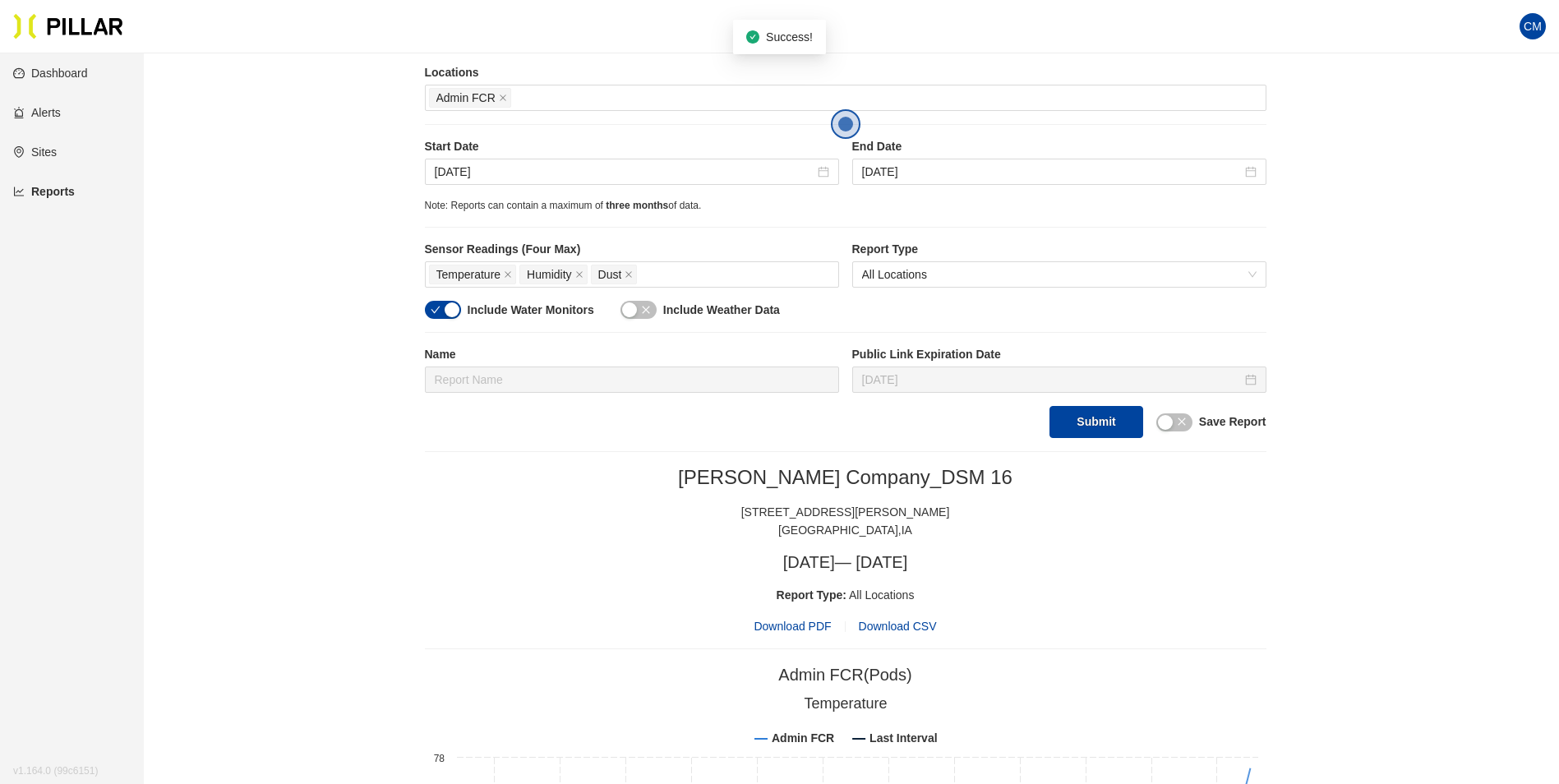
click at [814, 624] on span "Download PDF" at bounding box center [792, 626] width 78 height 18
click at [465, 176] on input "[DATE]" at bounding box center [624, 172] width 379 height 18
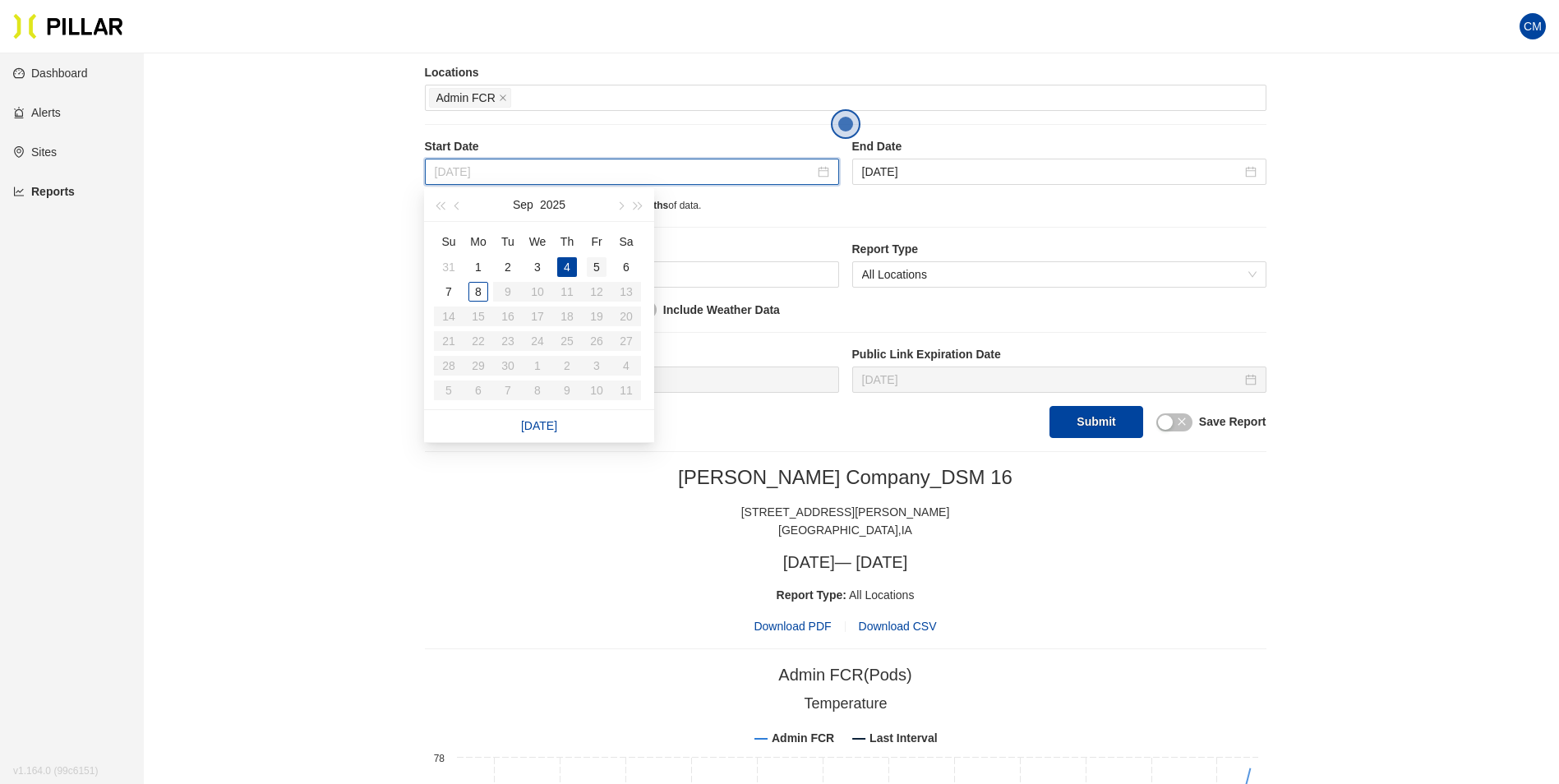
type input "[DATE]"
drag, startPoint x: 594, startPoint y: 267, endPoint x: 632, endPoint y: 246, distance: 43.4
click at [594, 268] on div "5" at bounding box center [596, 267] width 20 height 20
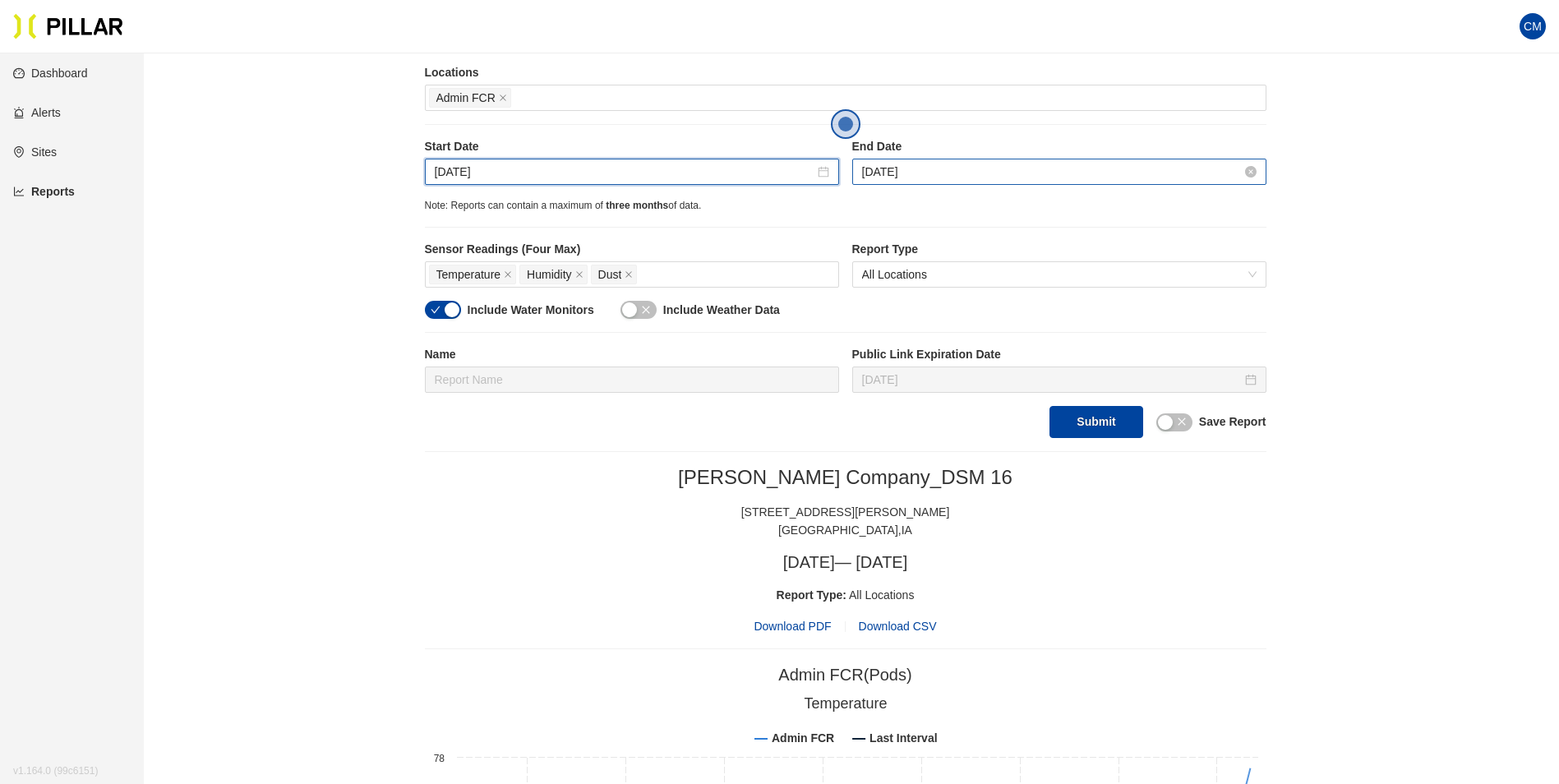
click at [887, 173] on input "[DATE]" at bounding box center [1051, 172] width 379 height 18
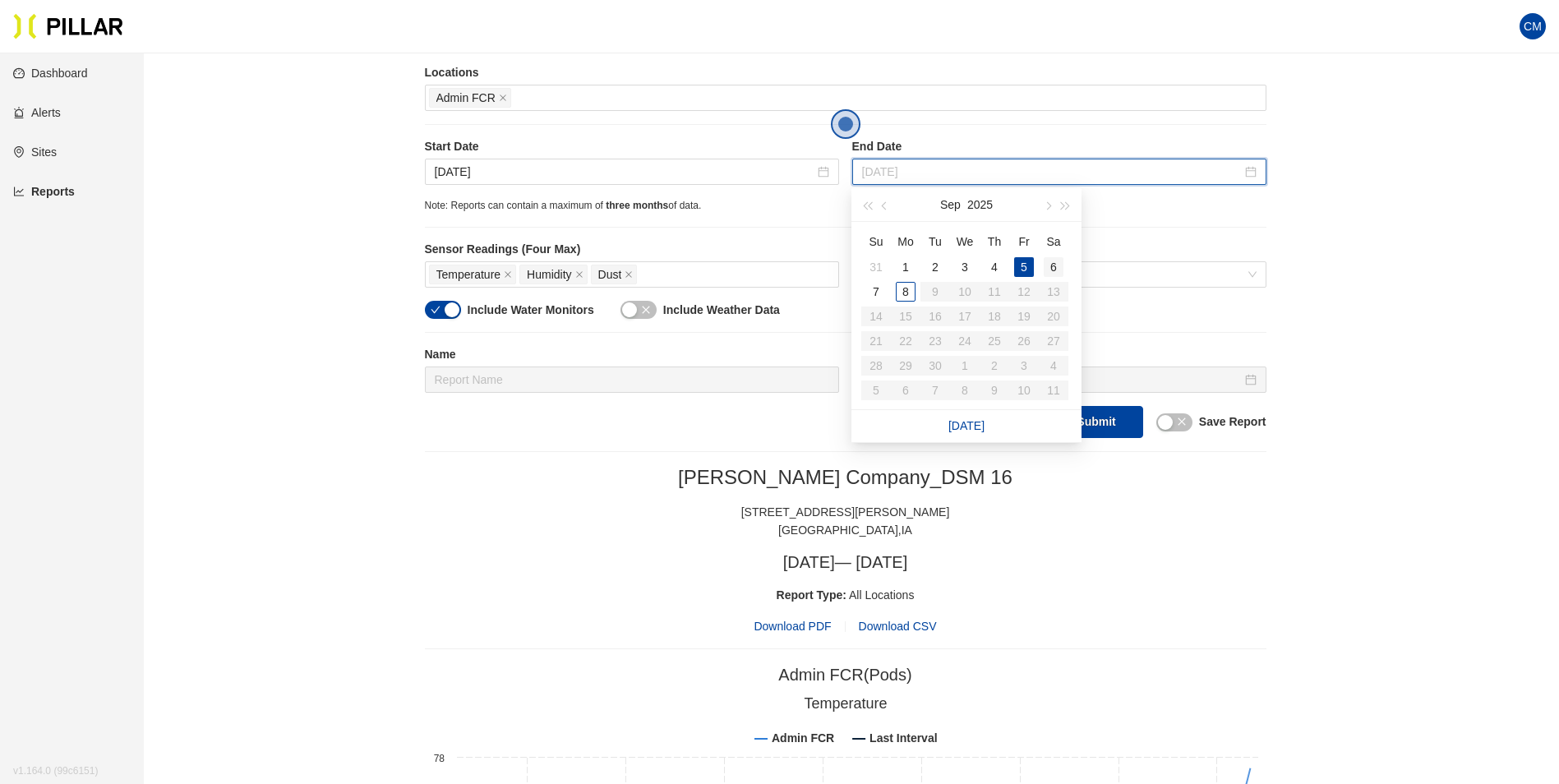
type input "[DATE]"
click at [1060, 264] on div "6" at bounding box center [1053, 267] width 20 height 20
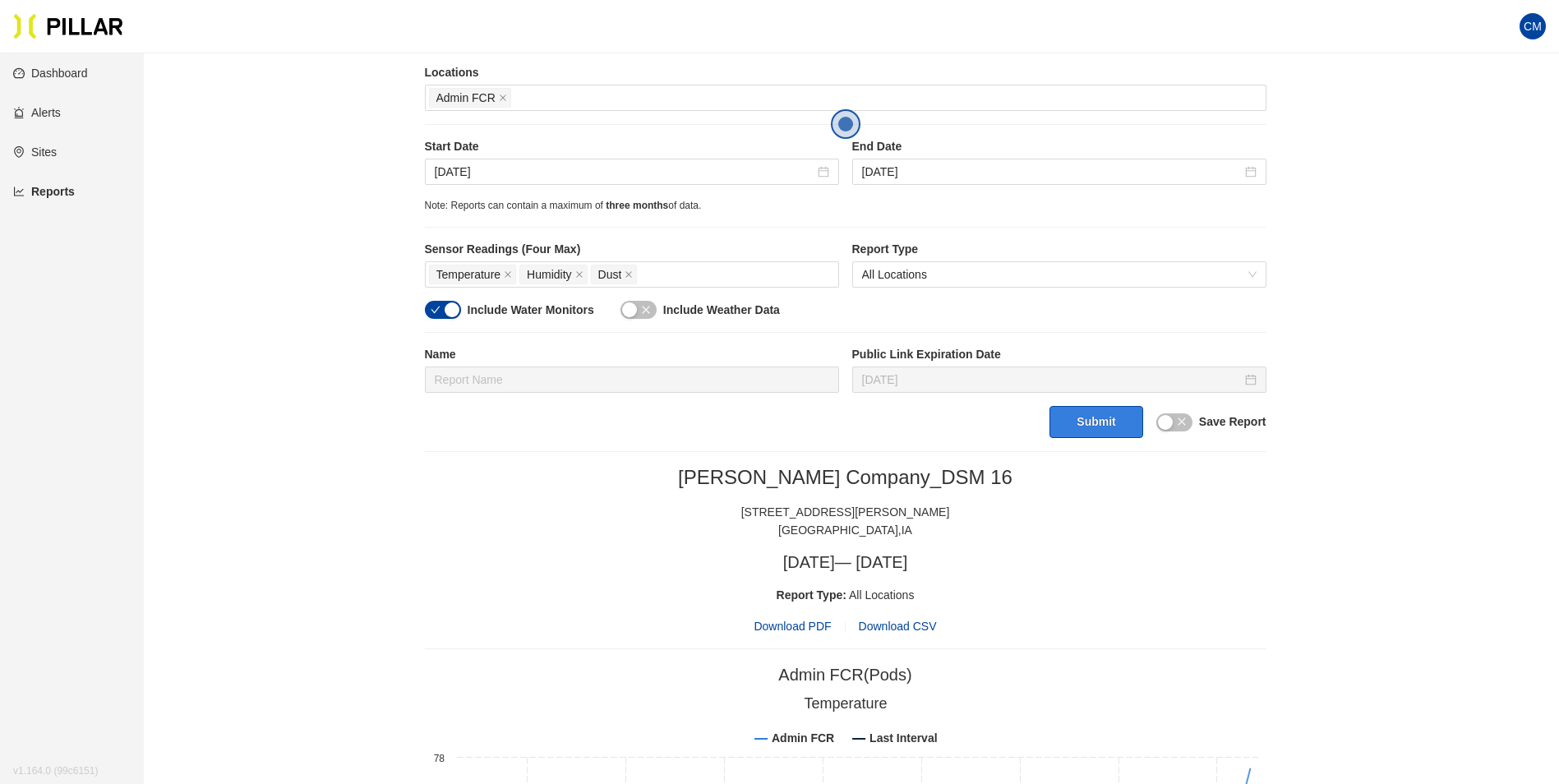
click at [1086, 414] on button "Submit" at bounding box center [1096, 421] width 93 height 32
click at [796, 623] on span "Download PDF" at bounding box center [792, 626] width 78 height 18
click at [677, 166] on input "[DATE]" at bounding box center [624, 172] width 379 height 18
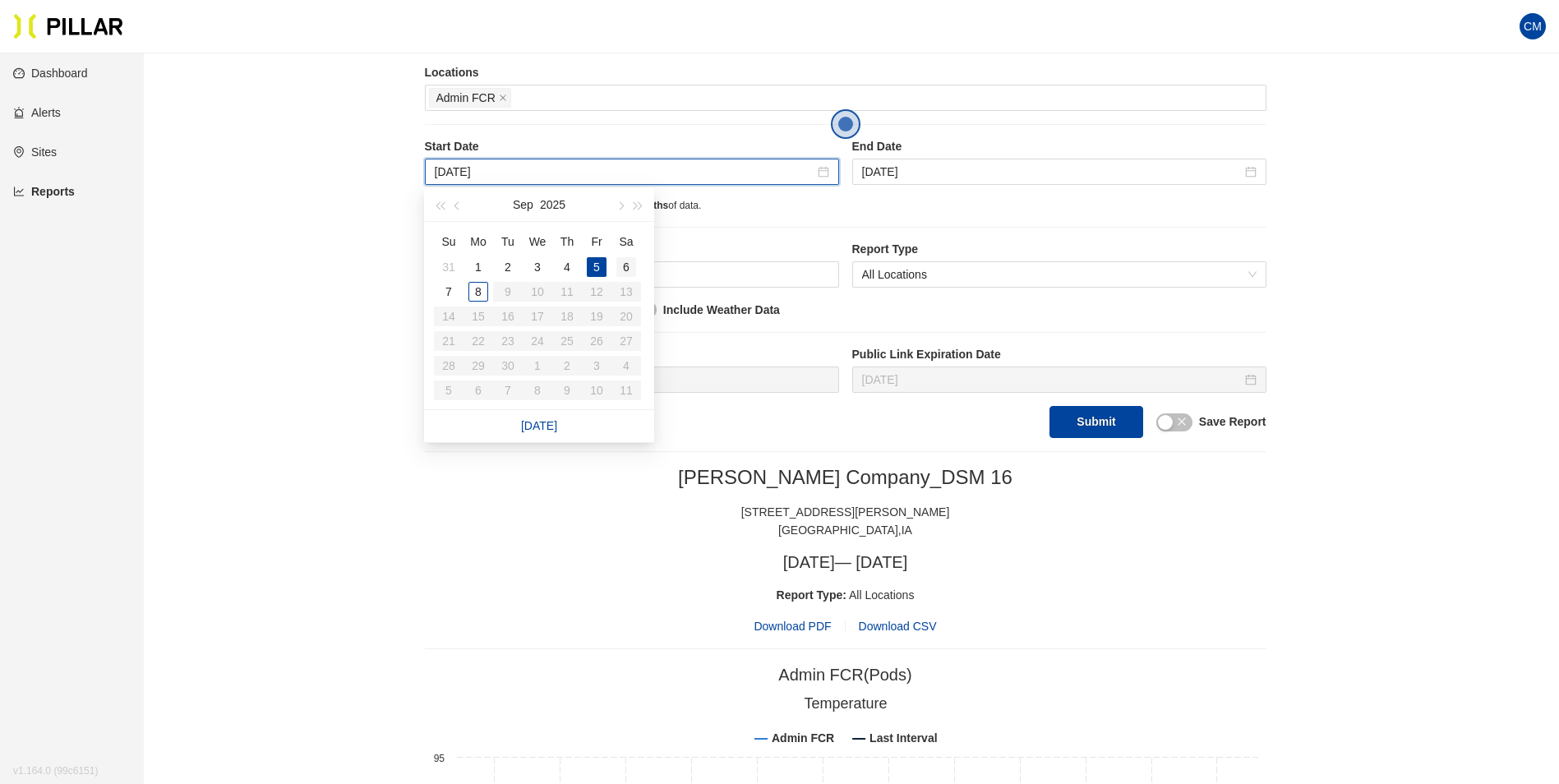
type input "[DATE]"
click at [631, 262] on div "6" at bounding box center [626, 267] width 20 height 20
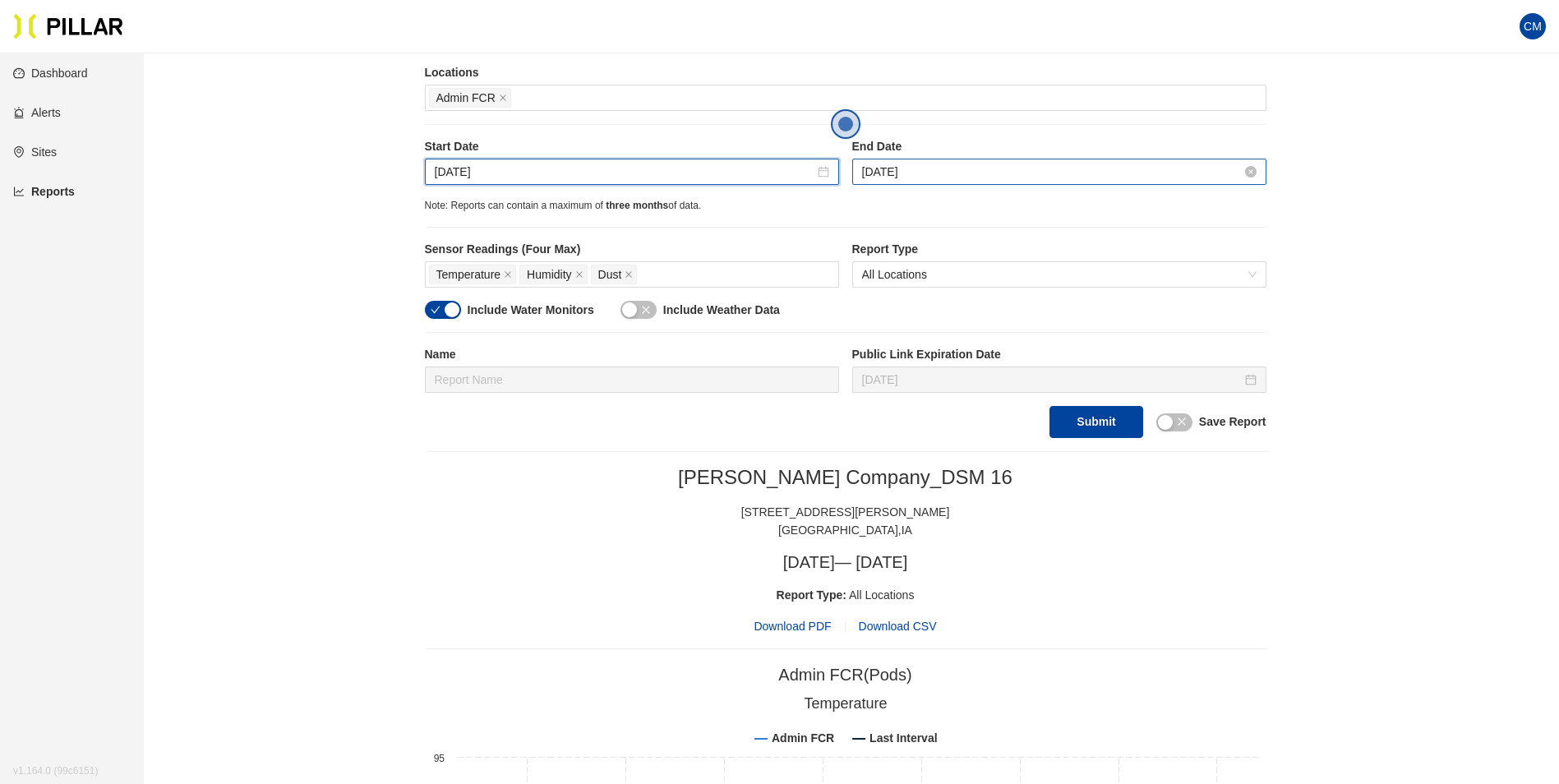
click at [916, 169] on input "[DATE]" at bounding box center [1051, 172] width 379 height 18
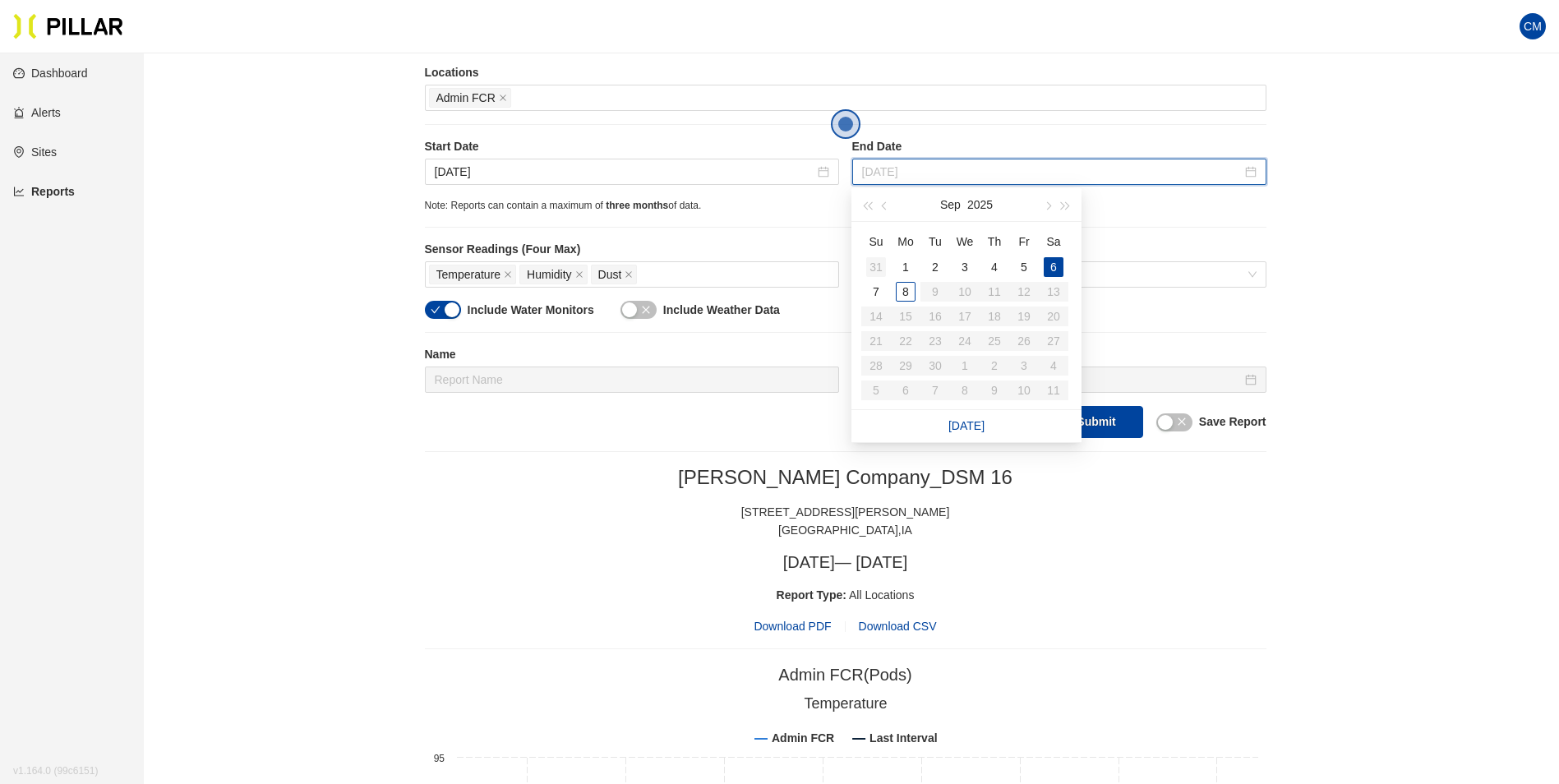
click at [872, 275] on div "31" at bounding box center [876, 267] width 20 height 20
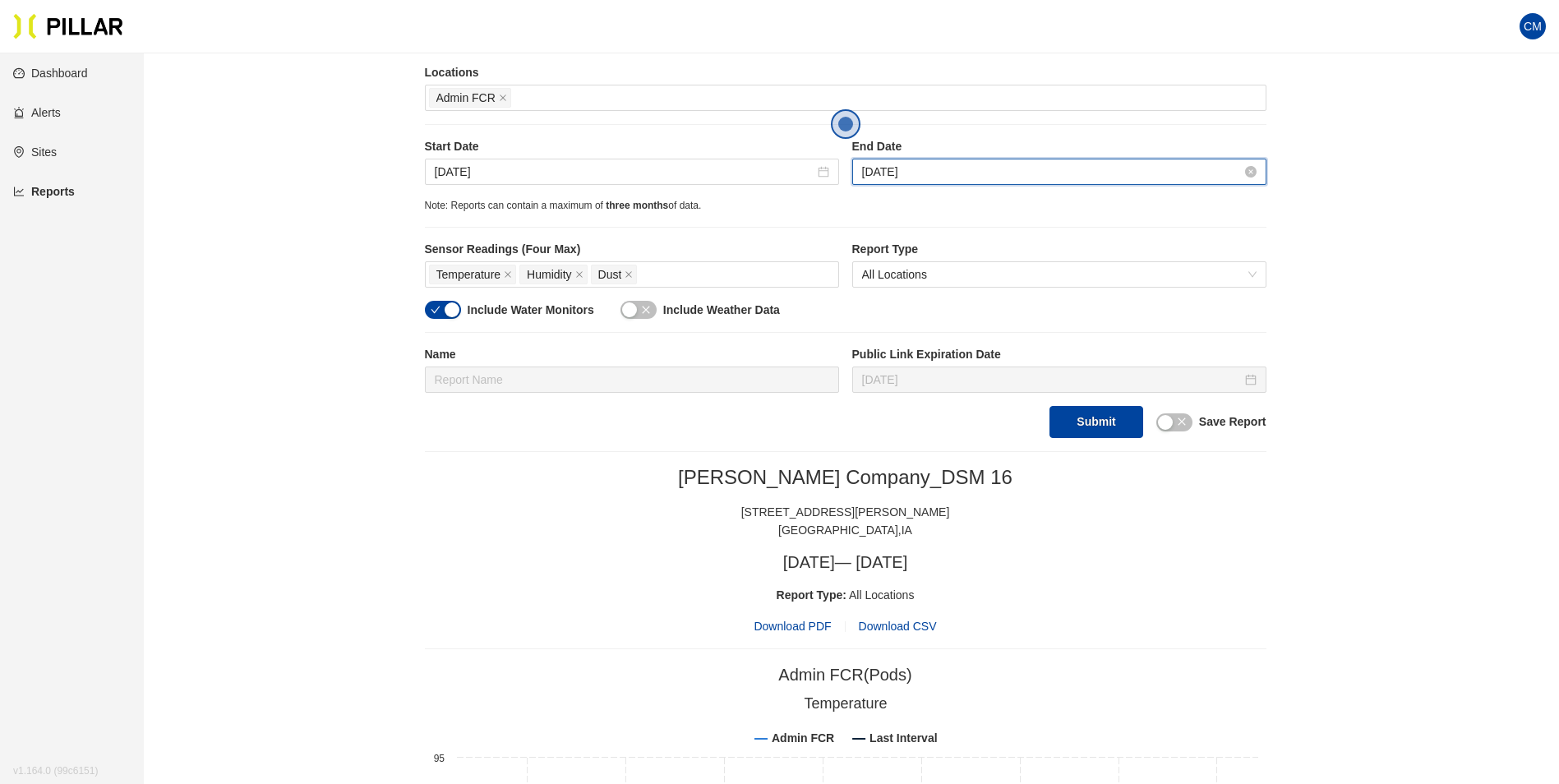
click at [878, 164] on input "[DATE]" at bounding box center [1051, 172] width 379 height 18
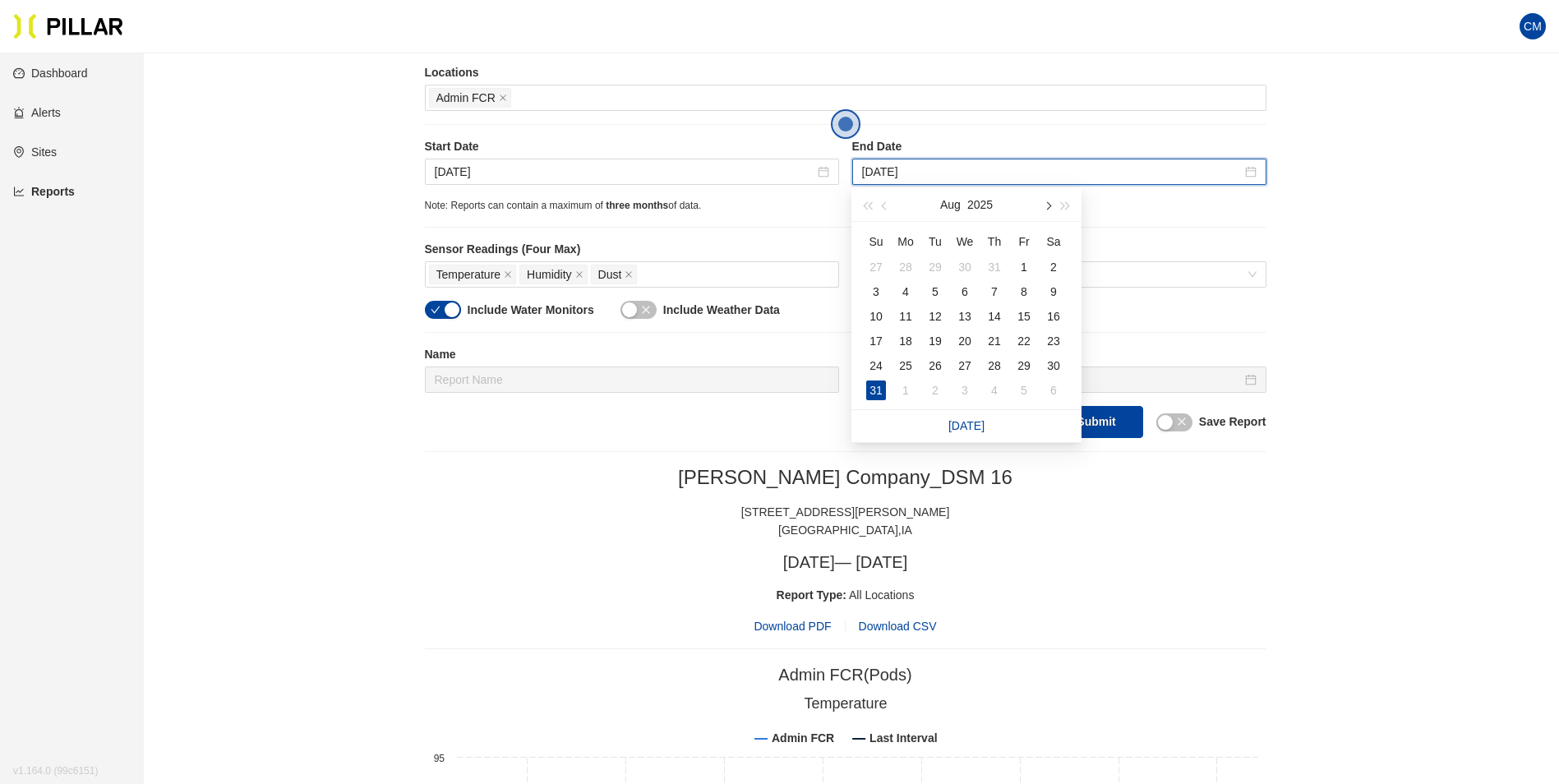
click at [1043, 210] on button "button" at bounding box center [1047, 204] width 18 height 33
type input "[DATE]"
click at [877, 293] on div "7" at bounding box center [876, 292] width 20 height 20
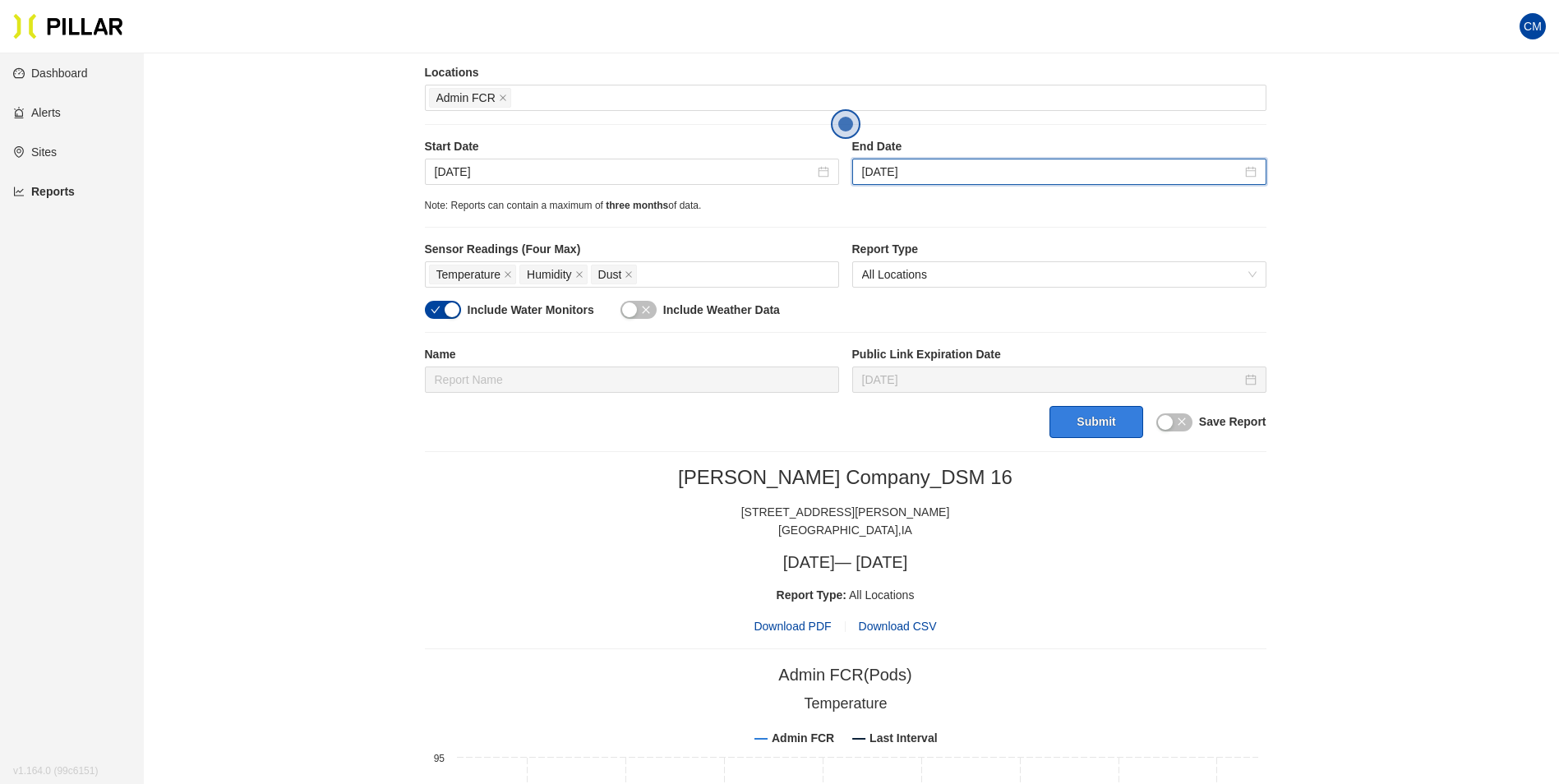
click at [1103, 433] on button "Submit" at bounding box center [1096, 421] width 93 height 32
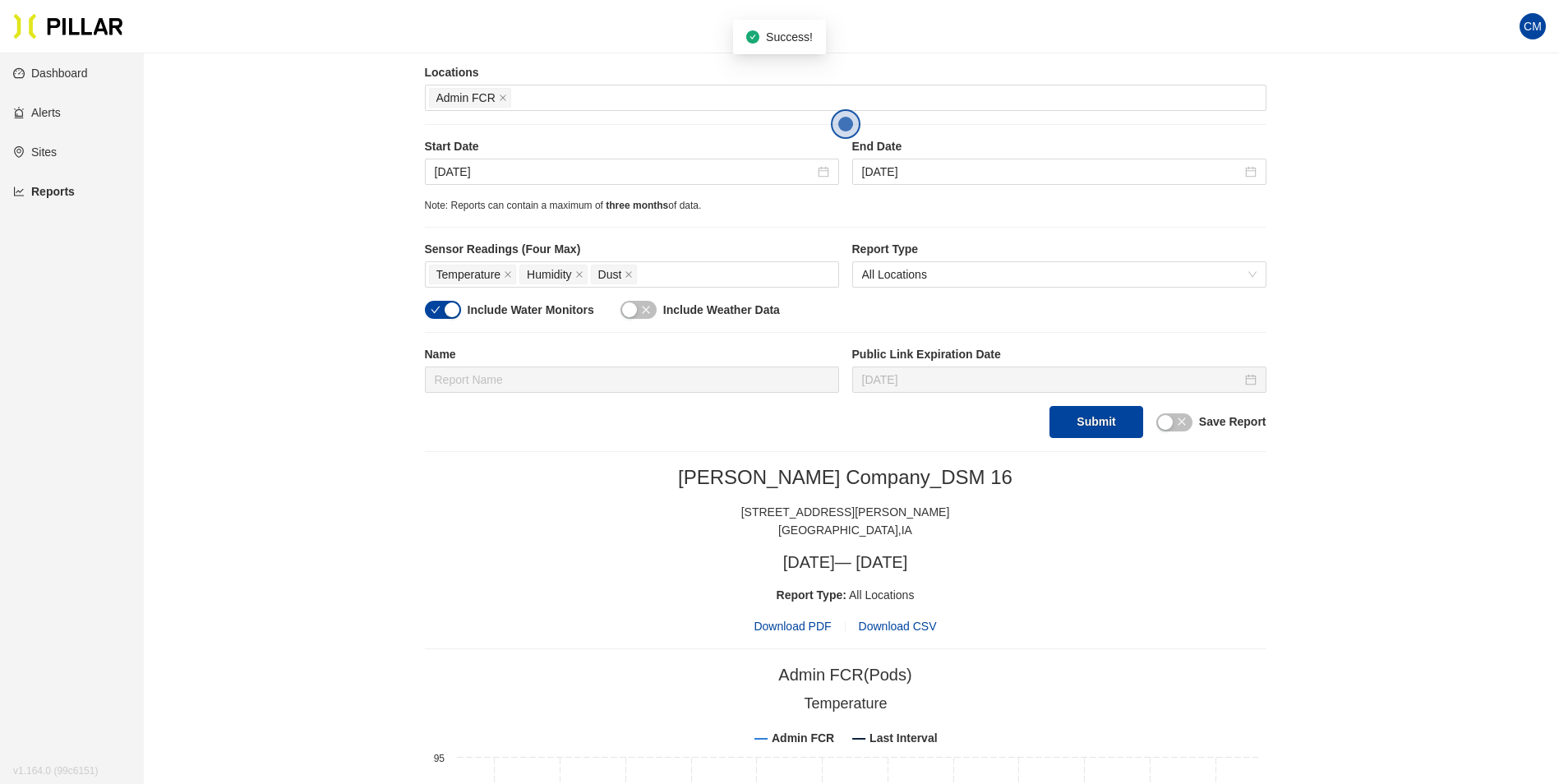
click at [795, 623] on span "Download PDF" at bounding box center [792, 626] width 78 height 18
click at [496, 97] on span "Admin FCR" at bounding box center [470, 98] width 82 height 20
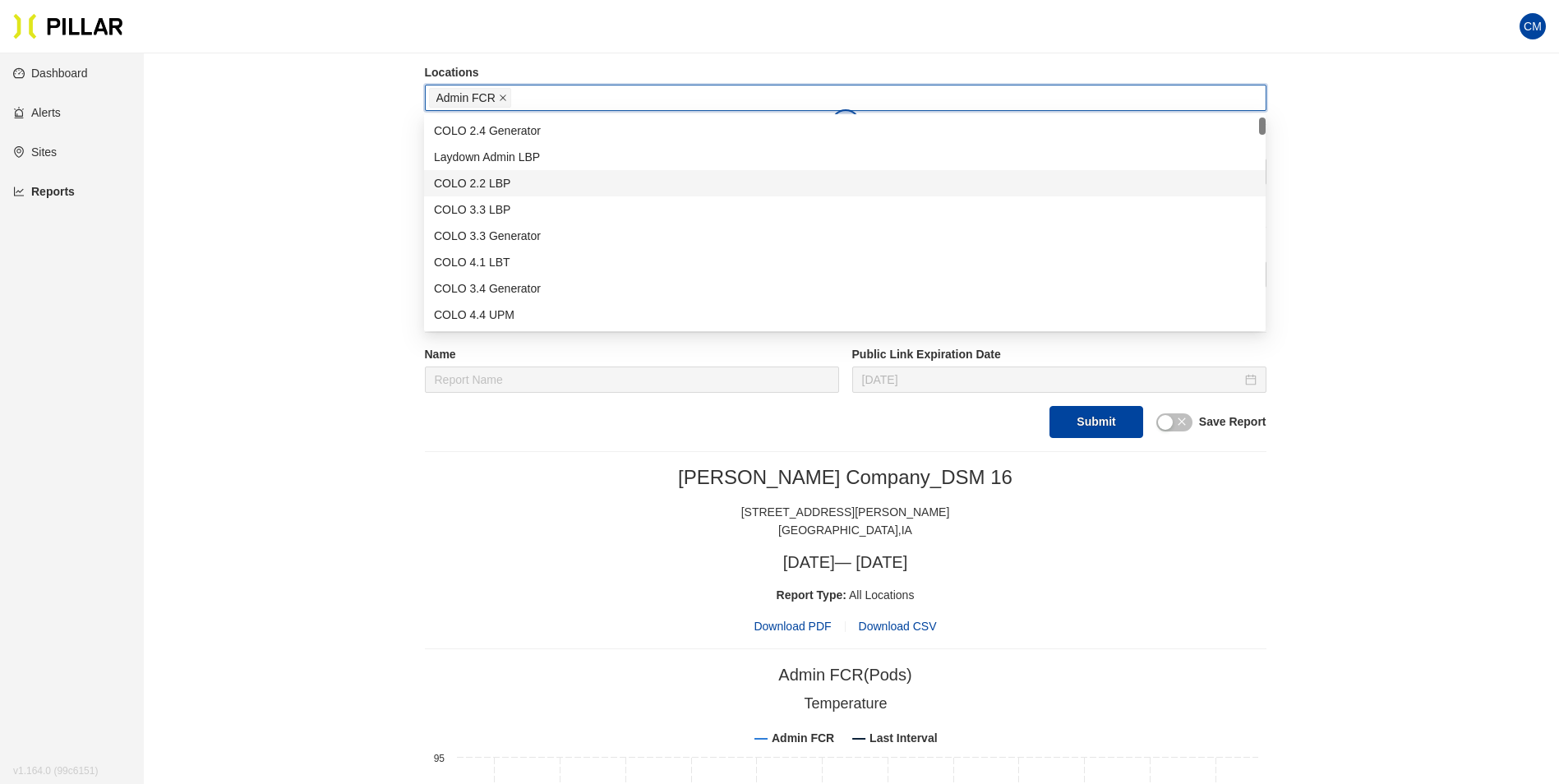
click at [500, 96] on icon "close" at bounding box center [502, 98] width 6 height 6
click at [499, 98] on div at bounding box center [845, 98] width 833 height 23
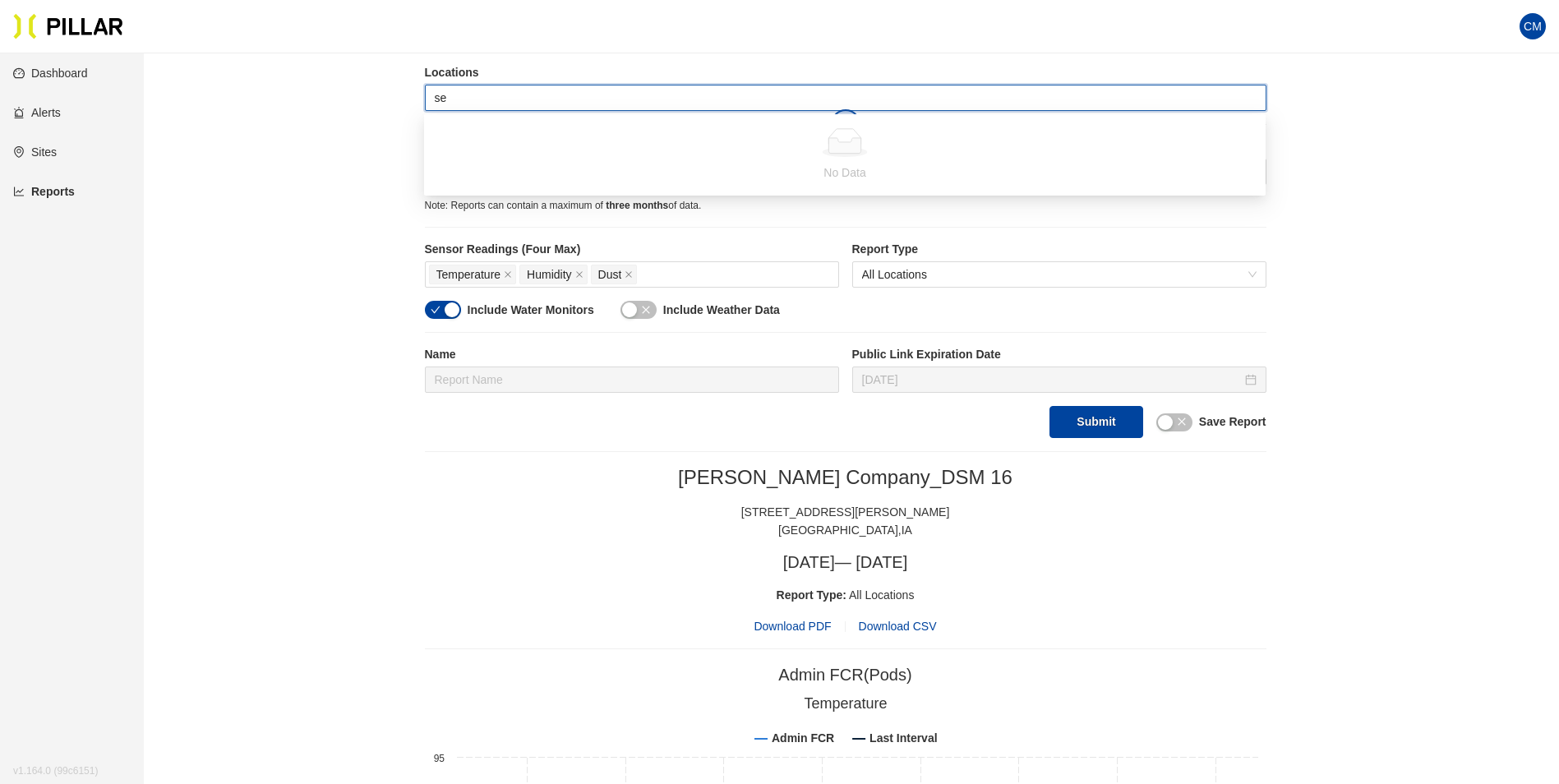
type input "ser"
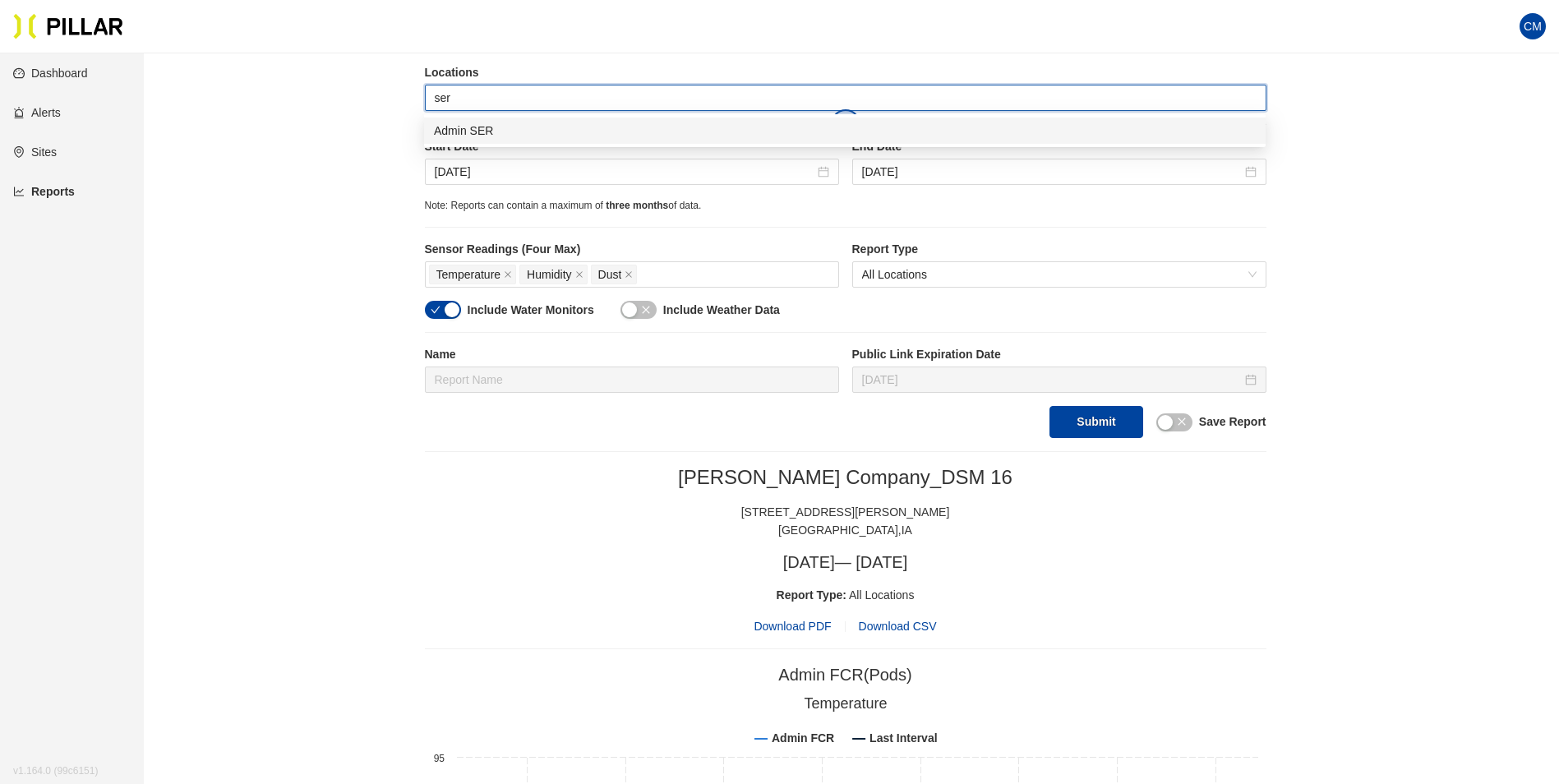
click at [493, 130] on div "Admin SER" at bounding box center [845, 131] width 822 height 18
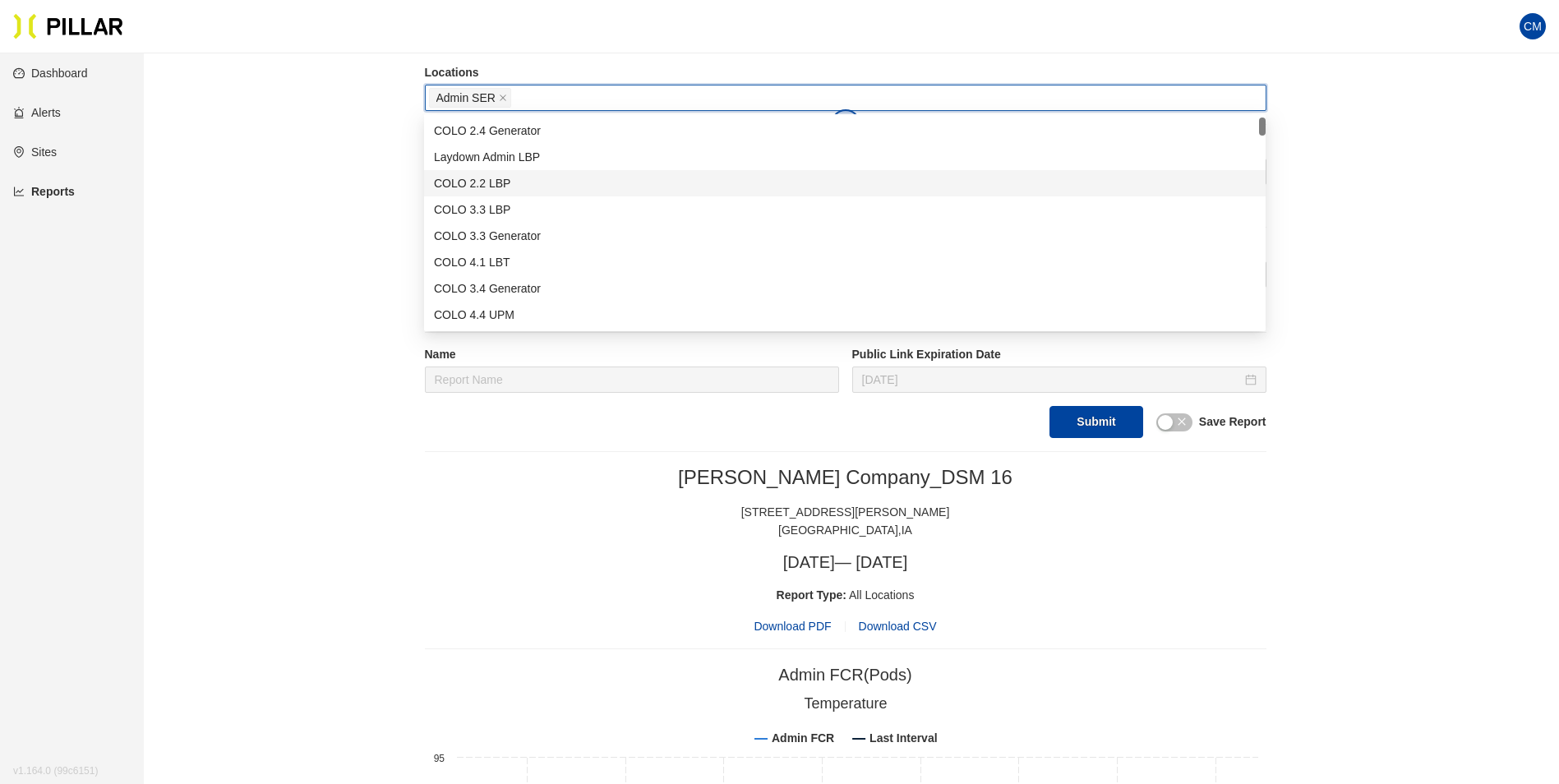
drag, startPoint x: 1414, startPoint y: 218, endPoint x: 1401, endPoint y: 210, distance: 15.3
click at [1414, 217] on div "Reports / Generate Historical Report / Site [PERSON_NAME] Company_DSM 16 Buildi…" at bounding box center [845, 762] width 1322 height 1983
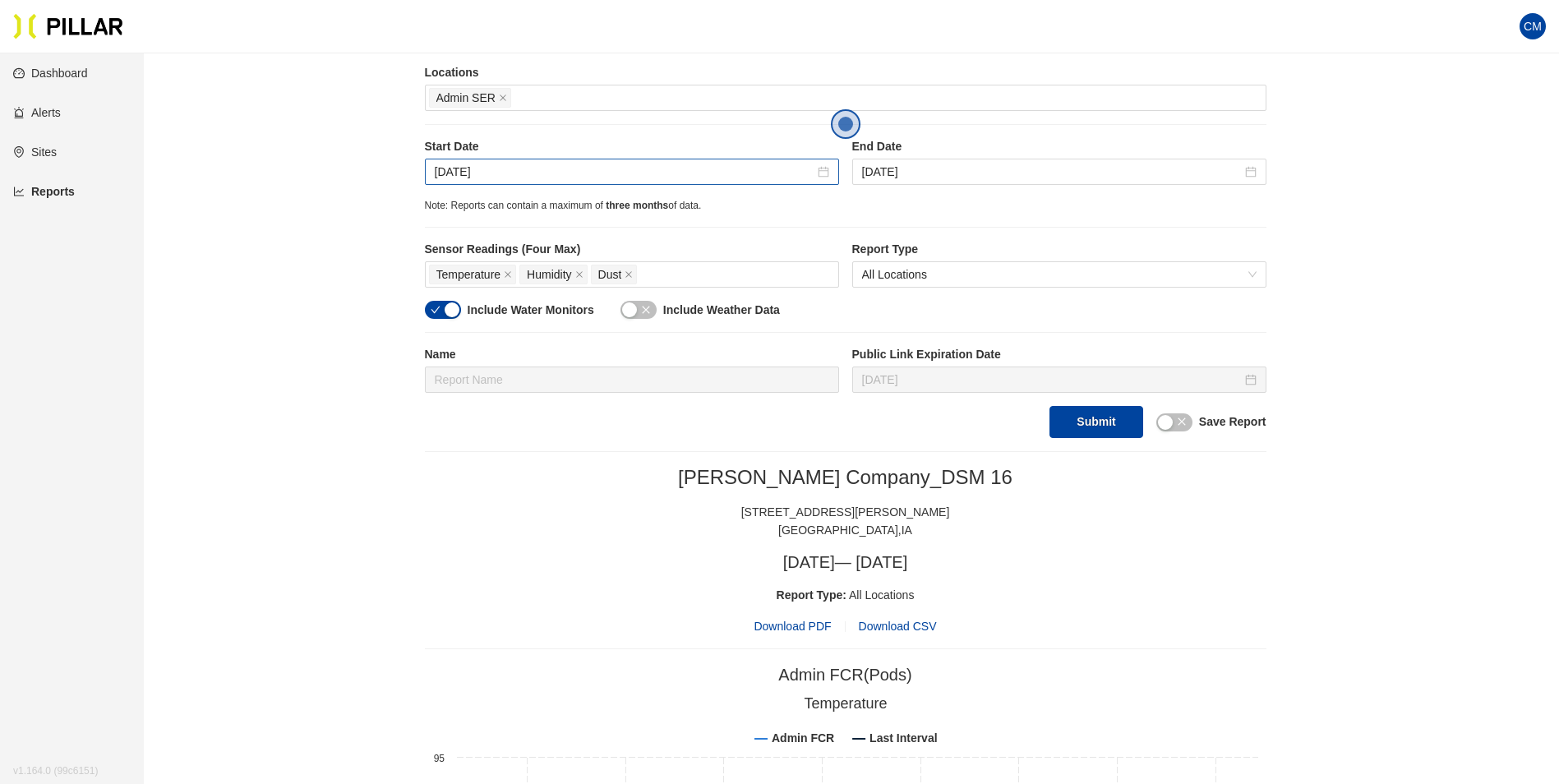
click at [461, 182] on div "[DATE]" at bounding box center [631, 172] width 414 height 26
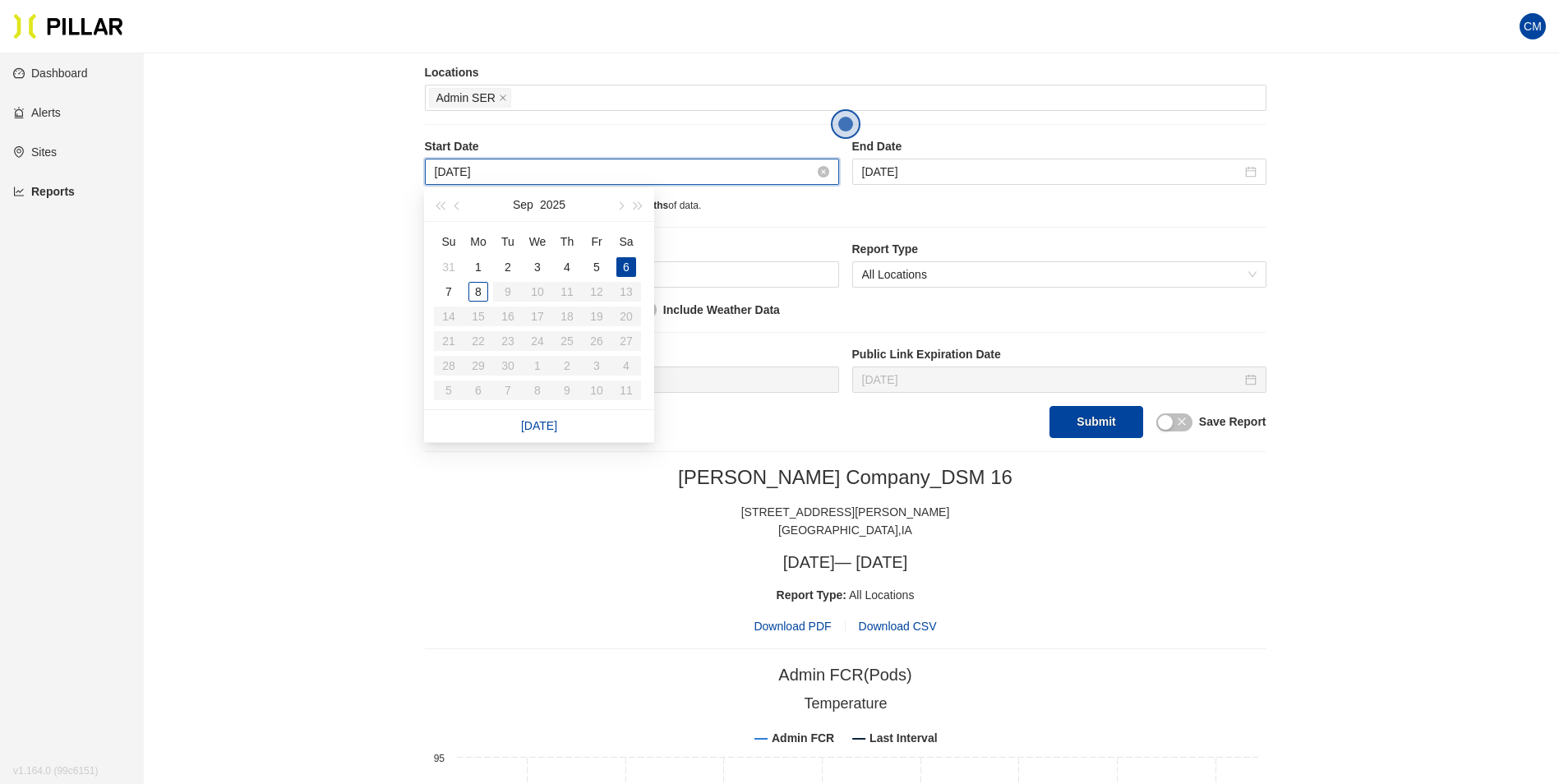
click at [464, 177] on input "[DATE]" at bounding box center [624, 172] width 379 height 18
type input "[DATE]"
click at [537, 269] on div "3" at bounding box center [537, 267] width 20 height 20
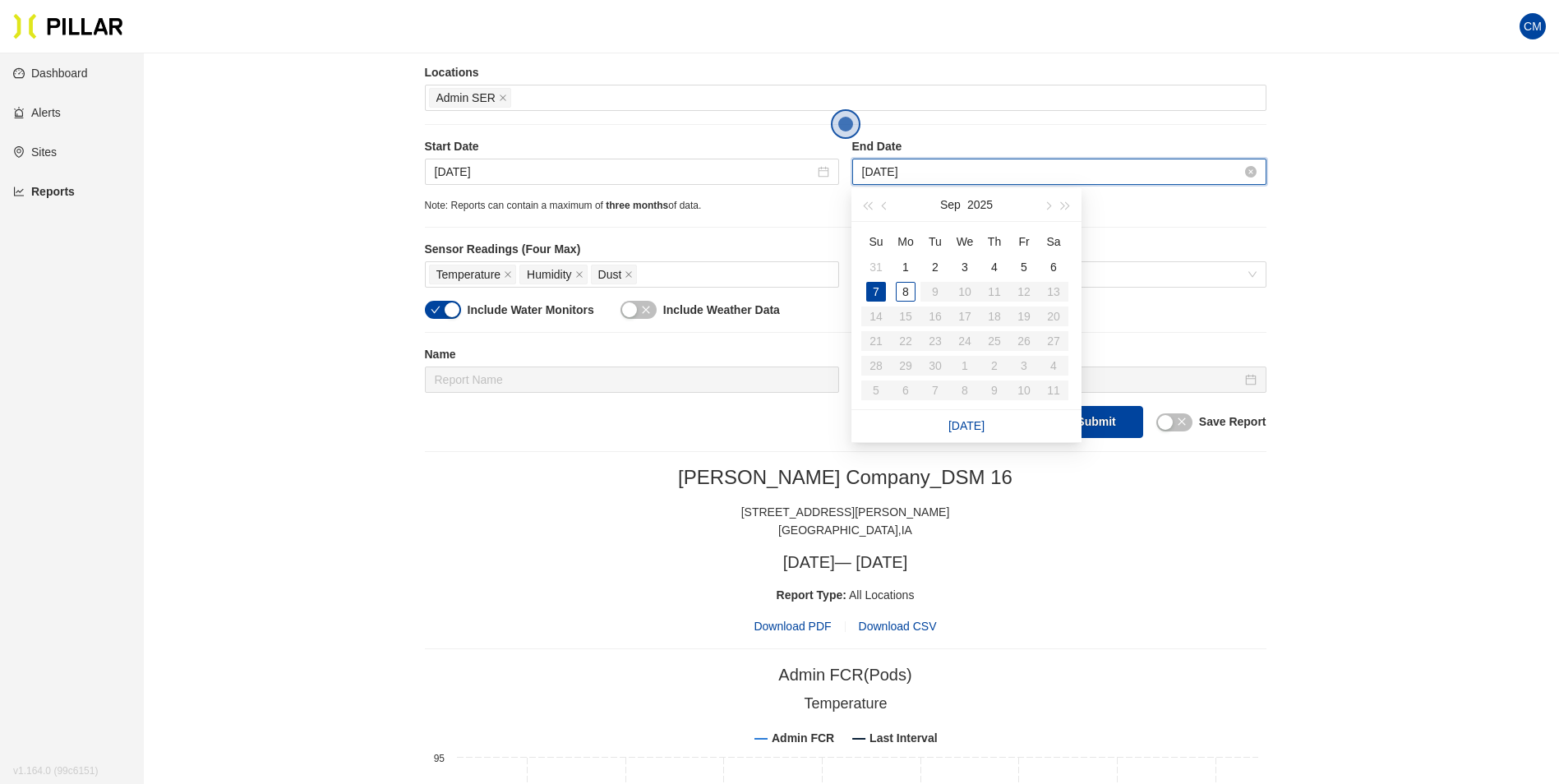
click at [920, 169] on input "[DATE]" at bounding box center [1051, 172] width 379 height 18
type input "[DATE]"
click at [997, 267] on div "4" at bounding box center [994, 267] width 20 height 20
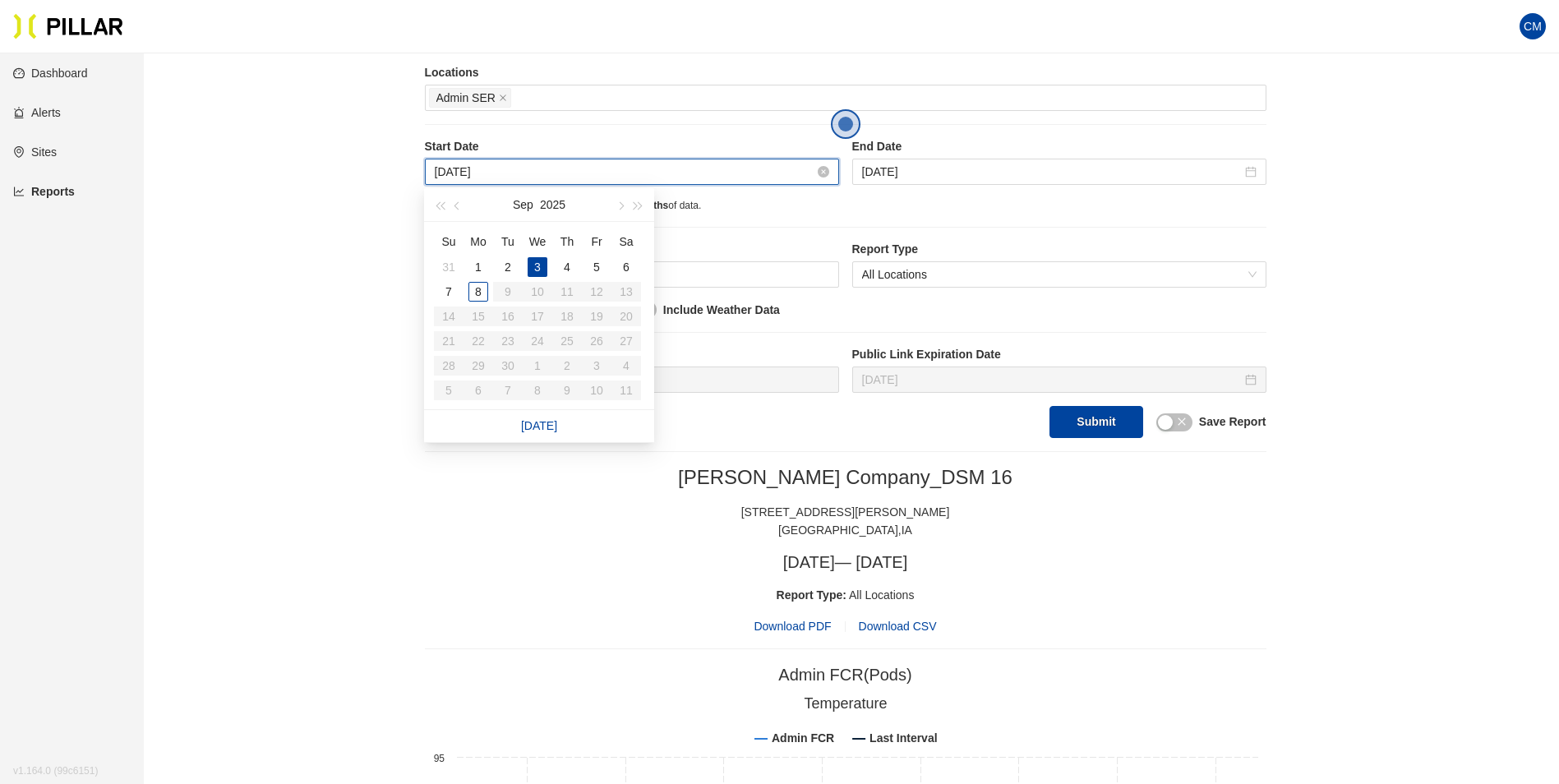
click at [712, 181] on input "[DATE]" at bounding box center [624, 172] width 379 height 18
type input "[DATE]"
click at [576, 265] on div "4" at bounding box center [567, 267] width 20 height 20
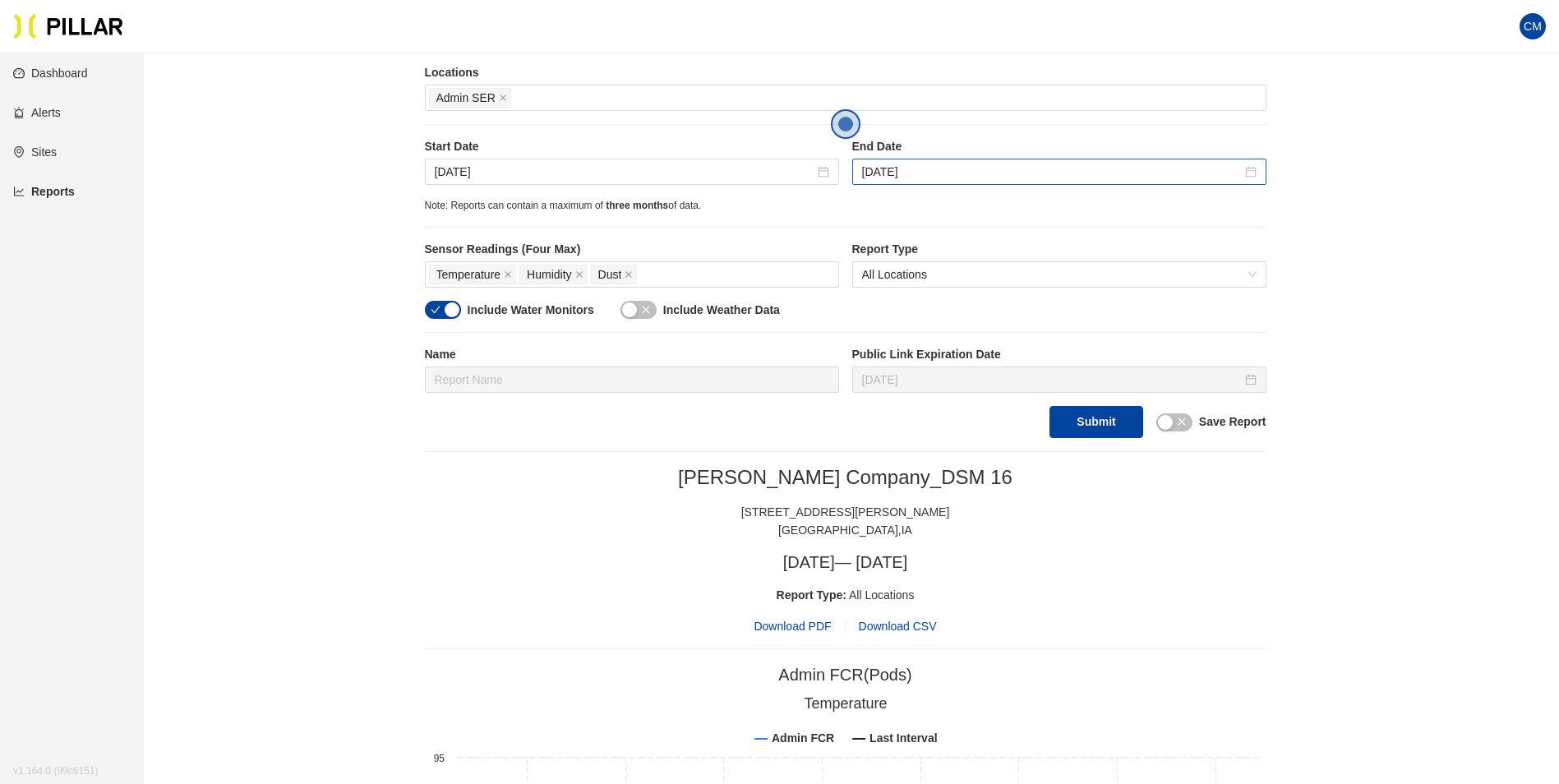
click at [887, 159] on div "[DATE]" at bounding box center [1059, 172] width 414 height 26
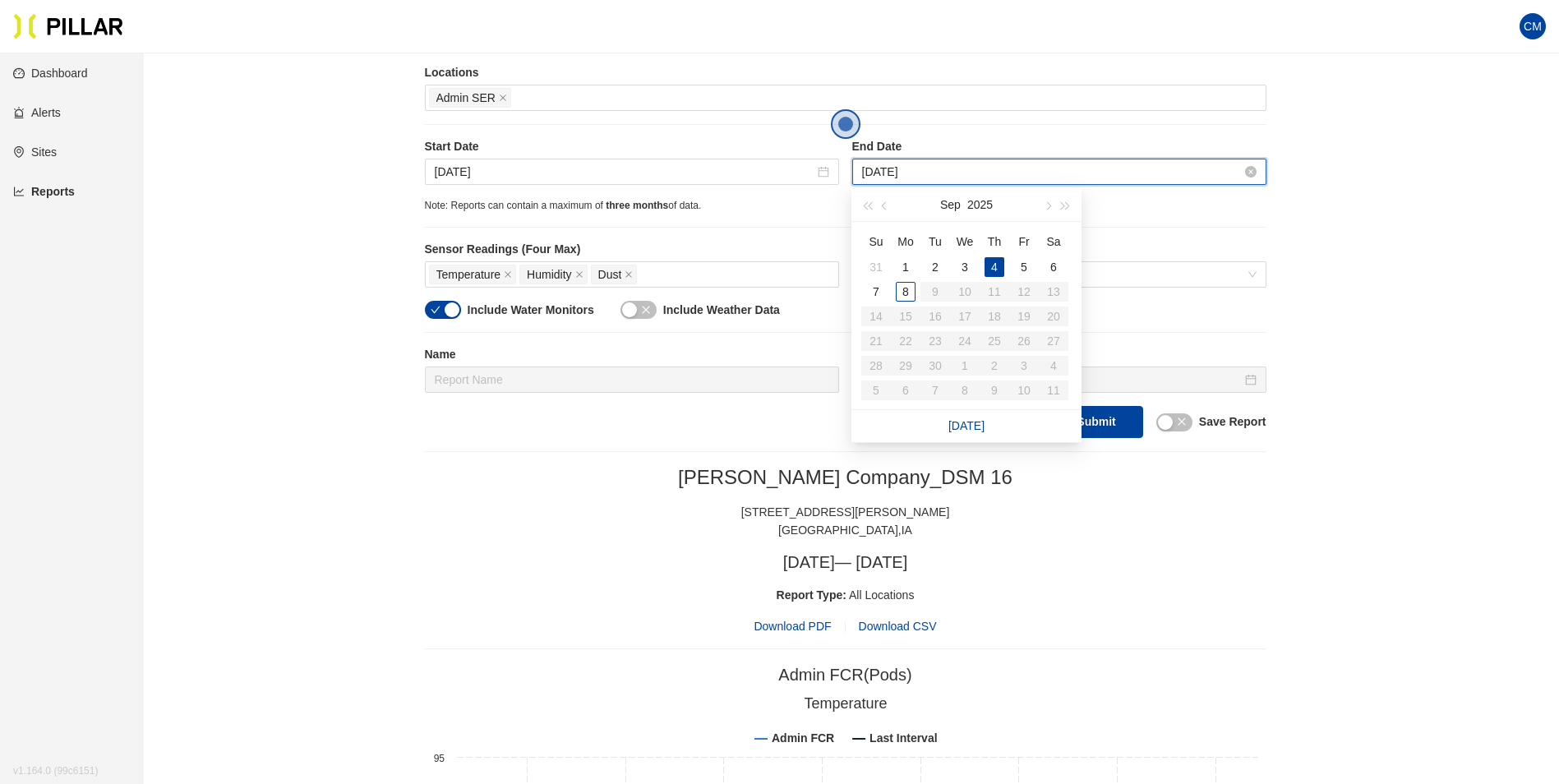
click at [904, 177] on input "[DATE]" at bounding box center [1051, 172] width 379 height 18
type input "[DATE]"
click at [1024, 267] on div "5" at bounding box center [1024, 267] width 20 height 20
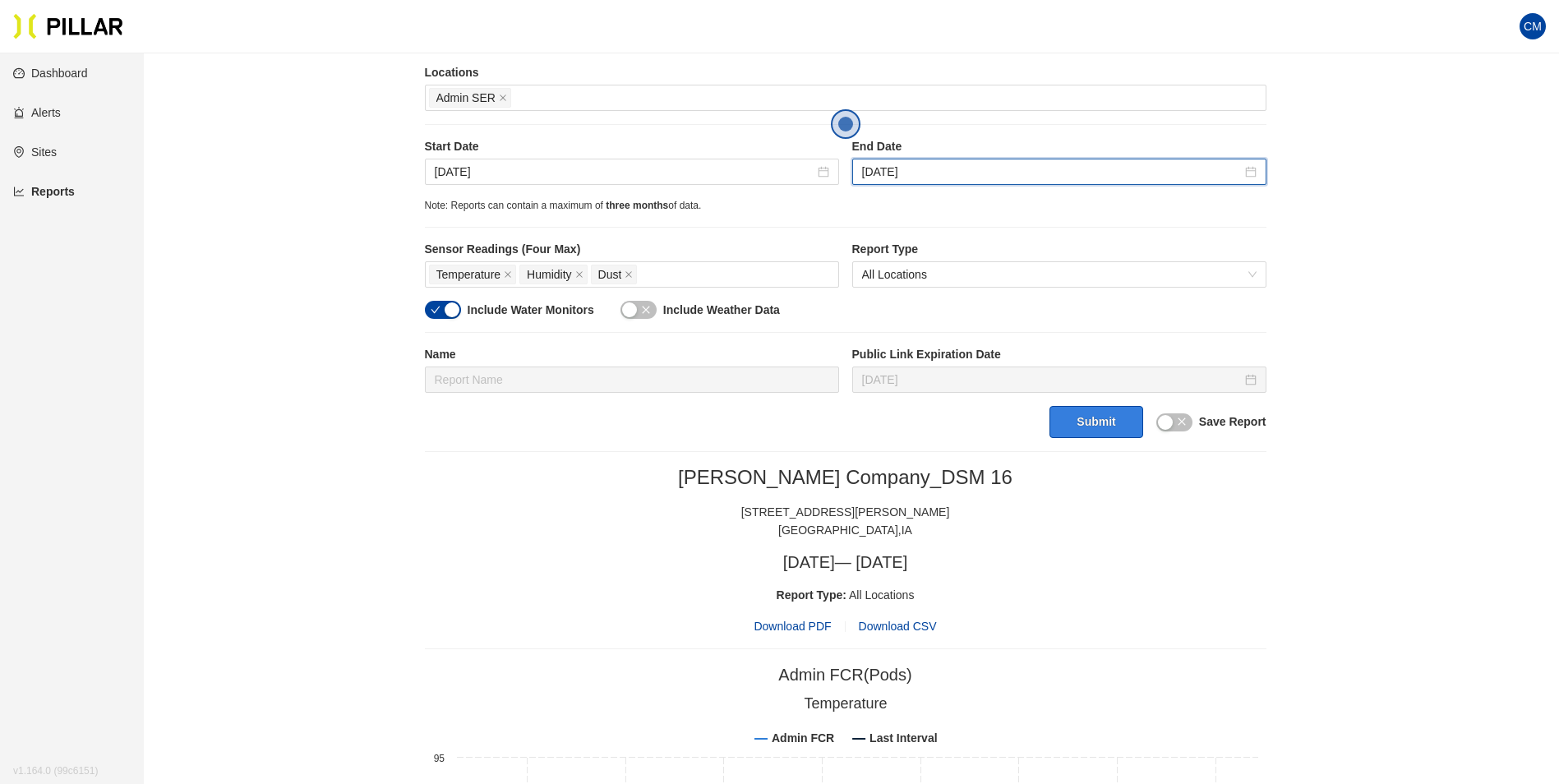
click at [1100, 425] on button "Submit" at bounding box center [1096, 421] width 93 height 32
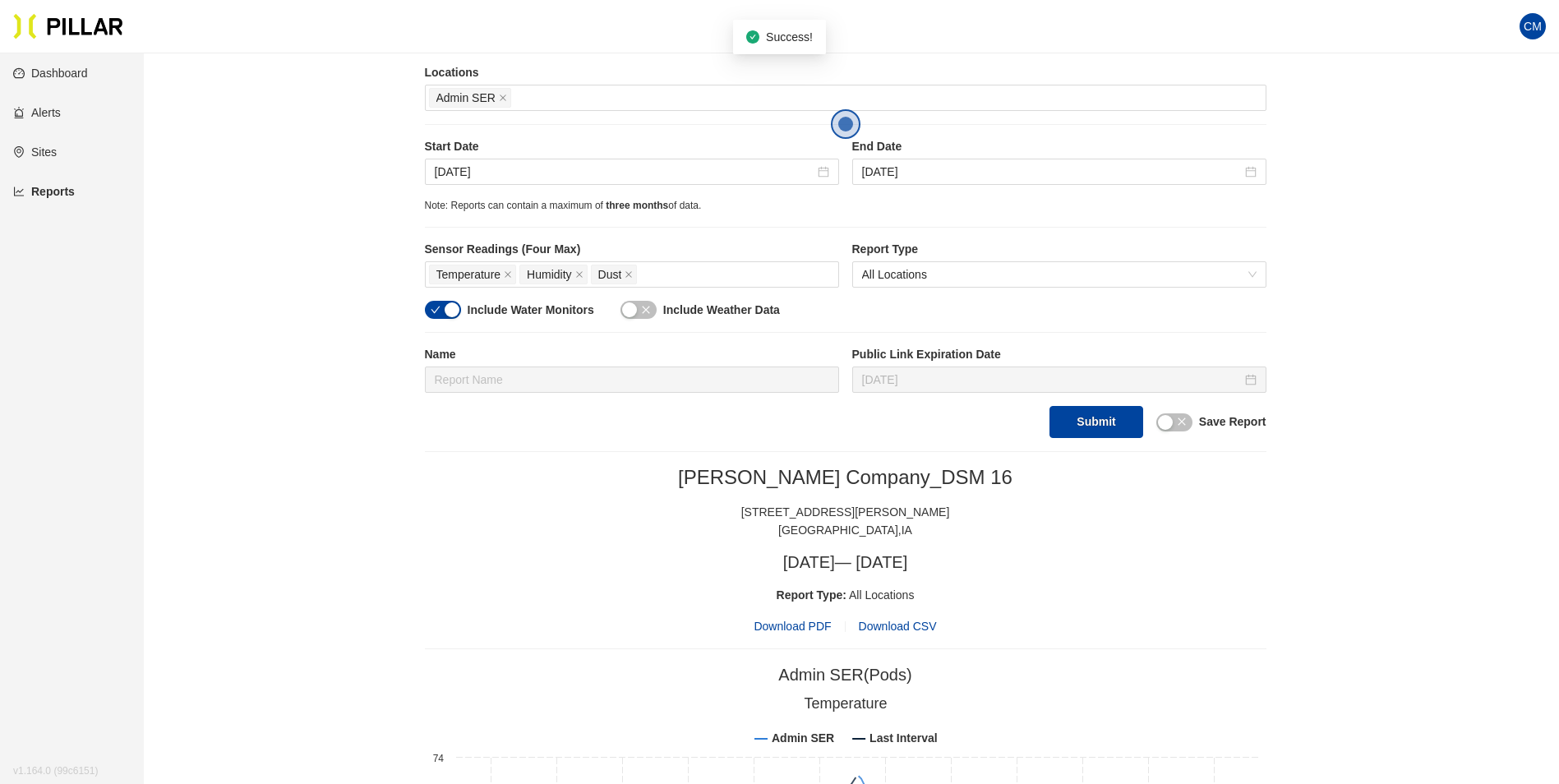
click at [796, 623] on span "Download PDF" at bounding box center [792, 626] width 78 height 18
click at [650, 176] on input "[DATE]" at bounding box center [624, 172] width 379 height 18
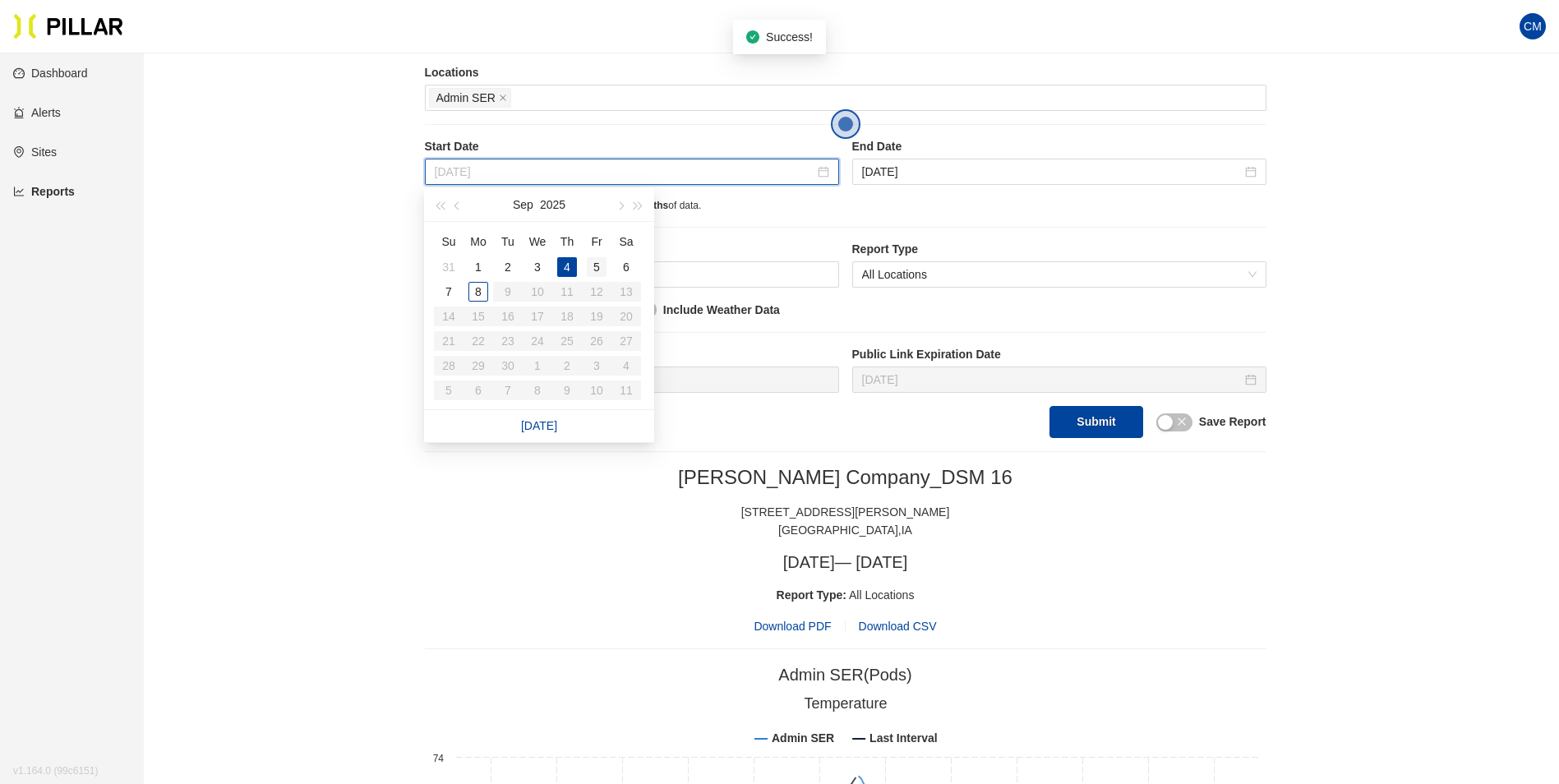
type input "[DATE]"
click at [599, 268] on div "5" at bounding box center [596, 267] width 20 height 20
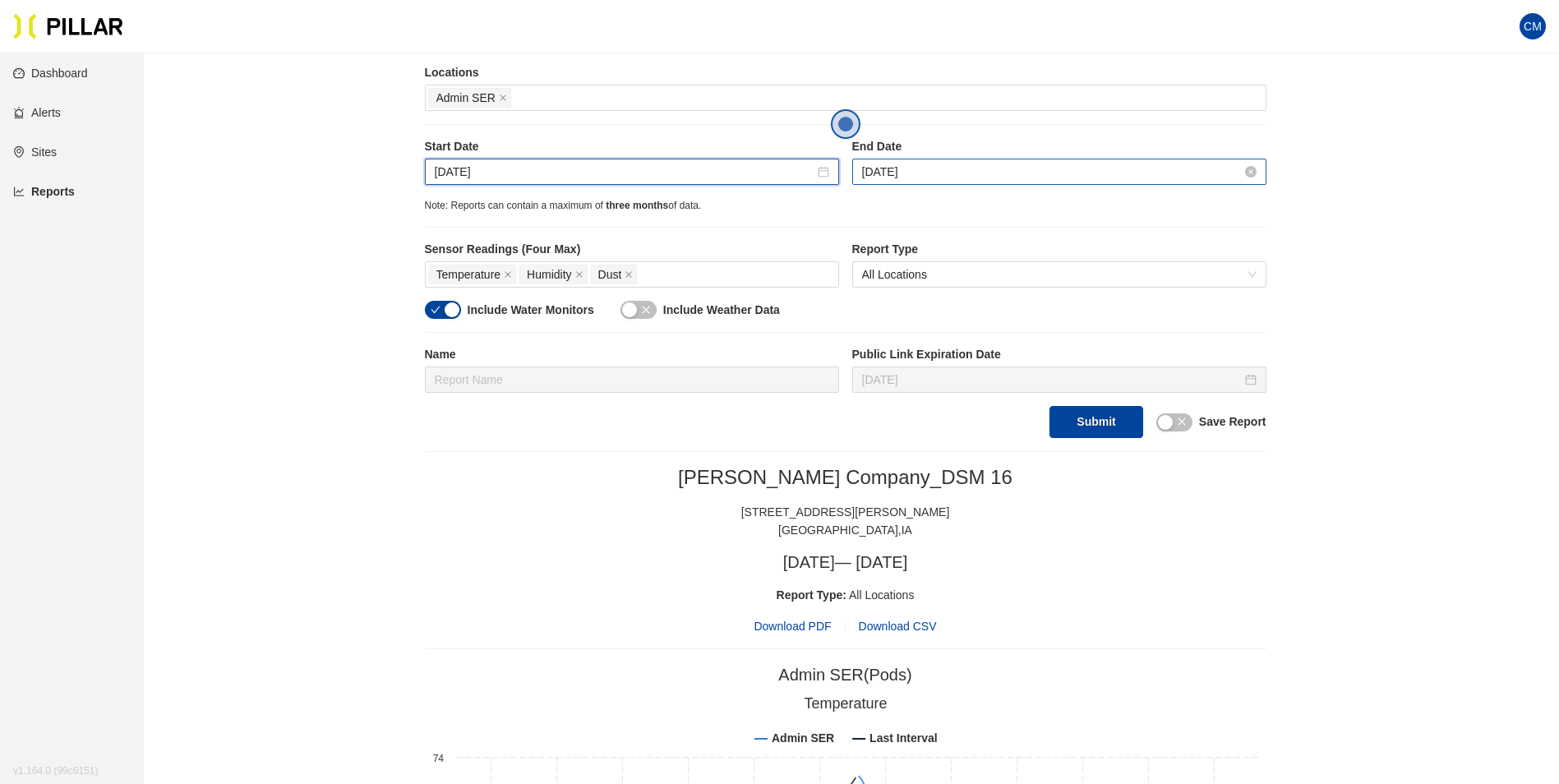
click at [894, 180] on input "[DATE]" at bounding box center [1051, 172] width 379 height 18
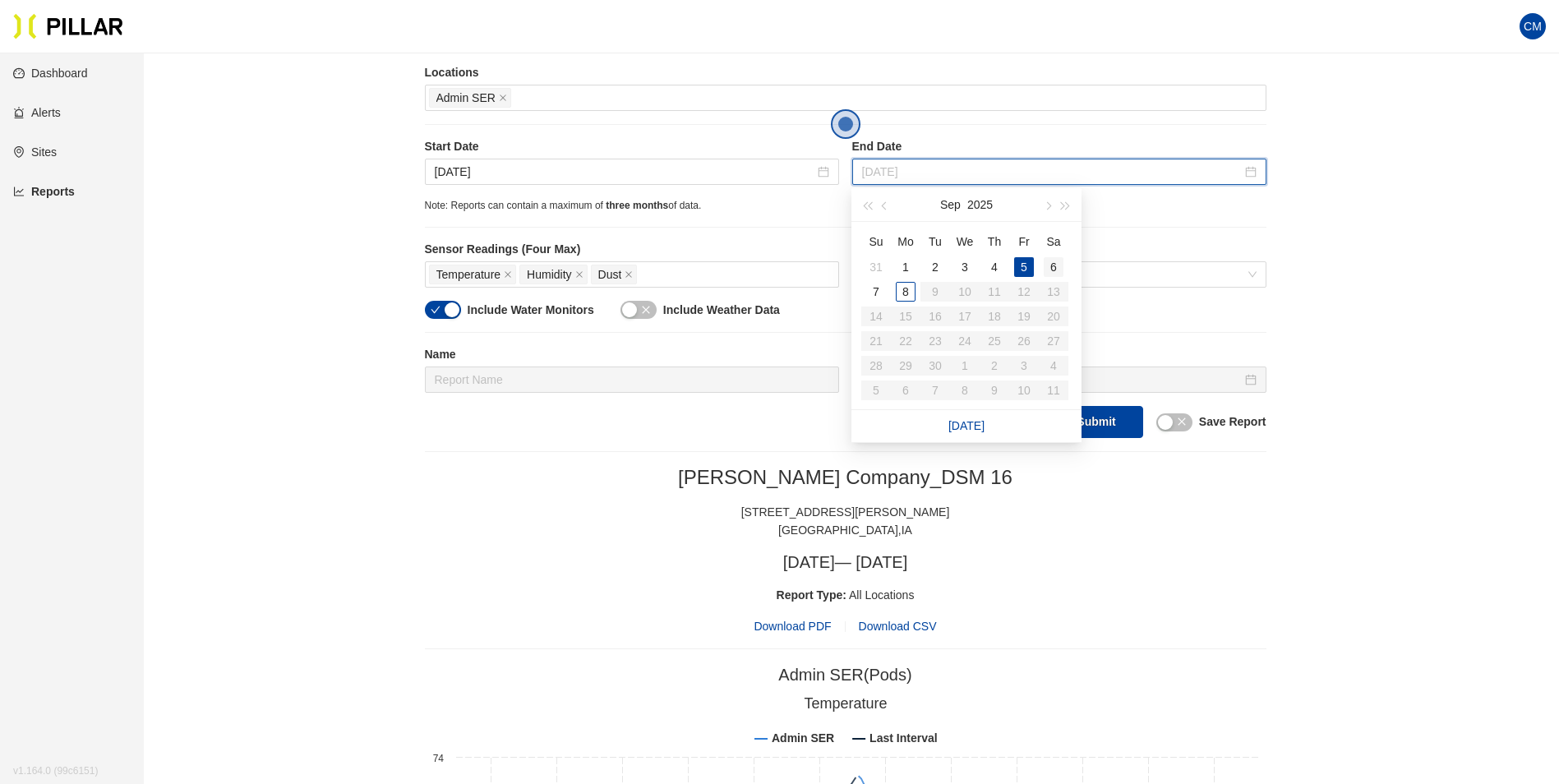
type input "[DATE]"
click at [1060, 259] on div "6" at bounding box center [1053, 267] width 20 height 20
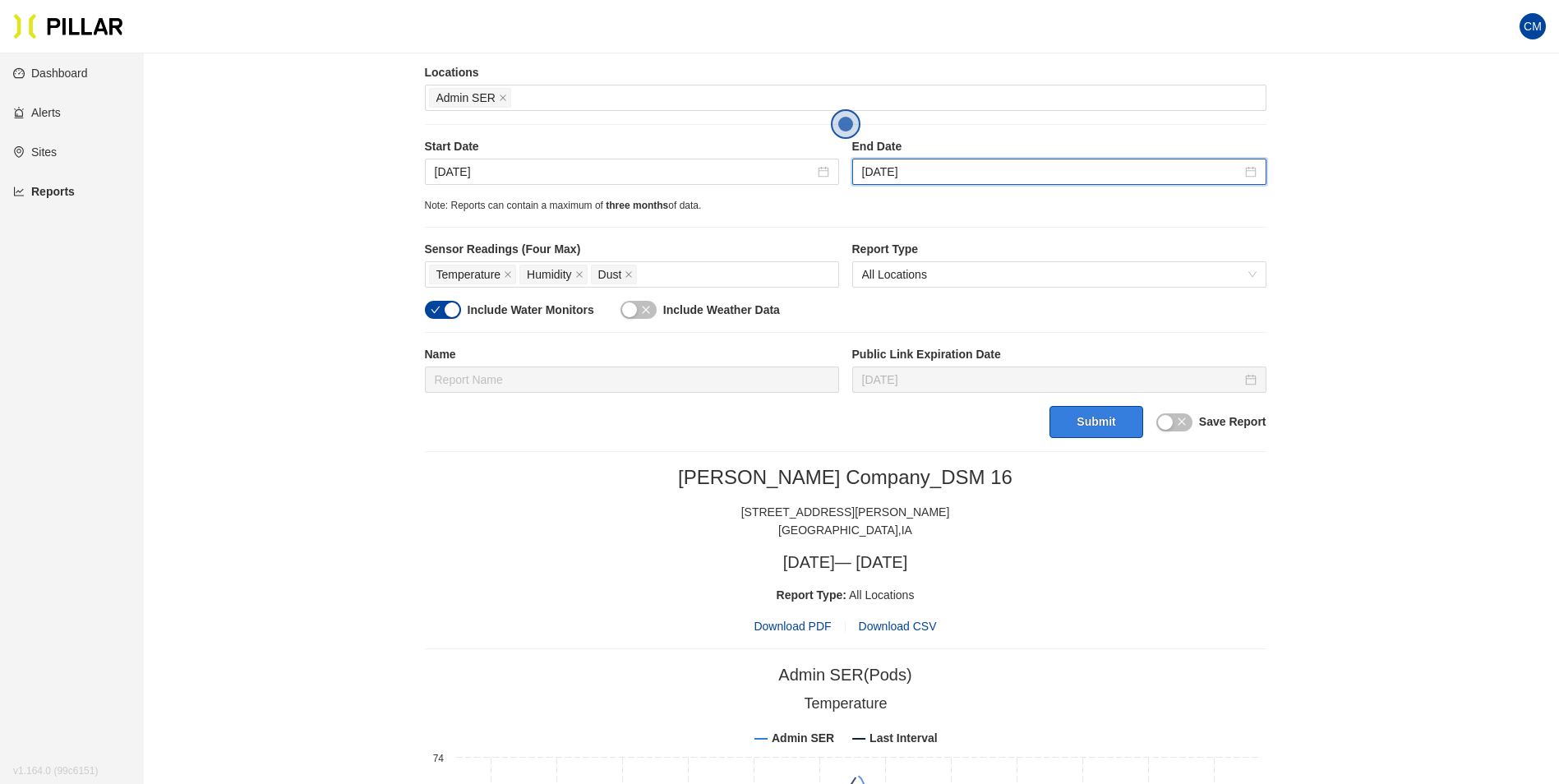
click at [1106, 423] on button "Submit" at bounding box center [1096, 421] width 93 height 32
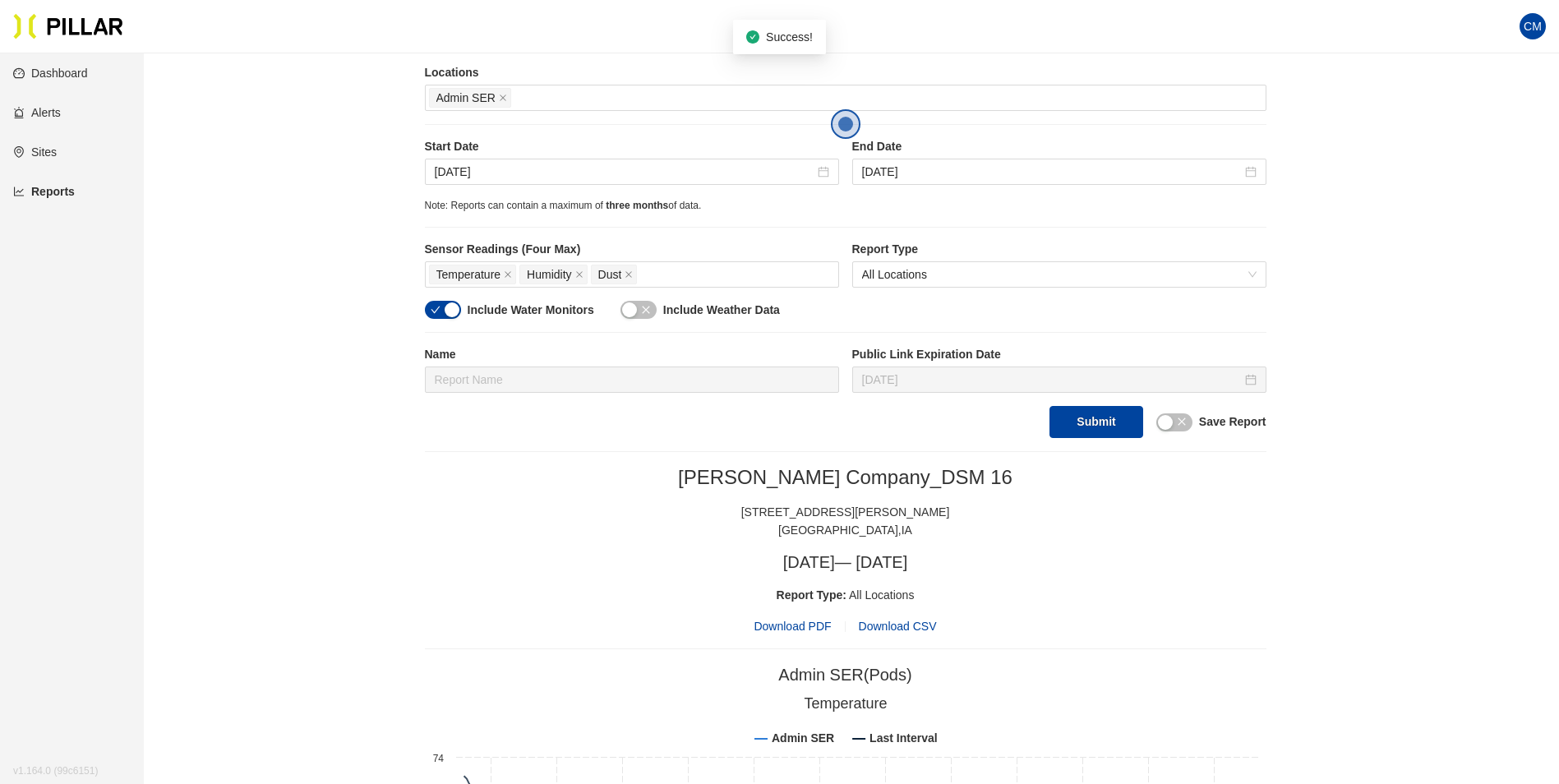
click at [789, 626] on span "Download PDF" at bounding box center [792, 626] width 78 height 18
click at [556, 164] on input "[DATE]" at bounding box center [624, 172] width 379 height 18
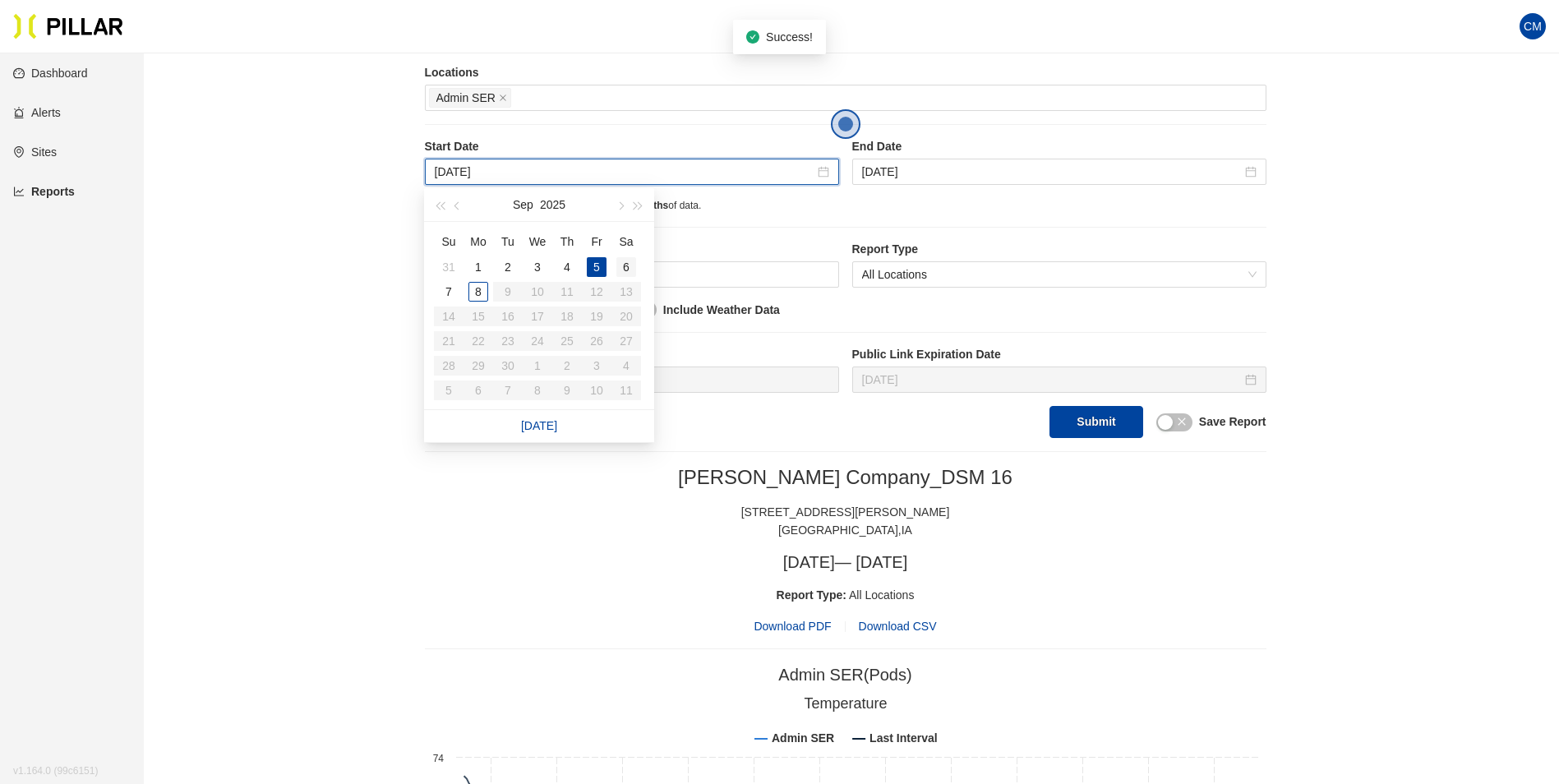
type input "[DATE]"
click at [625, 264] on div "6" at bounding box center [626, 267] width 20 height 20
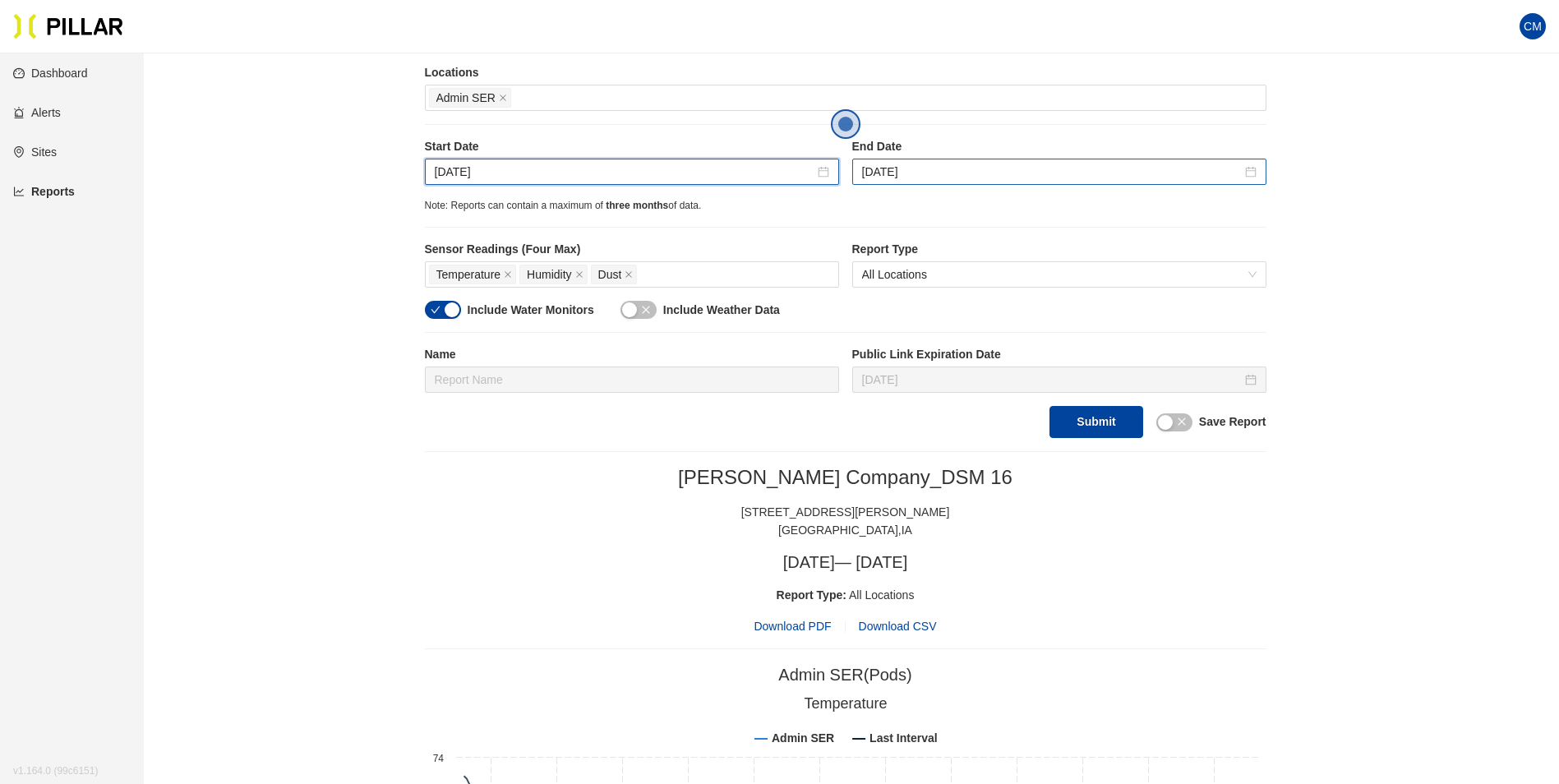
click at [965, 182] on div "[DATE]" at bounding box center [1059, 172] width 414 height 26
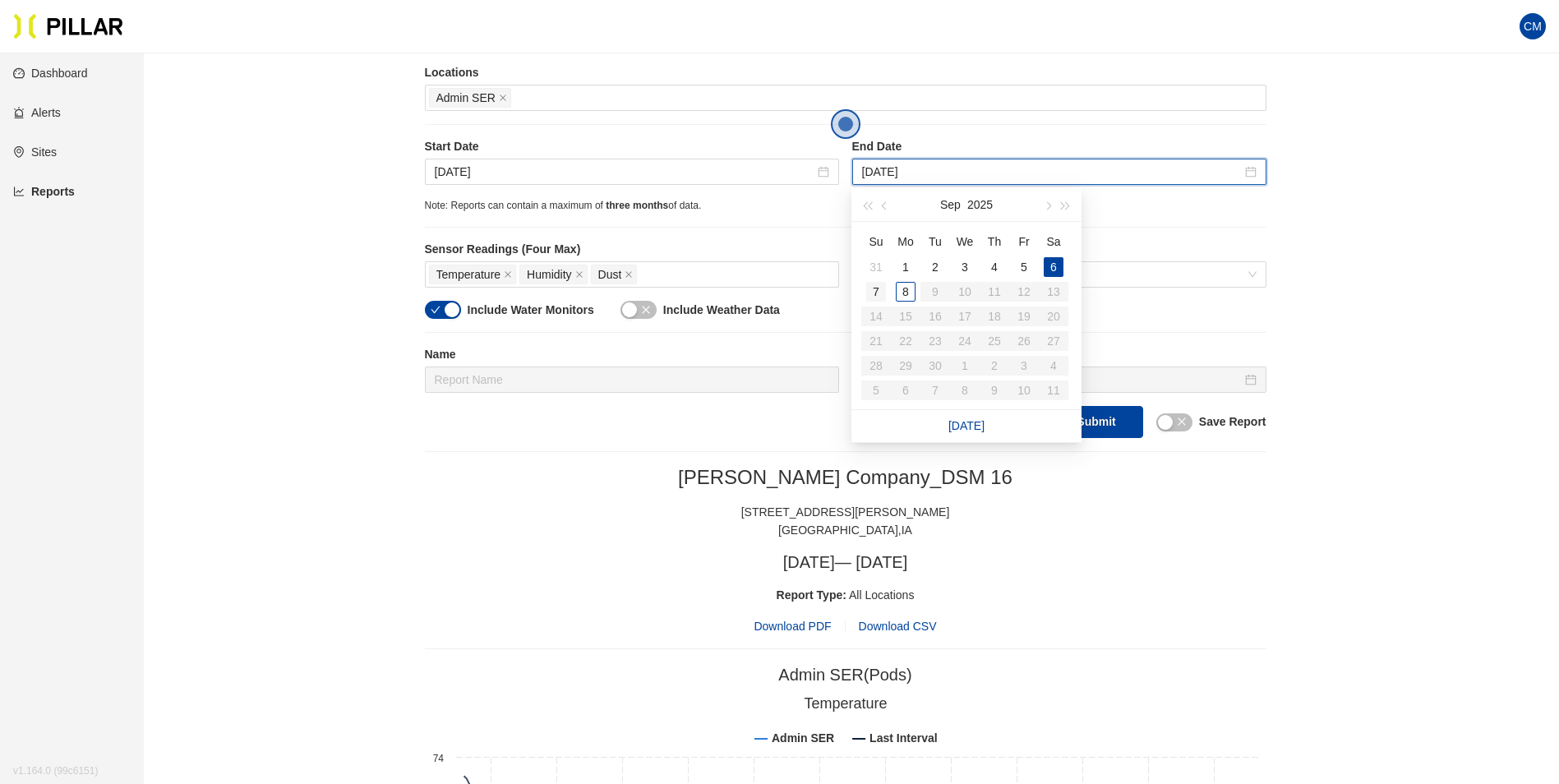
type input "[DATE]"
click at [871, 285] on div "7" at bounding box center [876, 292] width 20 height 20
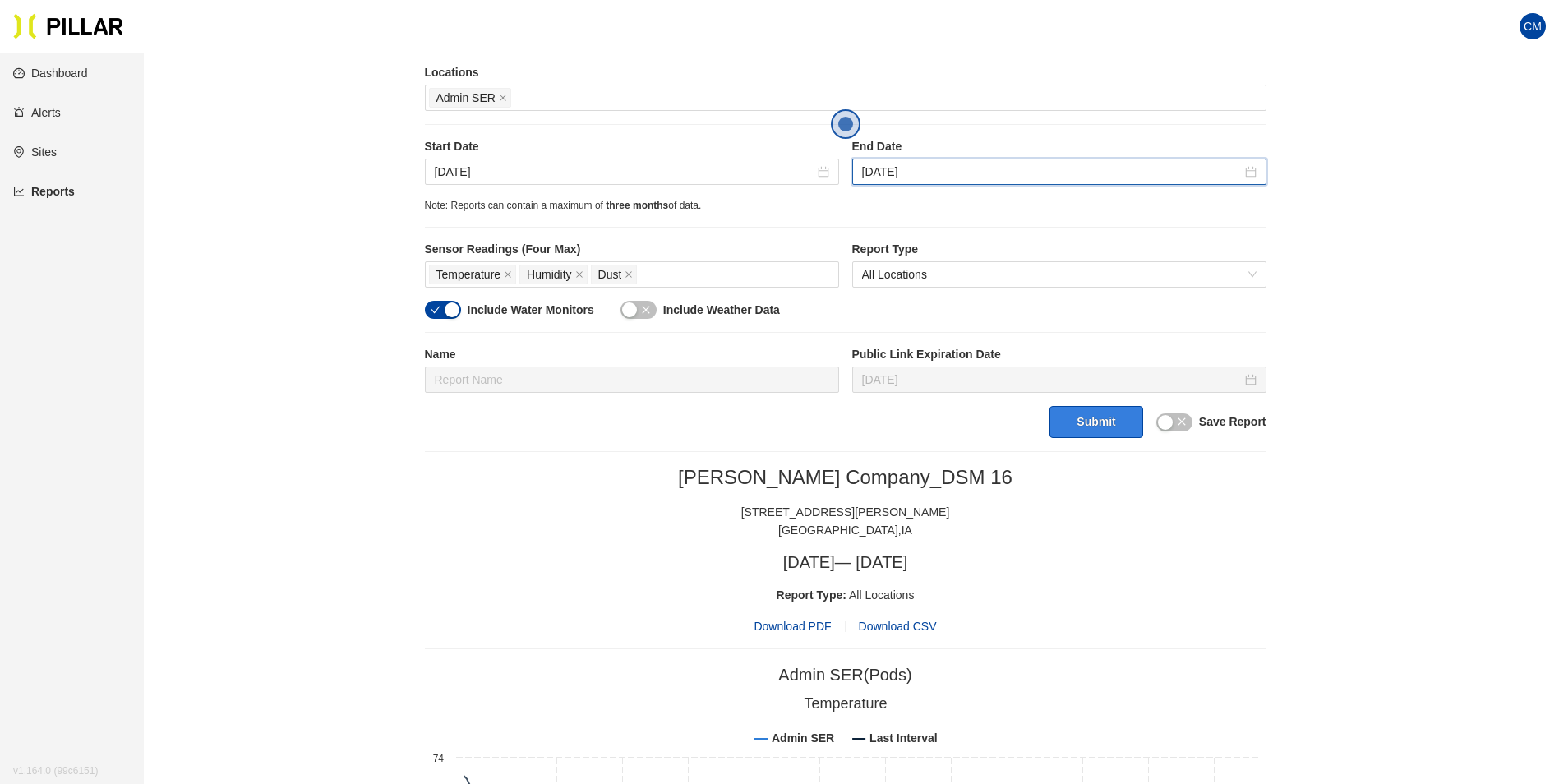
click at [1129, 427] on button "Submit" at bounding box center [1096, 421] width 93 height 32
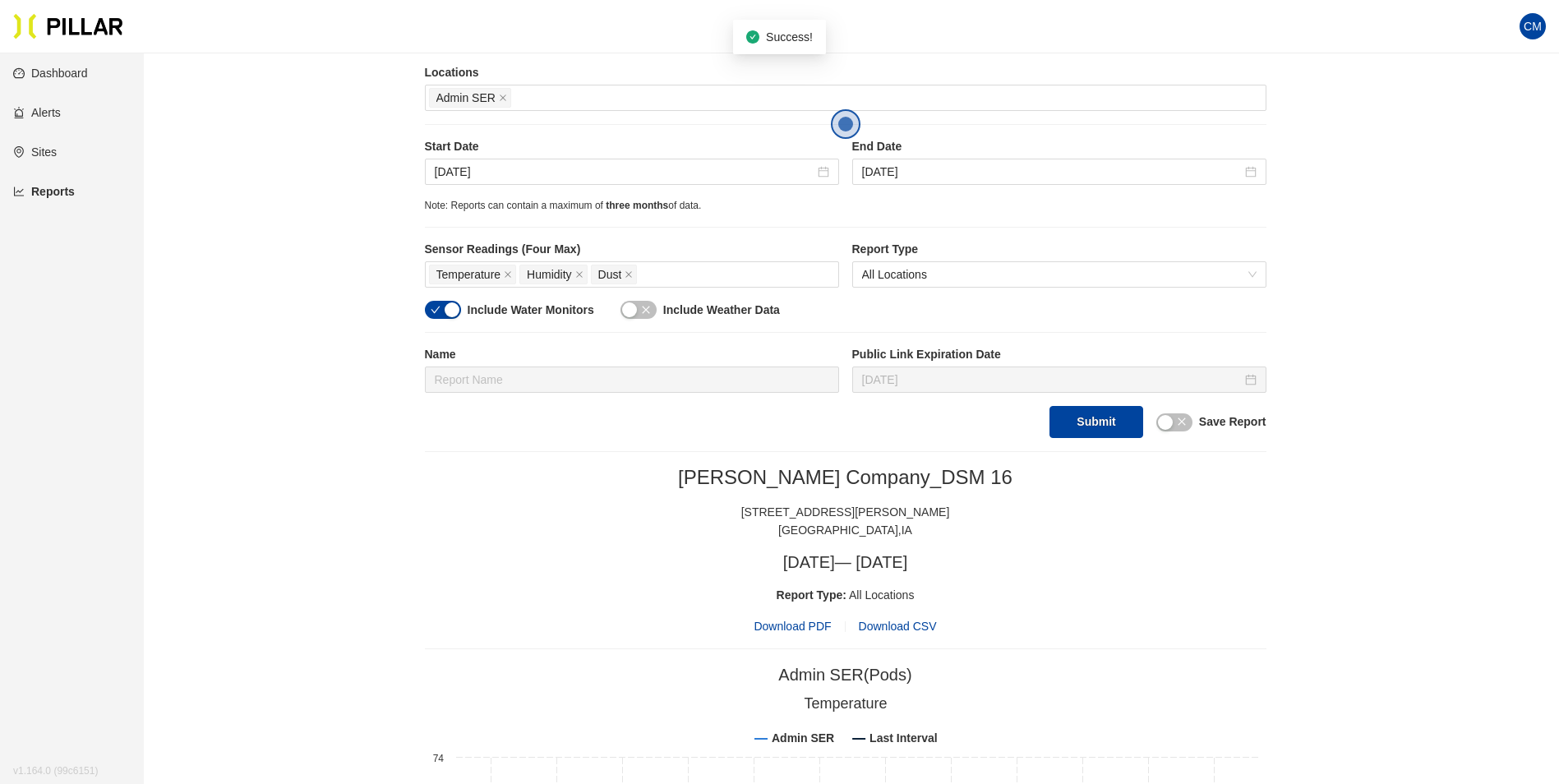
click at [794, 633] on span "Download PDF" at bounding box center [792, 626] width 78 height 18
drag, startPoint x: 899, startPoint y: 465, endPoint x: 686, endPoint y: 296, distance: 271.9
click at [896, 462] on section "Reports / Generate Historical Report / Site [PERSON_NAME] Company_DSM 16 Buildi…" at bounding box center [845, 762] width 841 height 1983
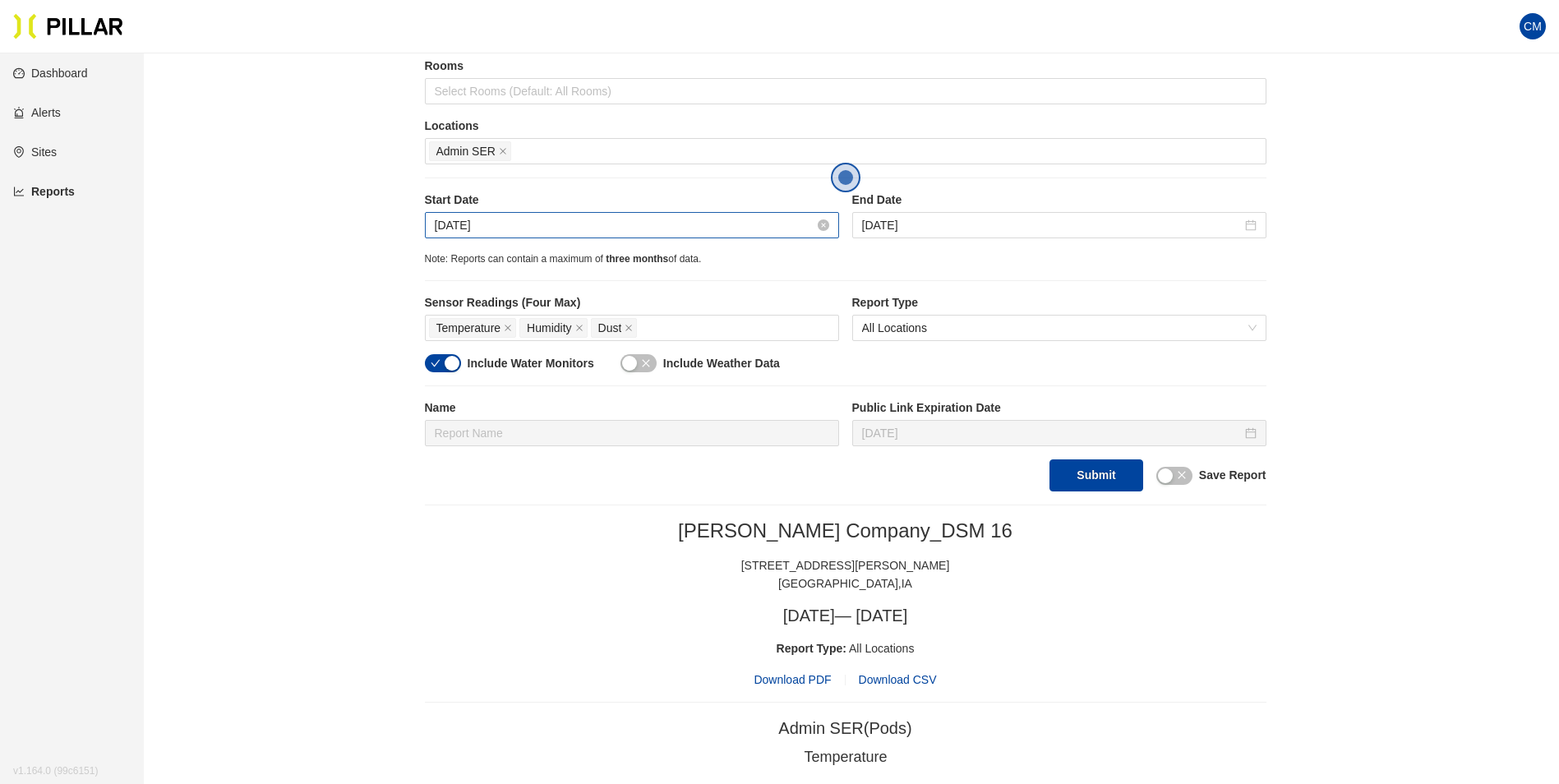
scroll to position [213, 0]
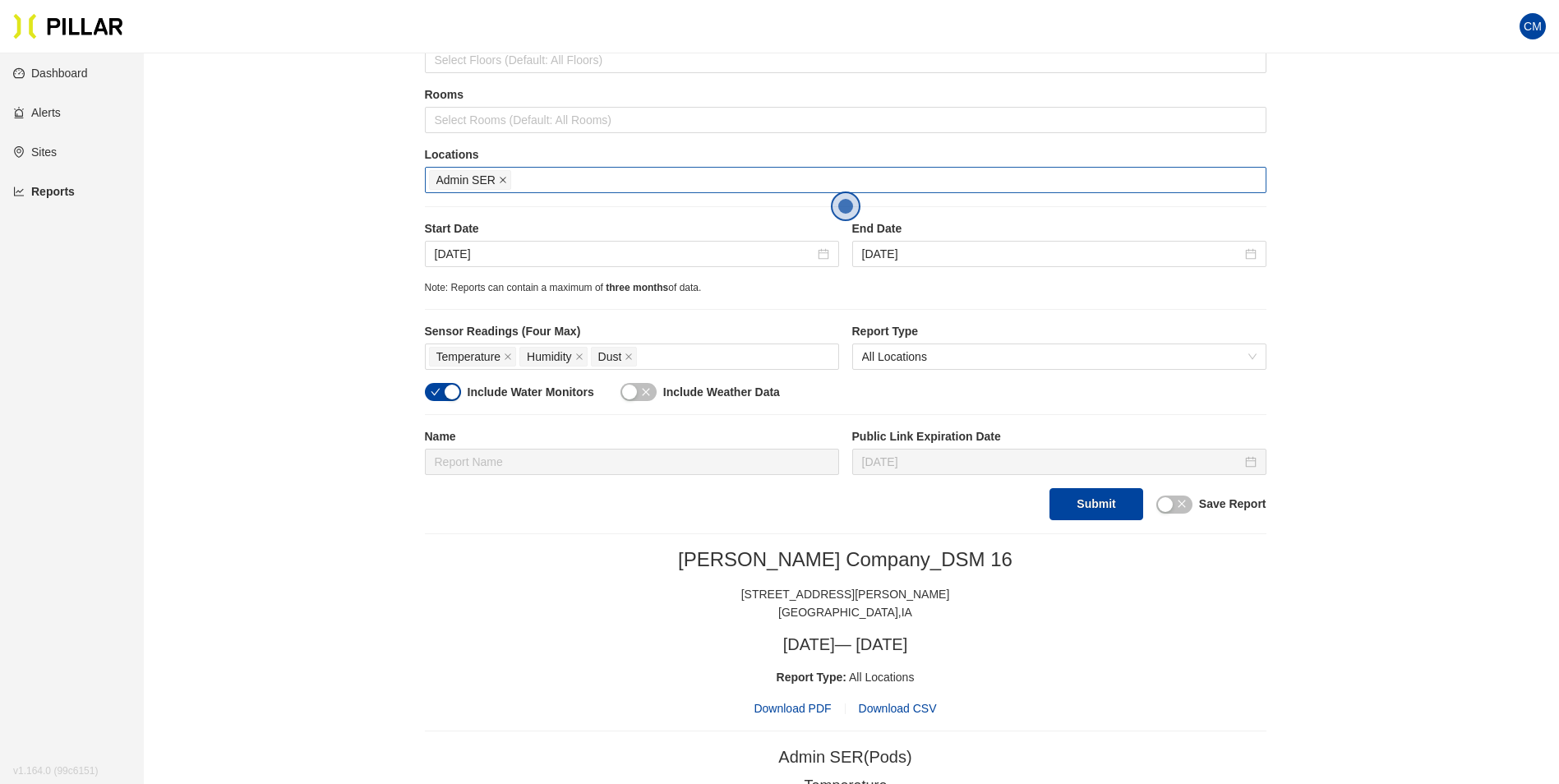
click at [499, 182] on icon "close" at bounding box center [502, 180] width 8 height 8
click at [497, 183] on div at bounding box center [845, 179] width 833 height 23
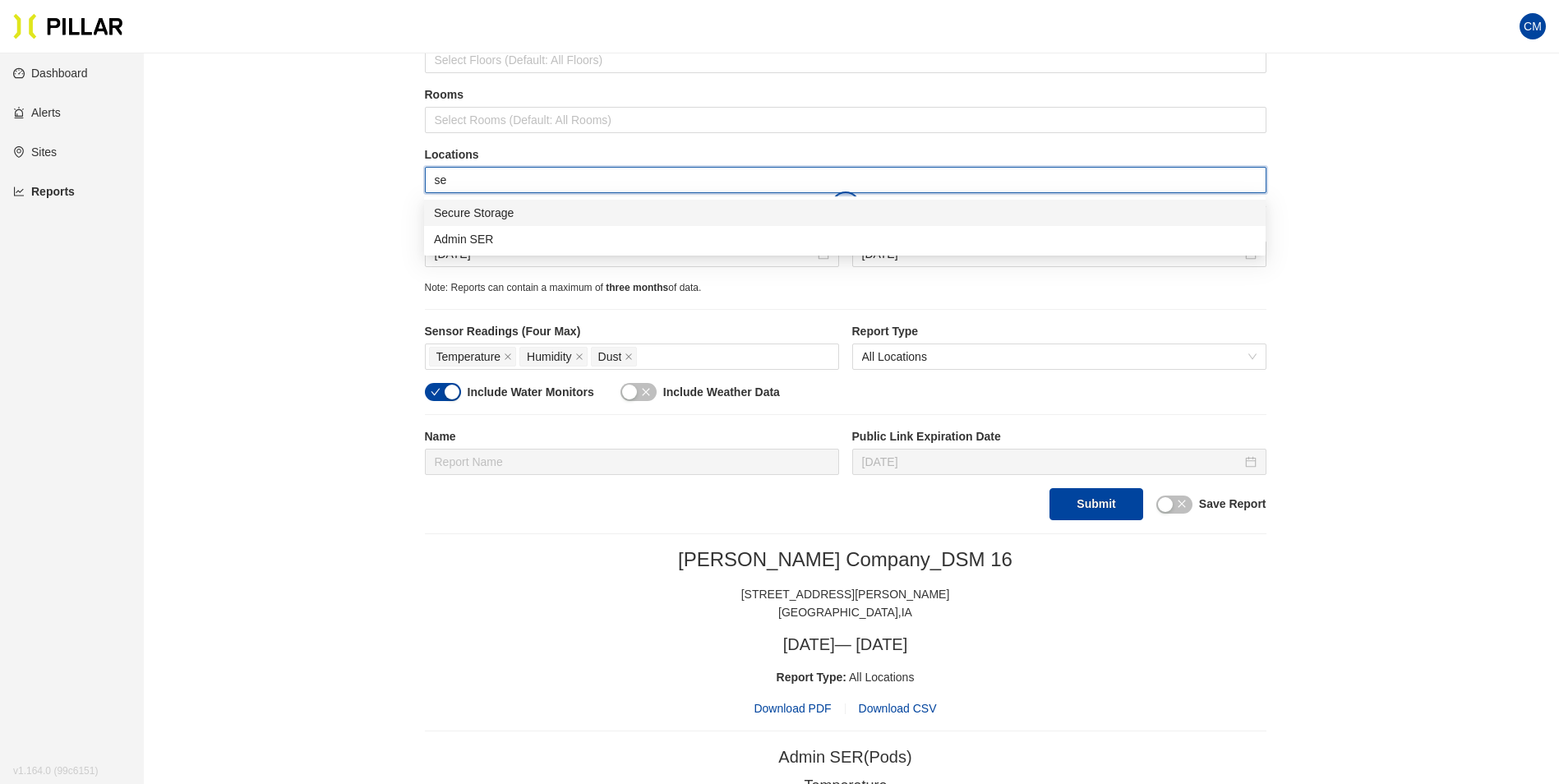
type input "sec"
click at [516, 215] on div "Secure Storage" at bounding box center [845, 213] width 822 height 18
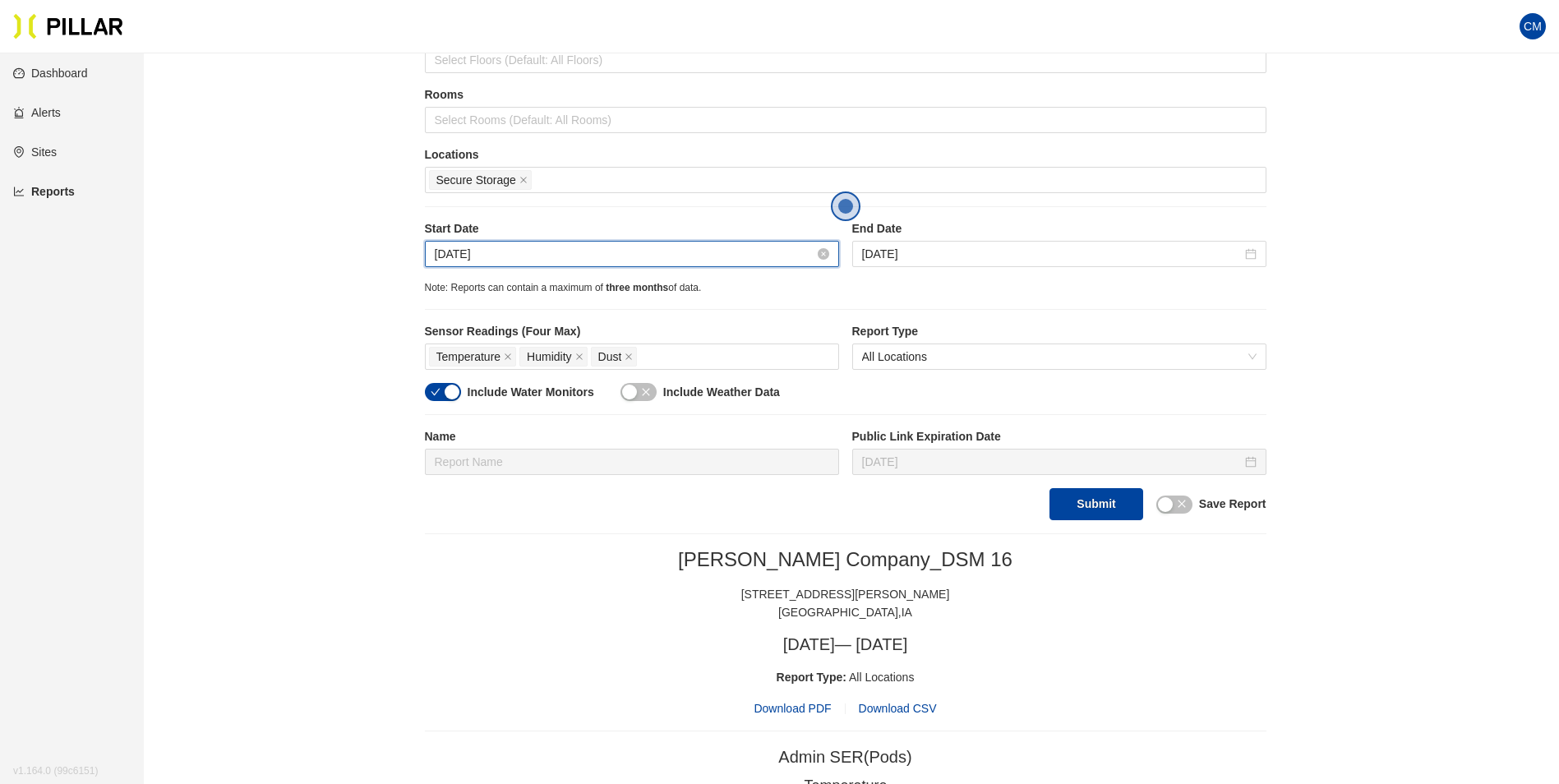
click at [478, 246] on input "[DATE]" at bounding box center [624, 254] width 379 height 18
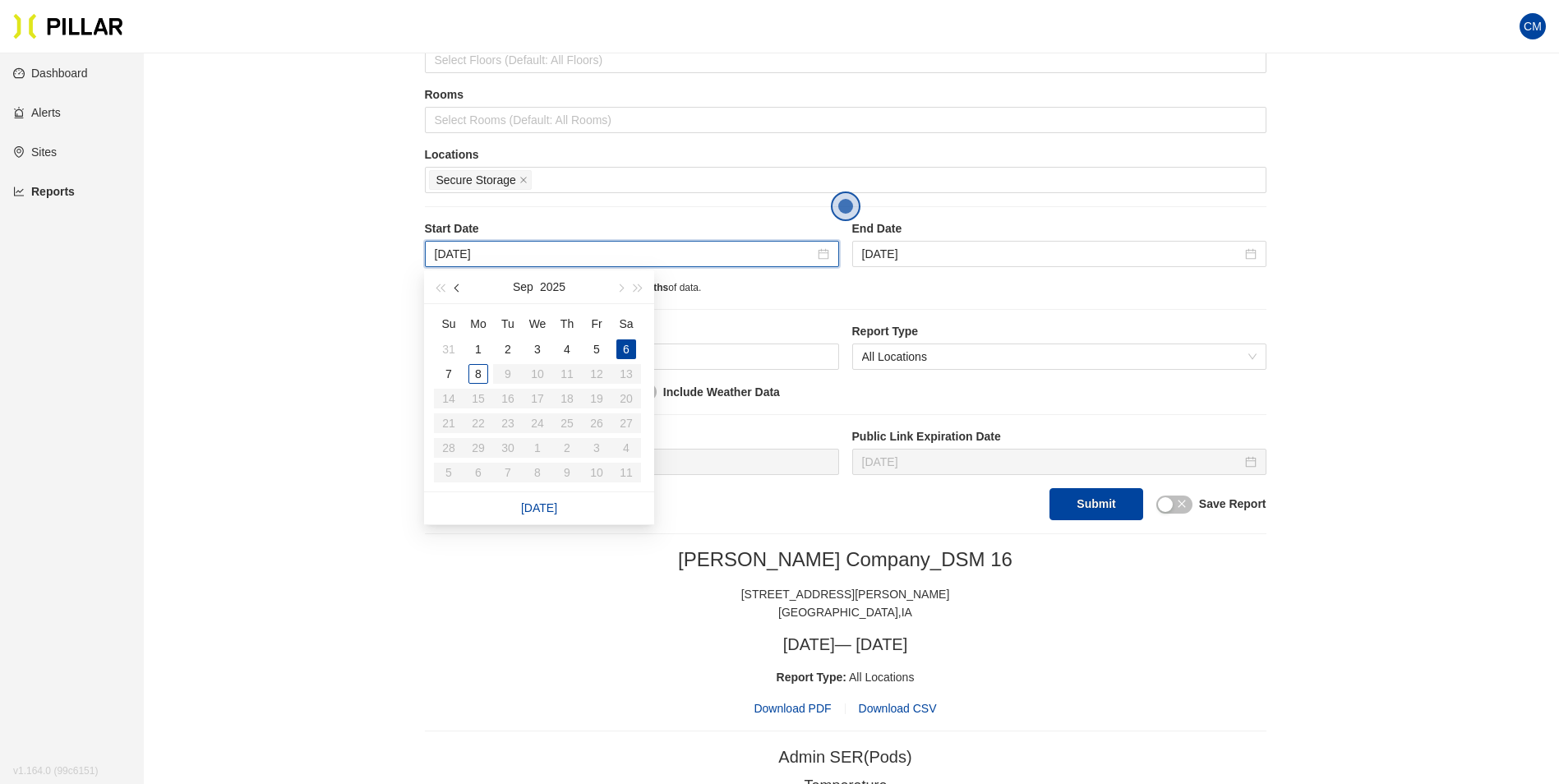
click at [463, 292] on button "button" at bounding box center [458, 286] width 18 height 33
type input "[DATE]"
click at [449, 472] on div "31" at bounding box center [449, 472] width 20 height 20
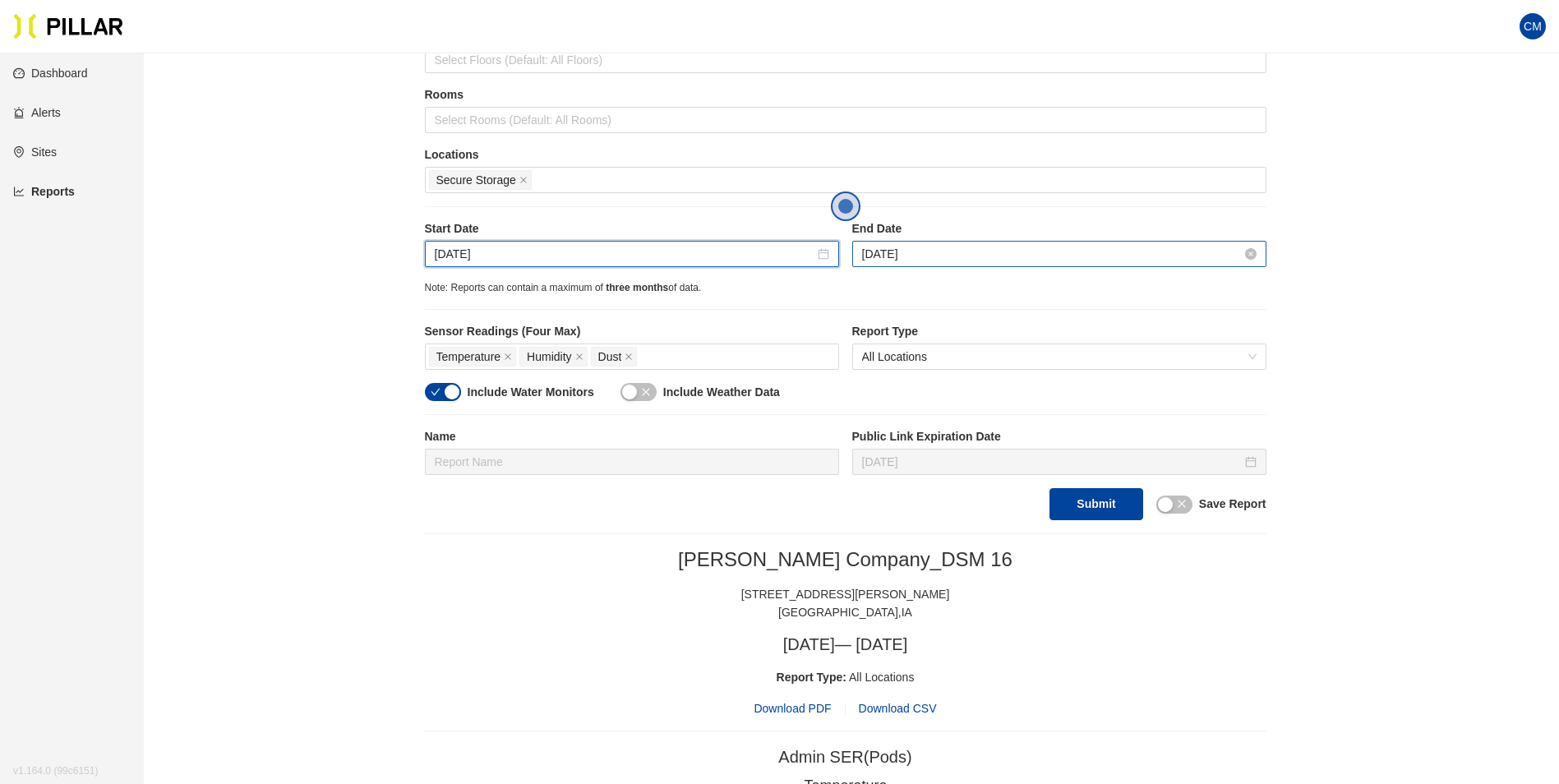
click at [886, 251] on input "[DATE]" at bounding box center [1051, 254] width 379 height 18
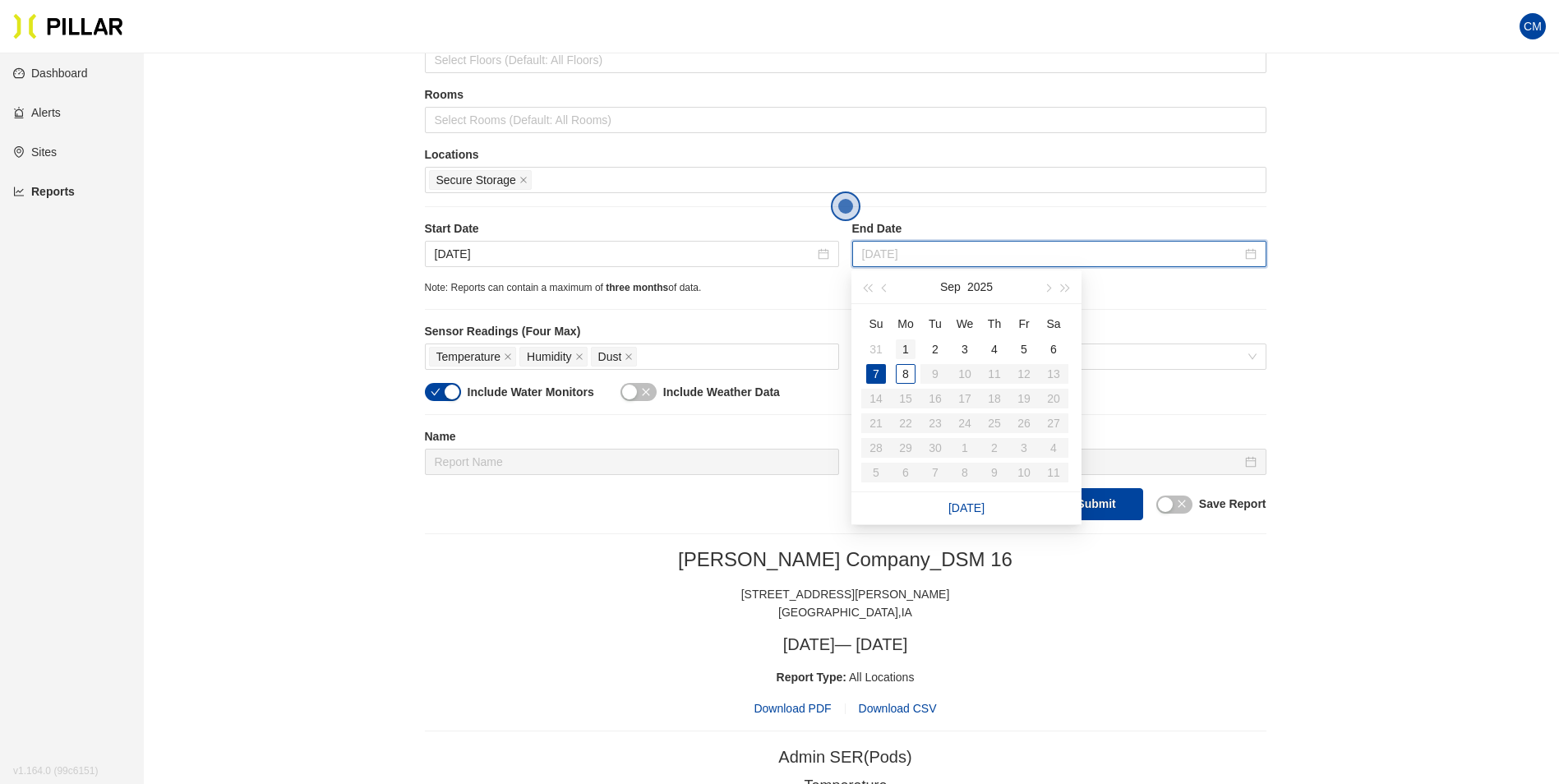
type input "[DATE]"
click at [905, 349] on div "1" at bounding box center [906, 350] width 20 height 20
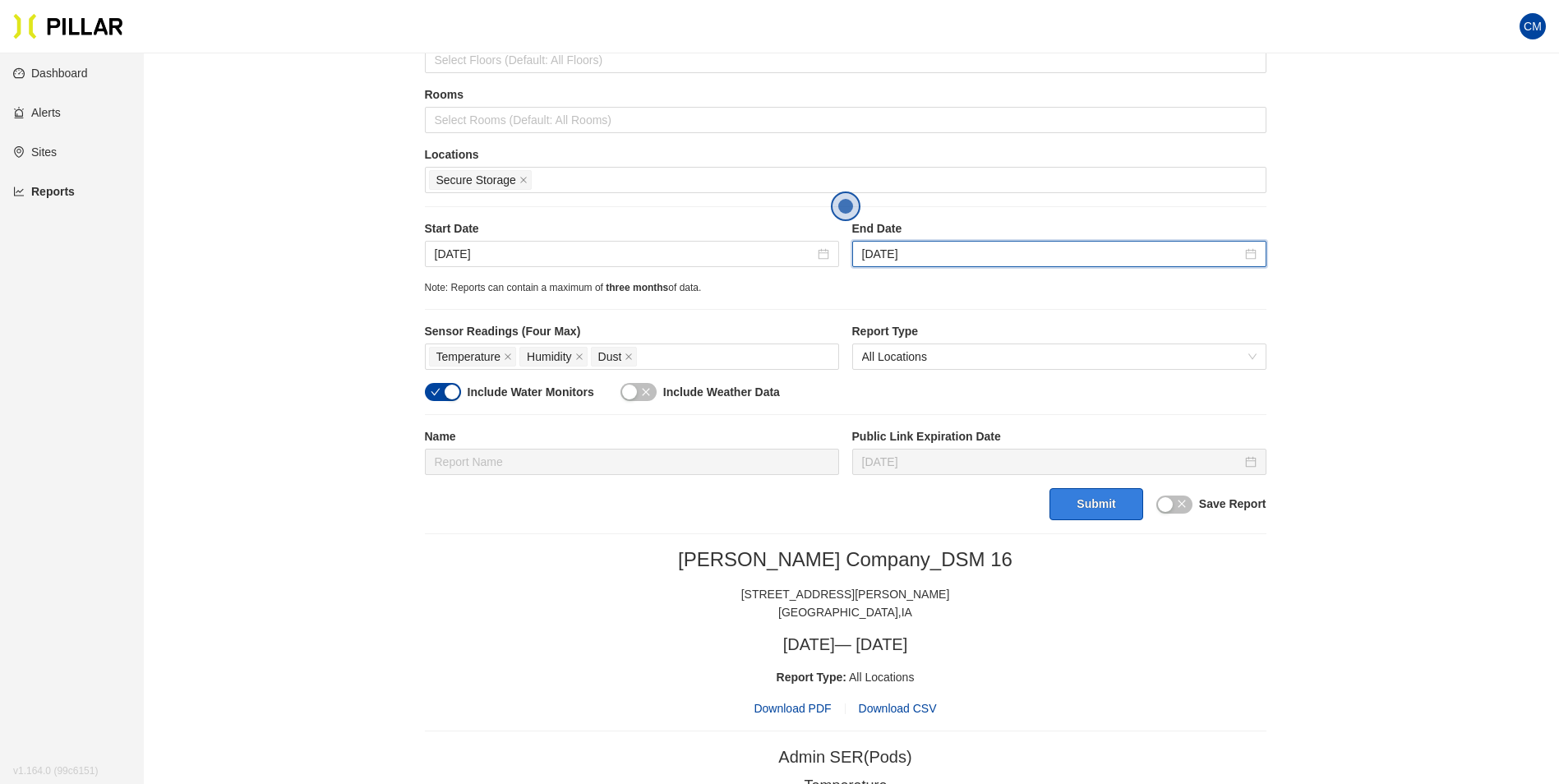
click at [1091, 510] on button "Submit" at bounding box center [1096, 503] width 93 height 32
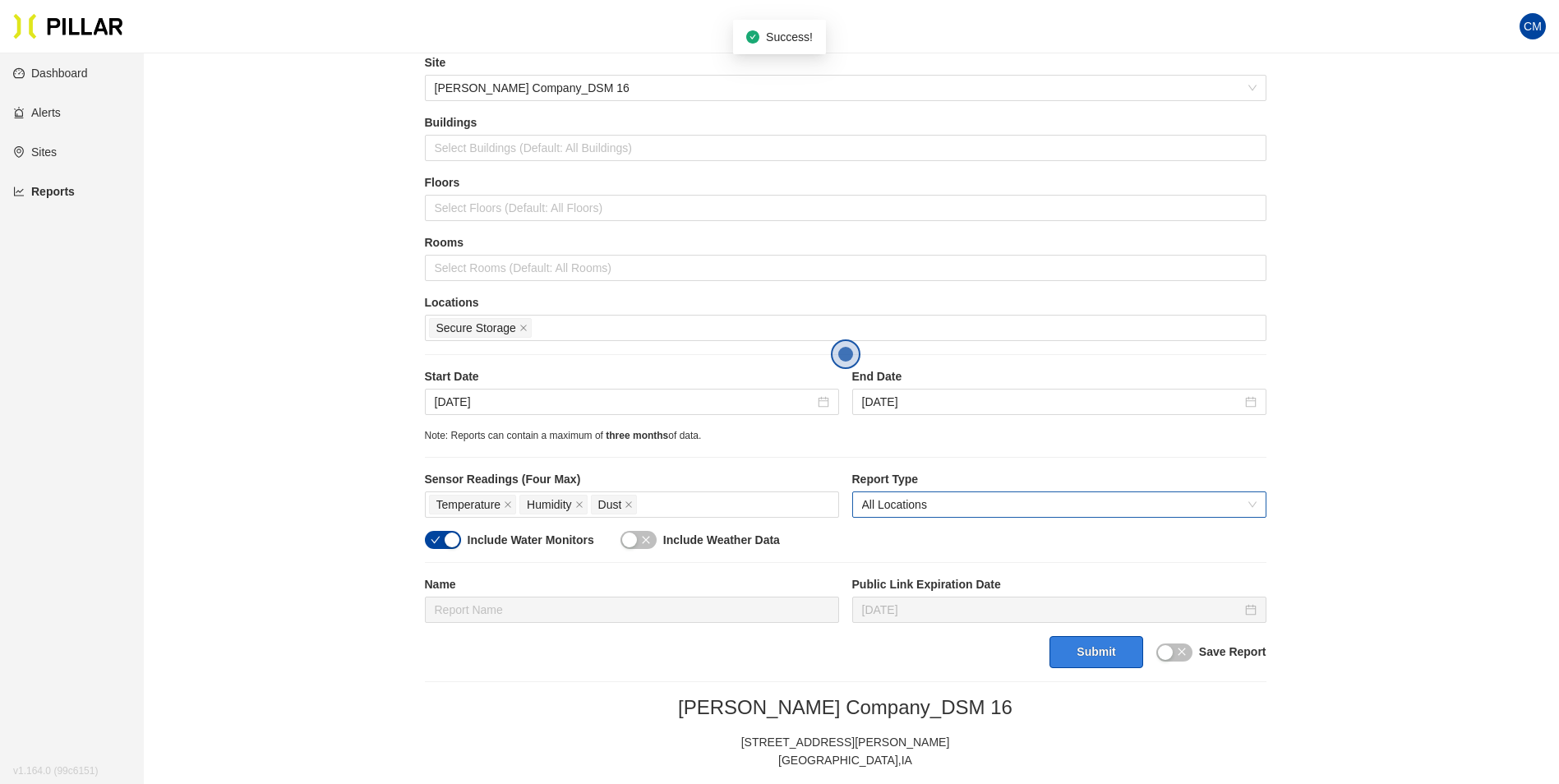
scroll to position [0, 0]
